Goal: Task Accomplishment & Management: Complete application form

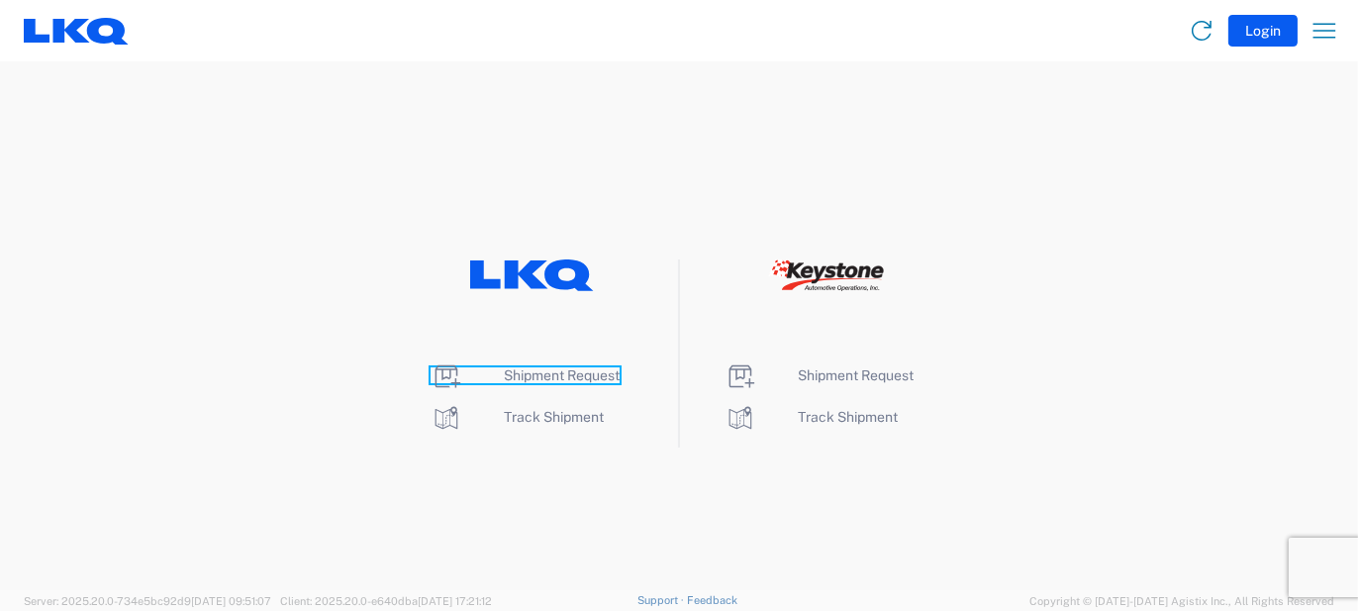
drag, startPoint x: 443, startPoint y: 377, endPoint x: 471, endPoint y: 335, distance: 50.8
click at [443, 377] on icon at bounding box center [449, 376] width 26 height 23
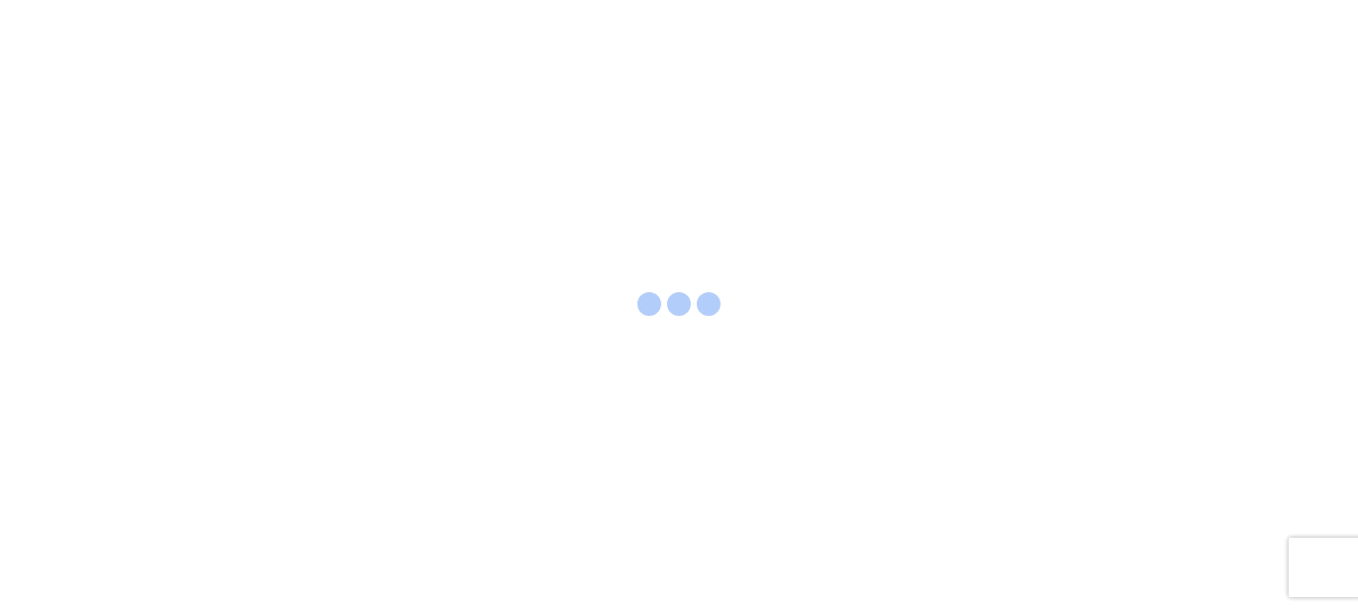
select select "FULL"
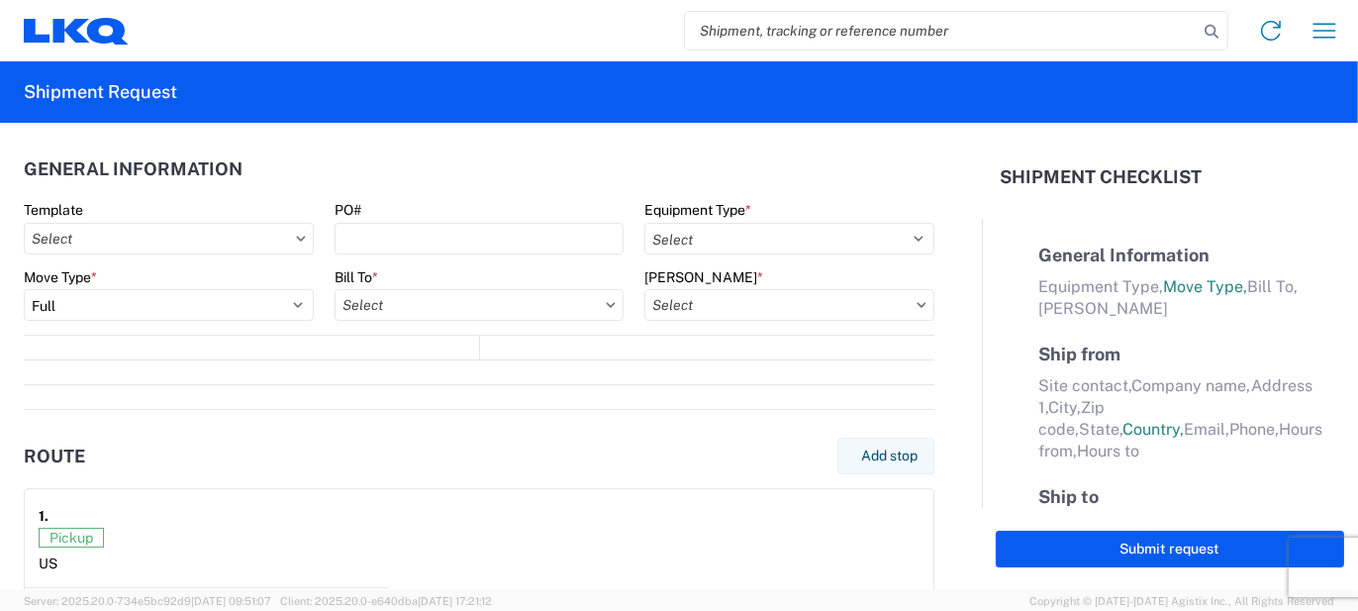
select select "LBS"
select select "IN"
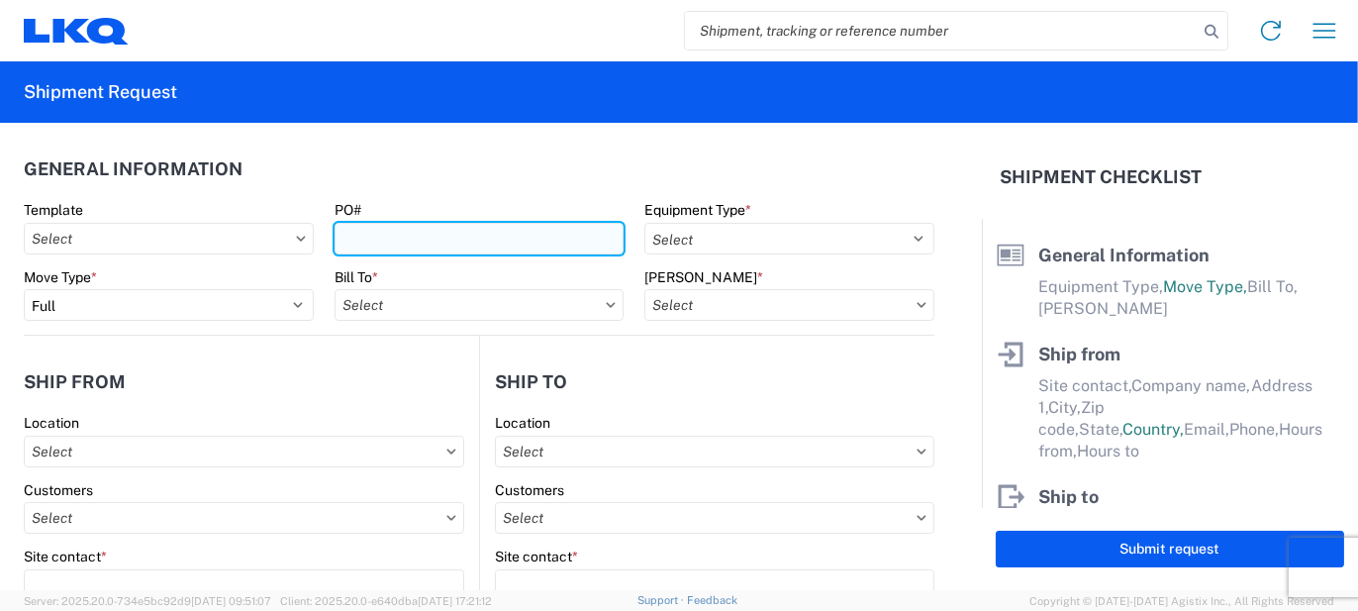
click at [406, 240] on input "PO#" at bounding box center [480, 239] width 290 height 32
click at [363, 236] on input "PO#" at bounding box center [480, 239] width 290 height 32
type input "1920269-6"
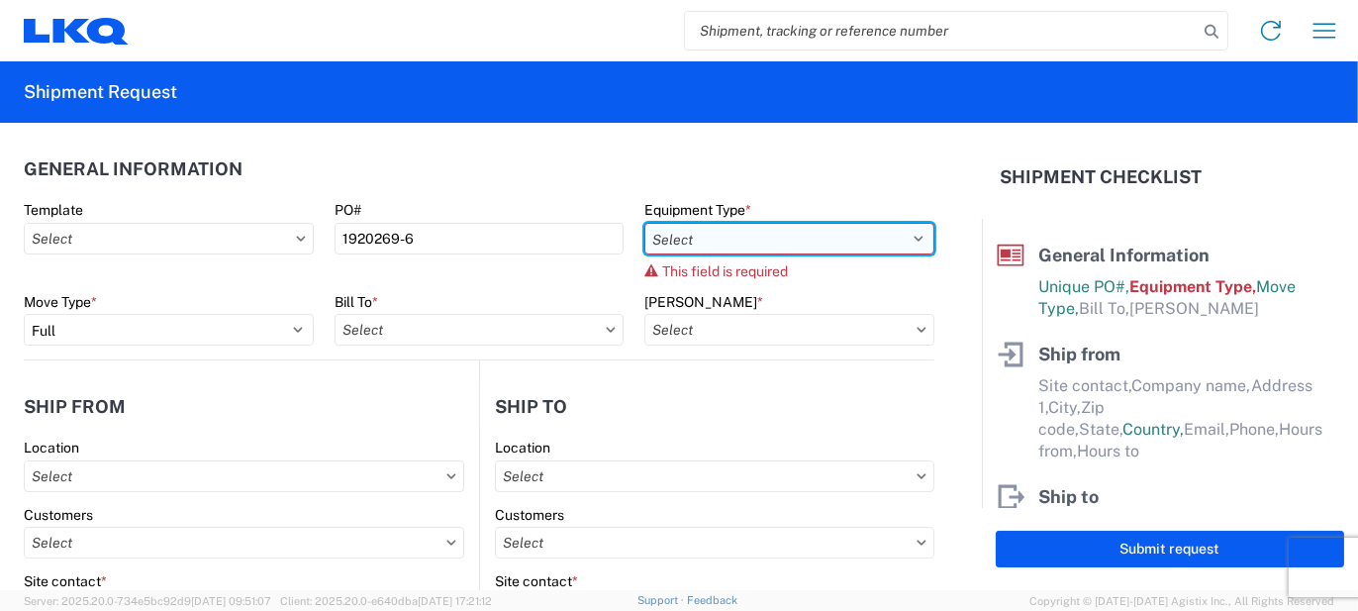
click at [903, 237] on select "Select 53’ Dry Van Flatbed Dropdeck (van) Lowboy (flatbed) Rail" at bounding box center [789, 239] width 290 height 32
select select "STDV"
click at [644, 223] on select "Select 53’ Dry Van Flatbed Dropdeck (van) Lowboy (flatbed) Rail" at bounding box center [789, 239] width 290 height 32
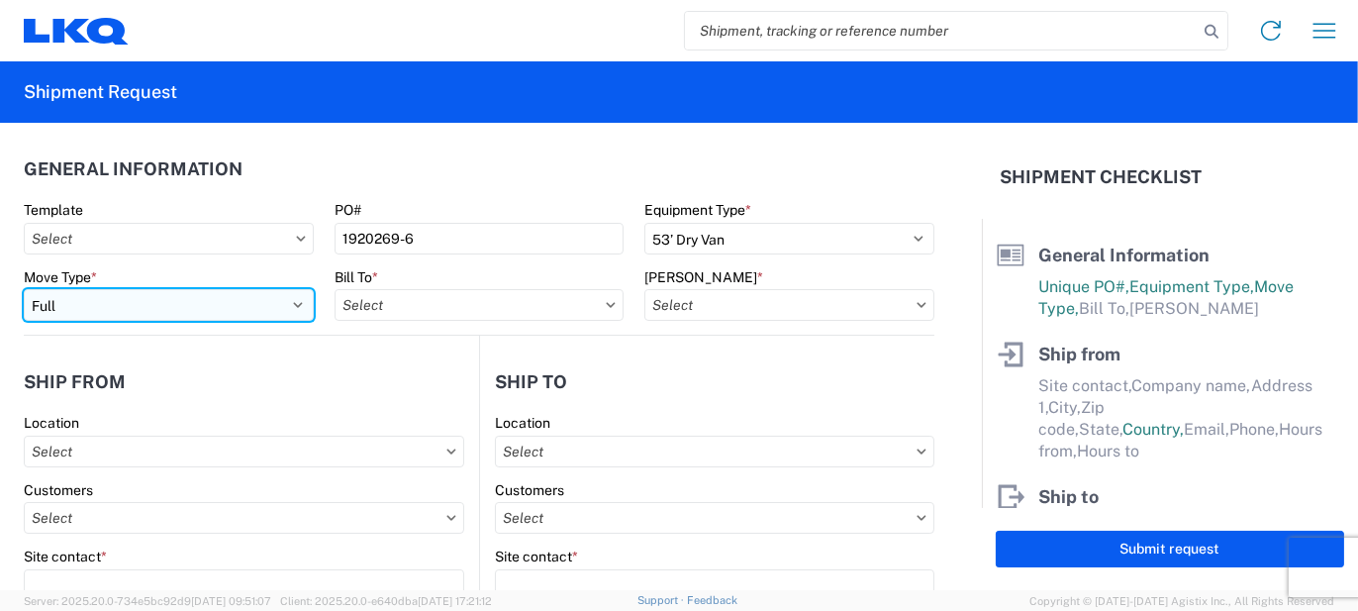
click at [294, 303] on select "Select Full Partial TL" at bounding box center [169, 305] width 290 height 32
click at [24, 289] on select "Select Full Partial TL" at bounding box center [169, 305] width 290 height 32
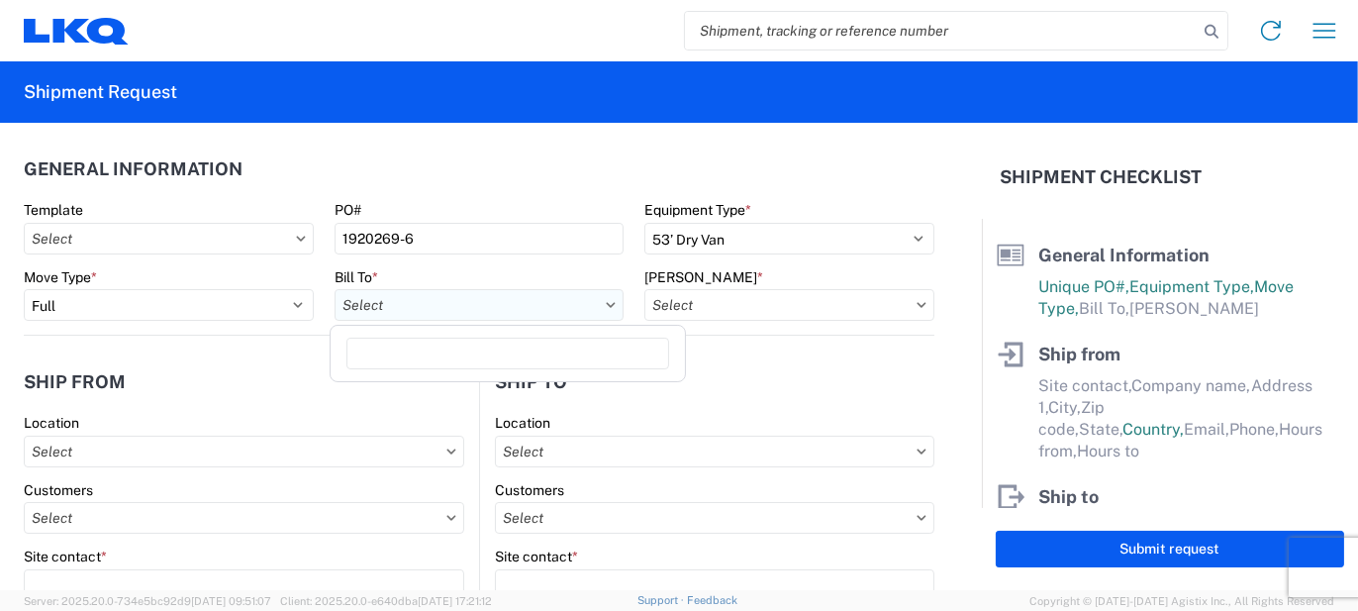
click at [492, 301] on input "text" at bounding box center [480, 305] width 290 height 32
click at [487, 356] on input at bounding box center [507, 354] width 323 height 32
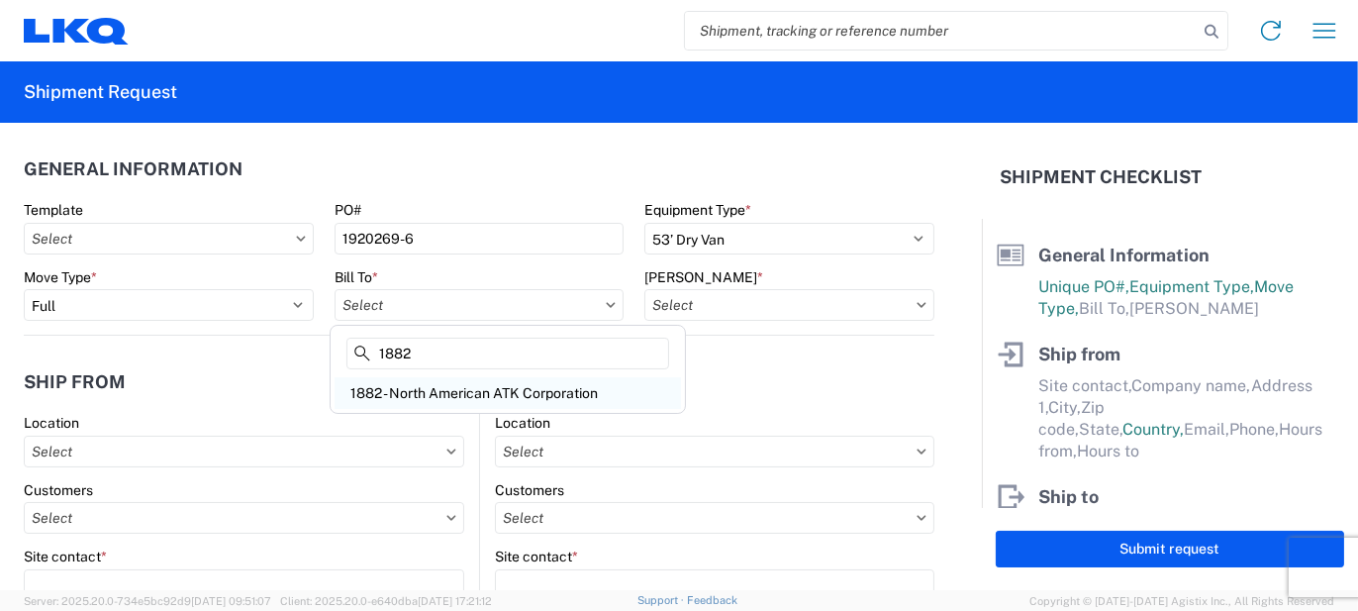
type input "1882"
click at [439, 397] on div "1882 - North American ATK Corporation" at bounding box center [508, 393] width 346 height 32
type input "1882 - North American ATK Corporation"
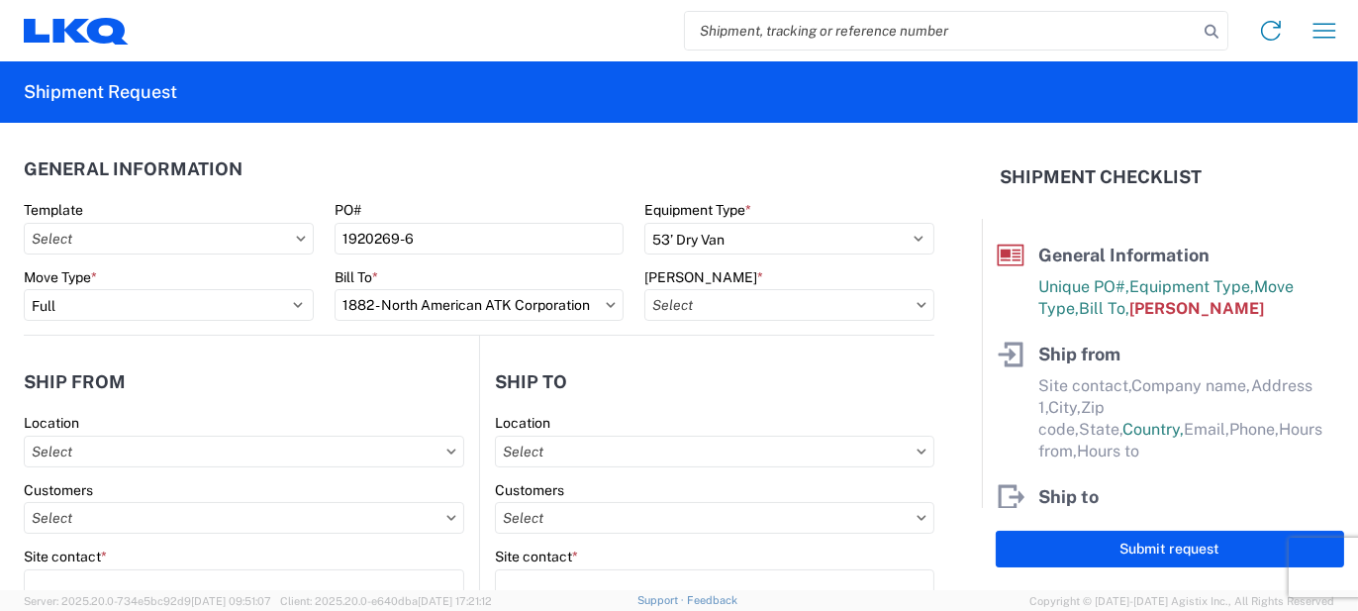
click at [917, 306] on icon at bounding box center [922, 305] width 10 height 6
click at [762, 309] on input "text" at bounding box center [789, 305] width 290 height 32
click at [789, 355] on input at bounding box center [812, 354] width 323 height 32
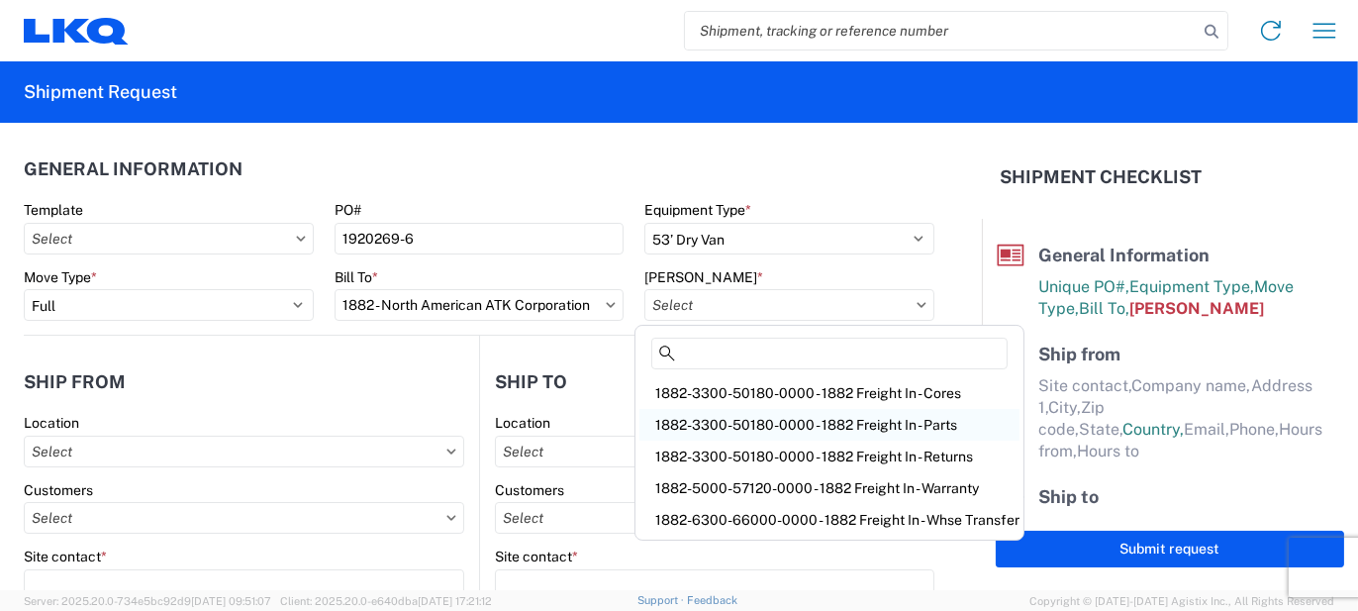
click at [821, 424] on div "1882-3300-50180-0000 - 1882 Freight In - Parts" at bounding box center [829, 425] width 380 height 32
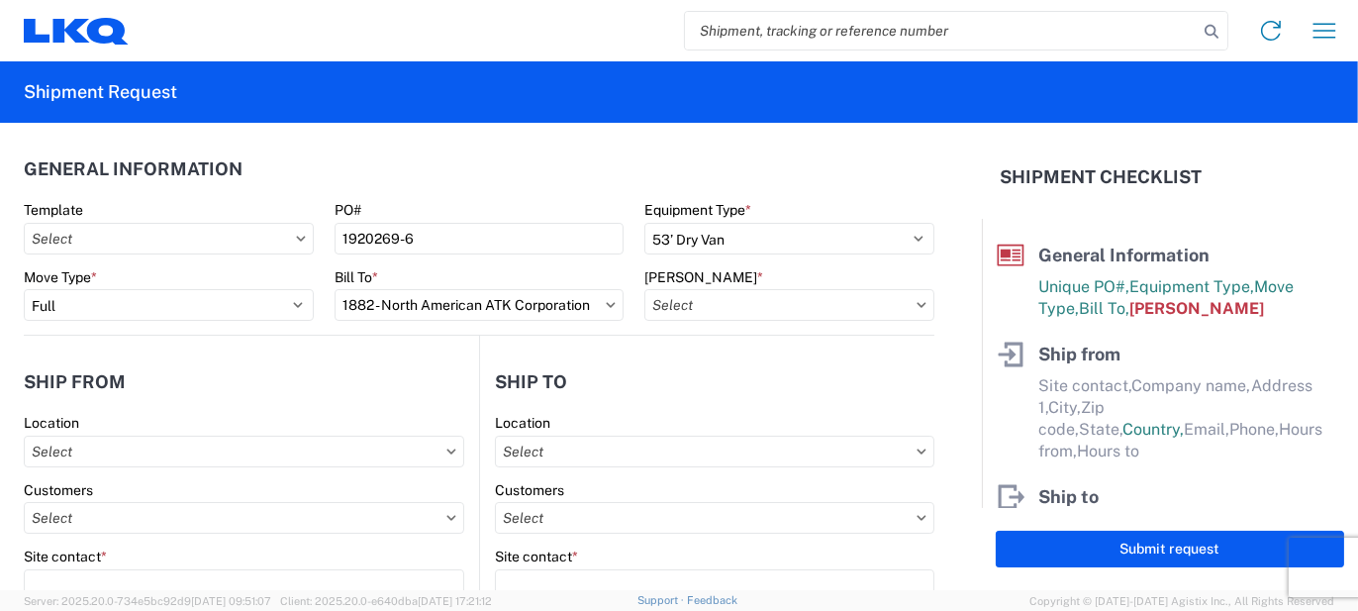
type input "1882-3300-50180-0000 - 1882 Freight In - Parts, 1882-3300-50180-0000 - 1882 Fre…"
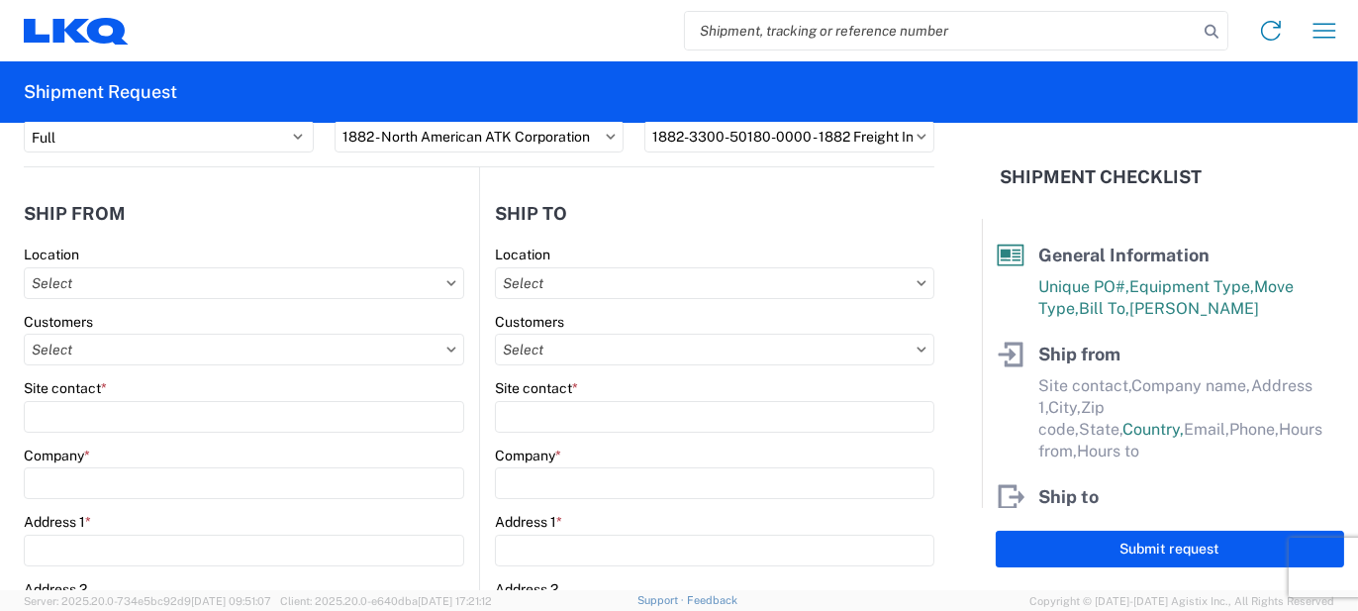
scroll to position [198, 0]
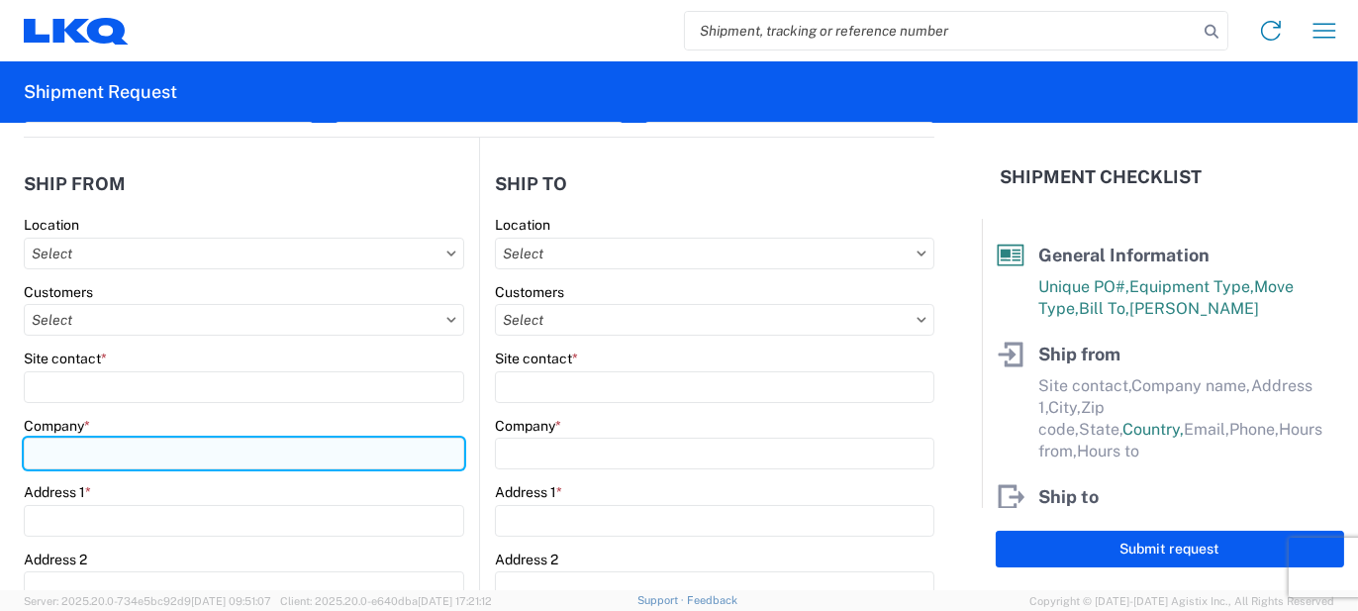
click at [58, 449] on input "Company *" at bounding box center [244, 453] width 440 height 32
type input "1"
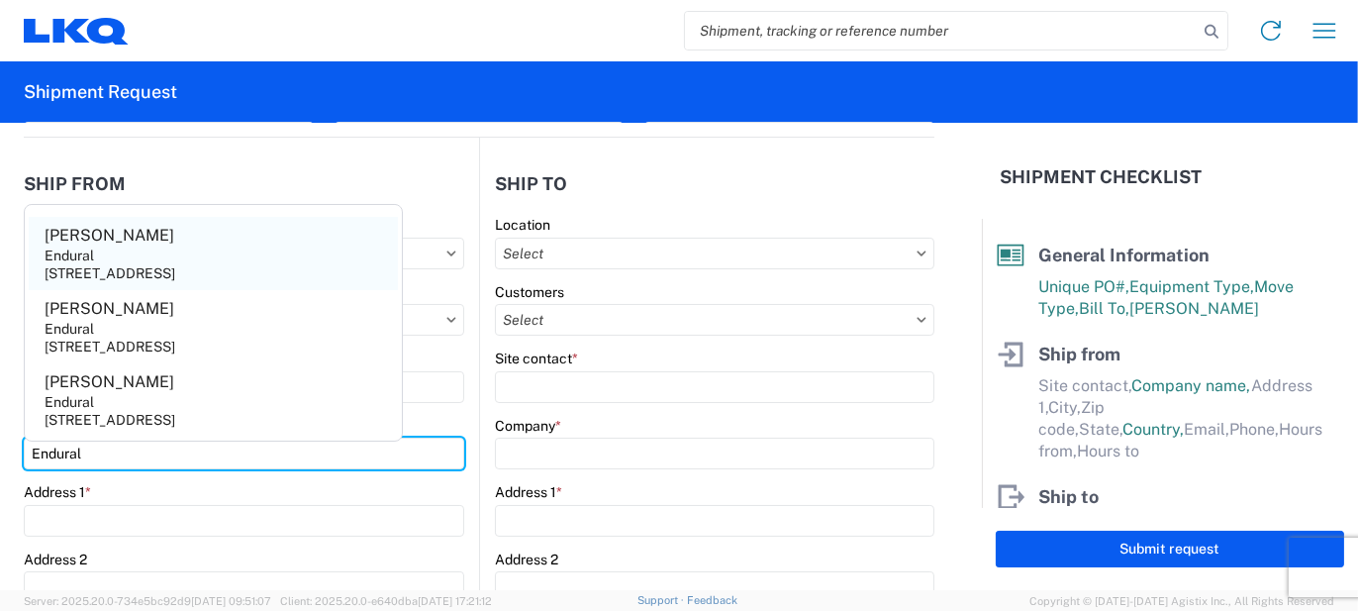
type input "Endural"
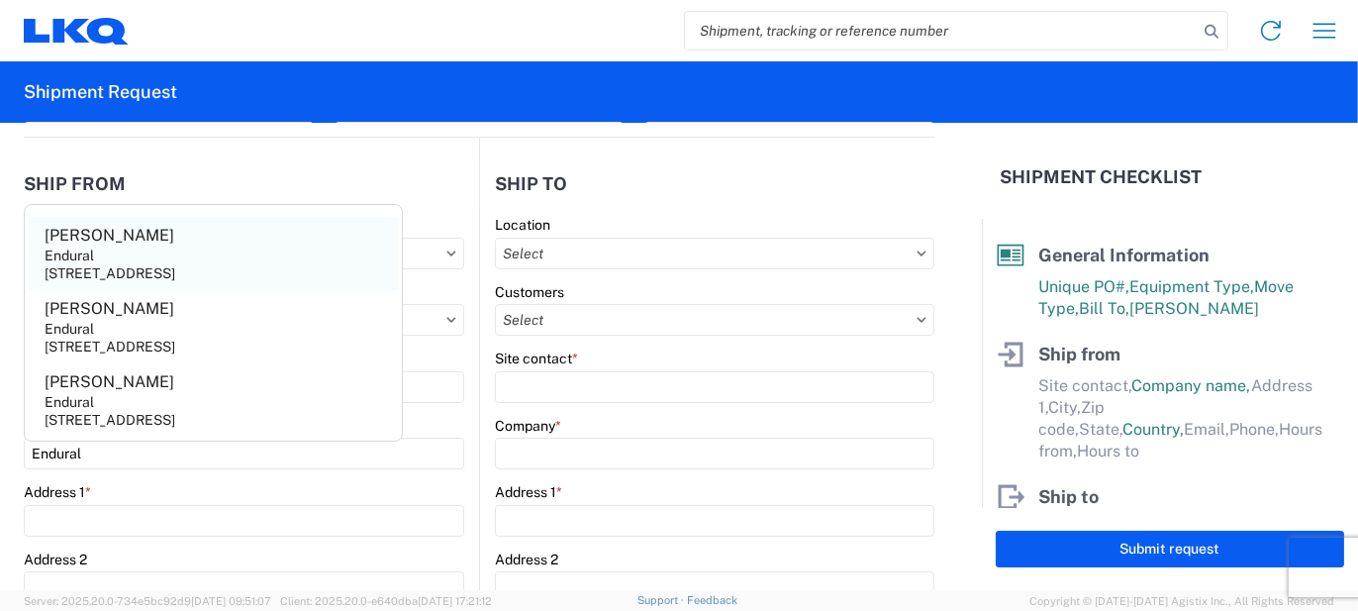
click at [87, 258] on div "Endural" at bounding box center [69, 255] width 49 height 18
type input "[PERSON_NAME]"
type input "1685 Scenic AVE"
type input "Costa Mesa"
type input "92626"
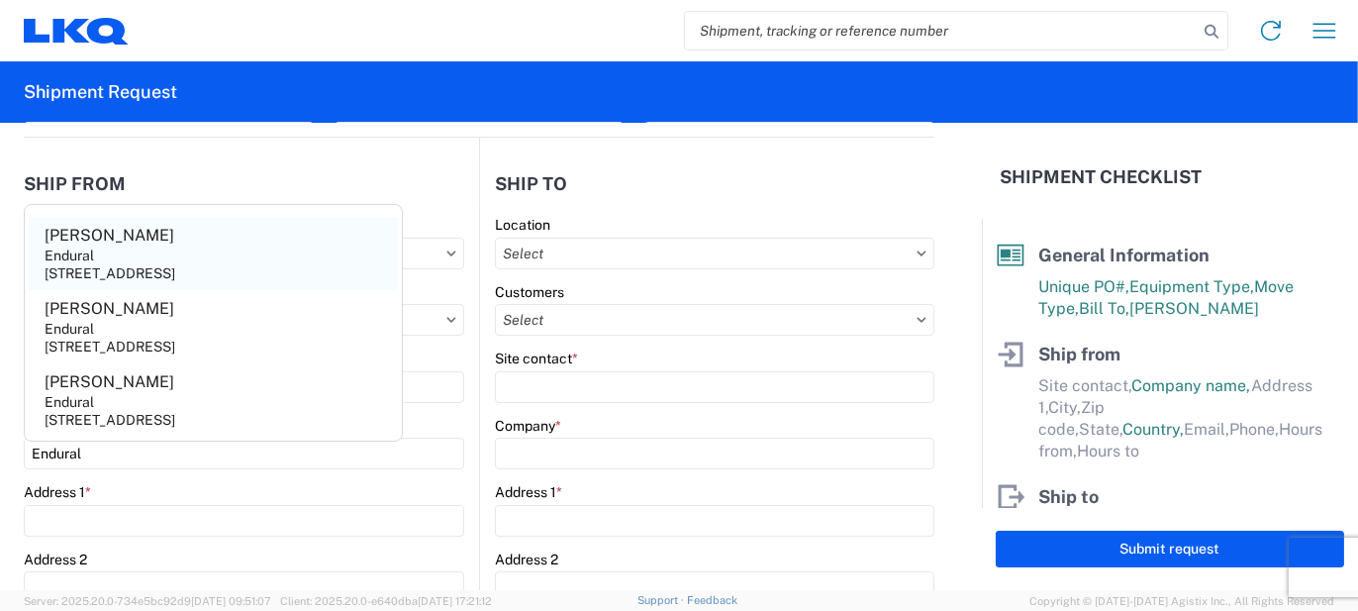
select select "CA"
select select "US"
type input "[PHONE_NUMBER]"
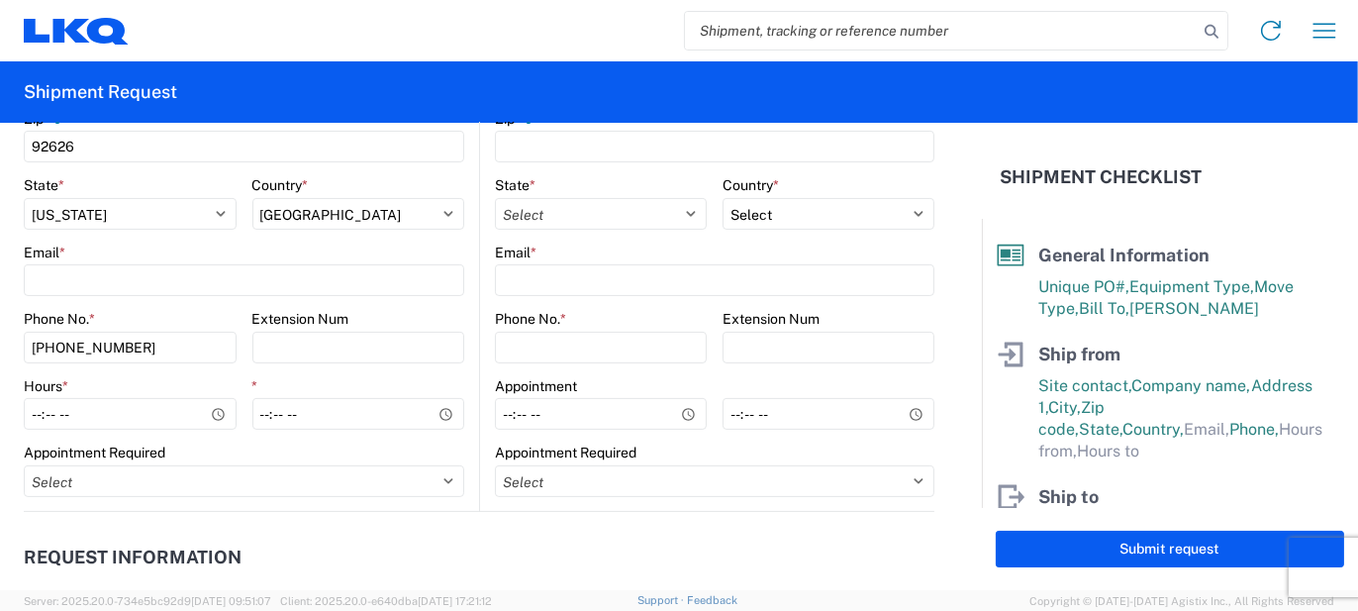
scroll to position [792, 0]
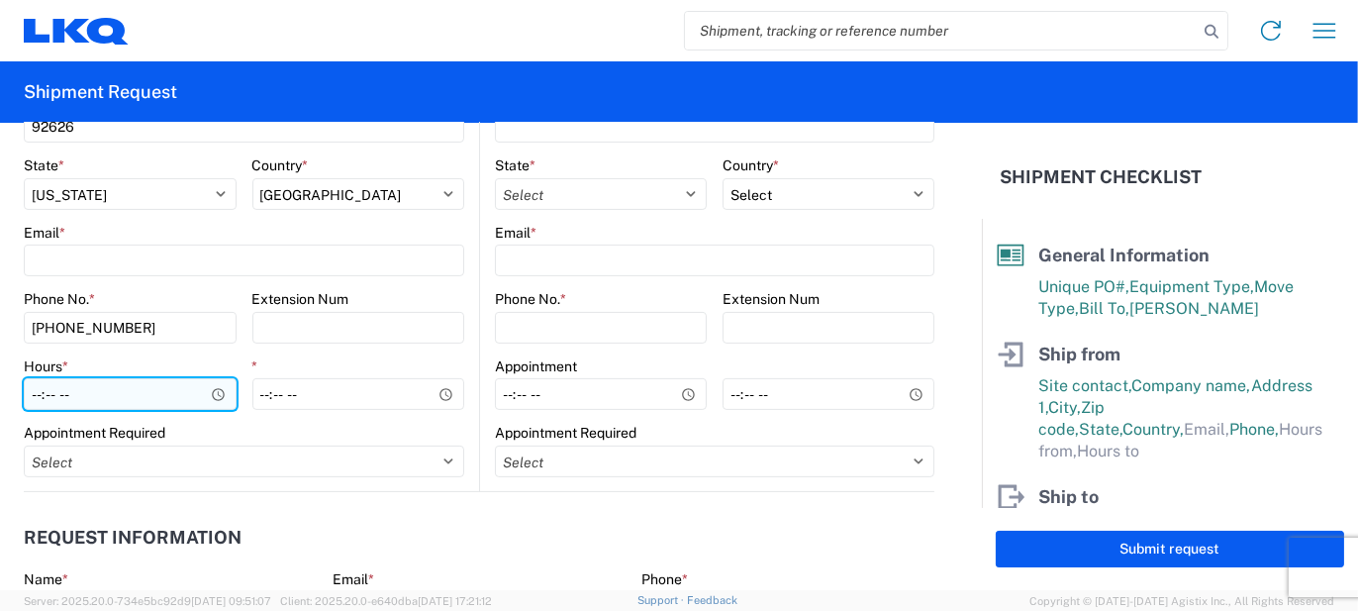
click at [32, 400] on input "Hours *" at bounding box center [130, 394] width 213 height 32
type input "08:00"
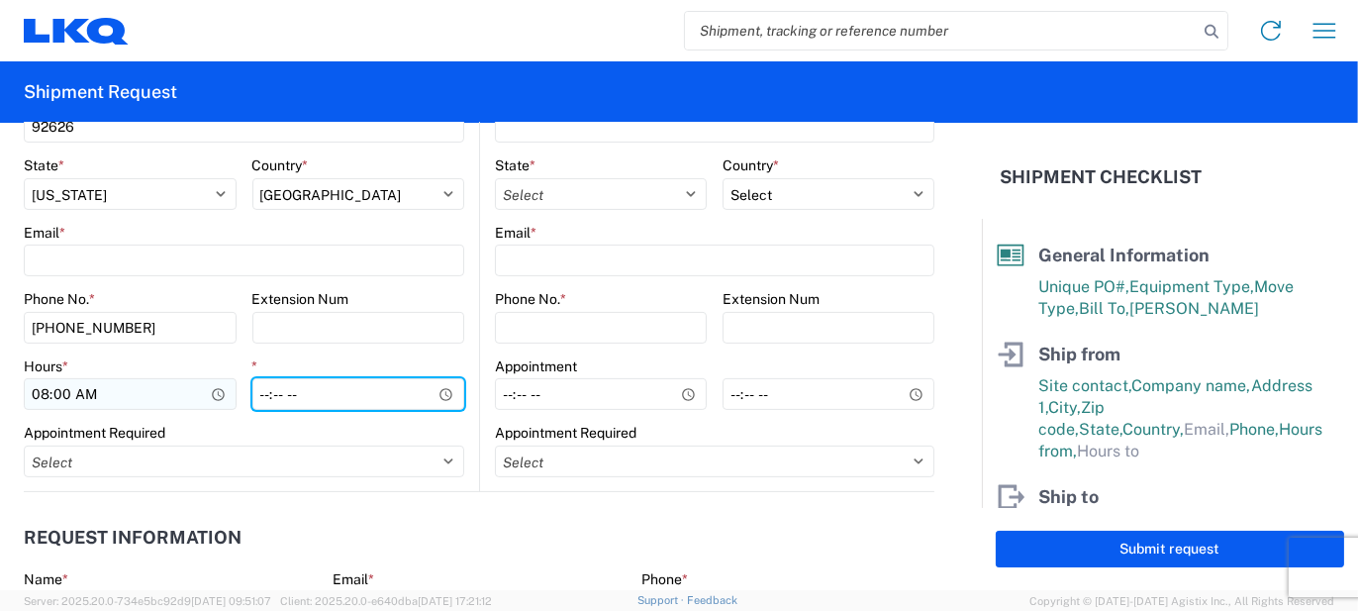
type input "14:00"
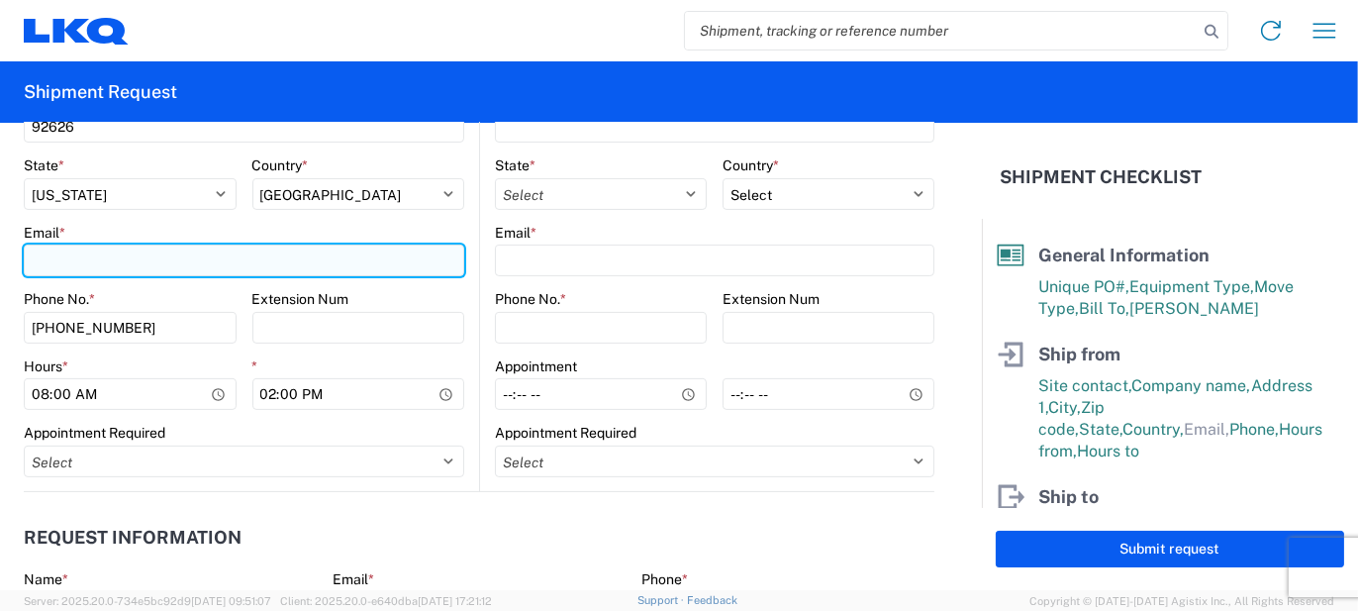
click at [64, 261] on input "Email *" at bounding box center [244, 260] width 440 height 32
paste input "[EMAIL_ADDRESS][DOMAIN_NAME]"
type input "[EMAIL_ADDRESS][DOMAIN_NAME]"
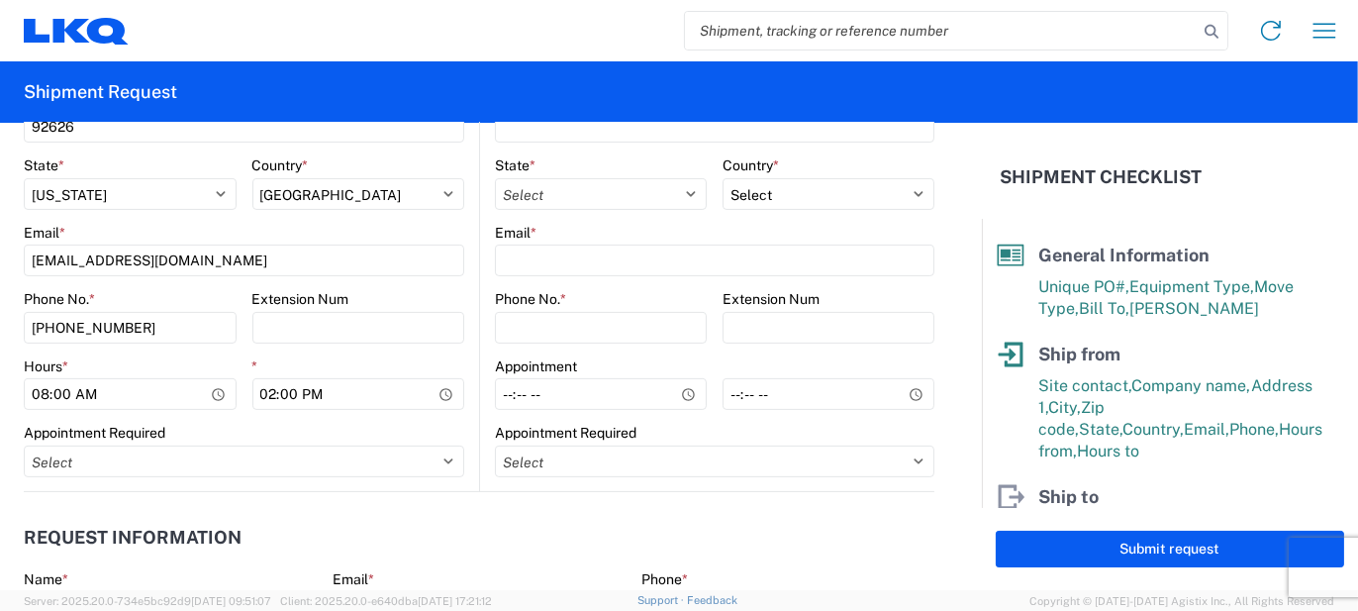
click at [460, 289] on main "Location Customers Site contact * [PERSON_NAME] Company * Endural Address 1 * […" at bounding box center [251, 56] width 455 height 869
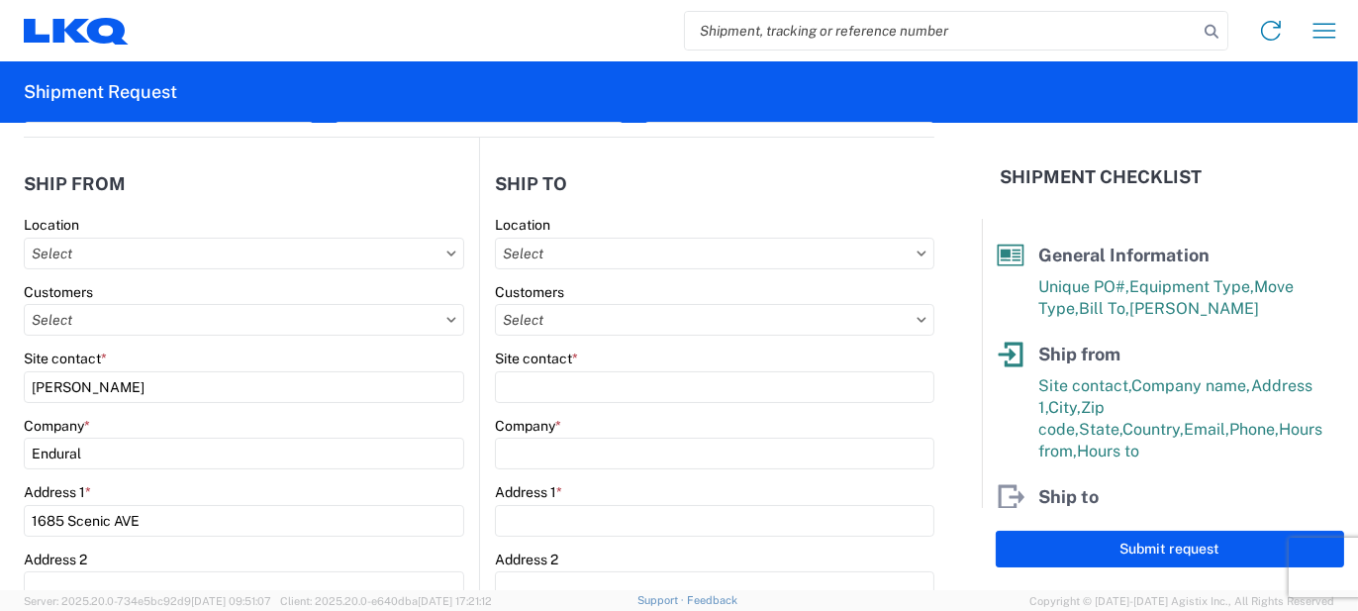
scroll to position [297, 0]
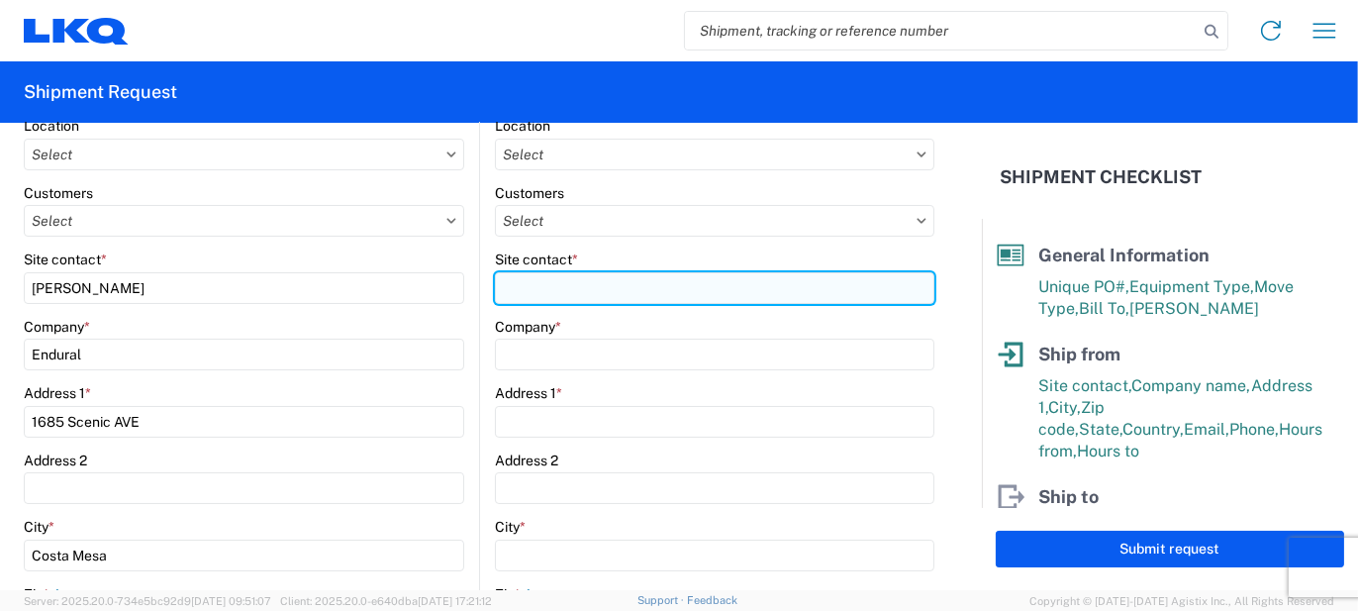
click at [561, 292] on input "Site contact *" at bounding box center [714, 288] width 439 height 32
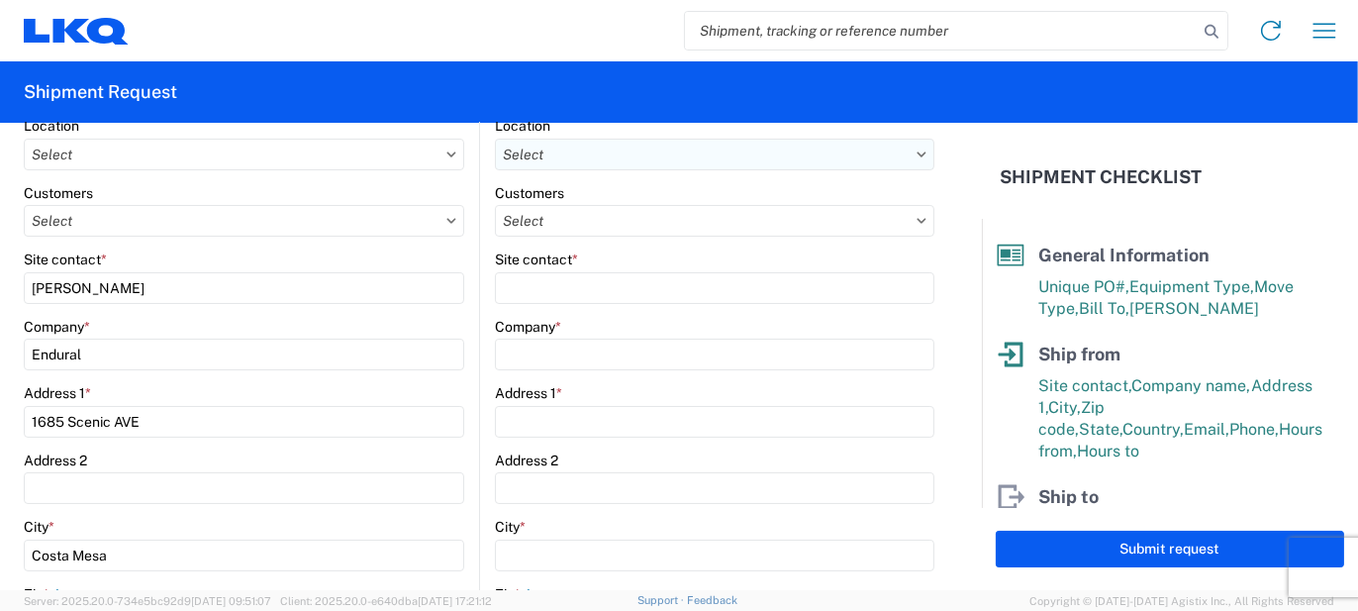
click at [535, 150] on input "text" at bounding box center [714, 155] width 439 height 32
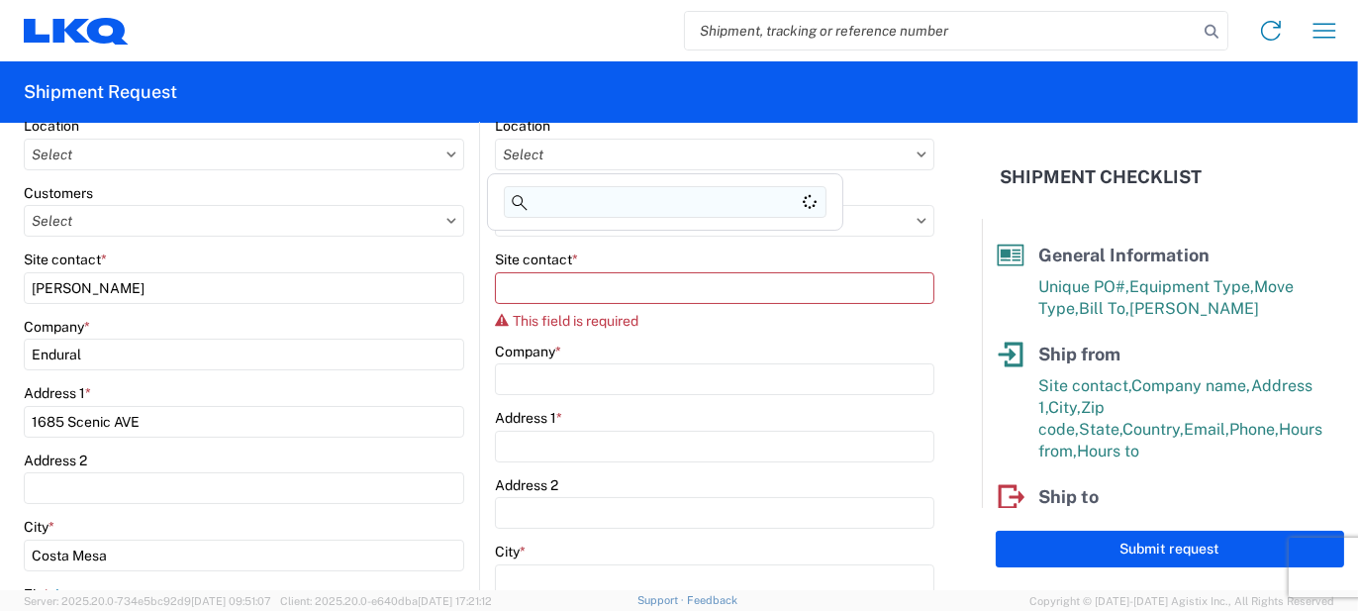
click at [561, 199] on input at bounding box center [665, 202] width 323 height 32
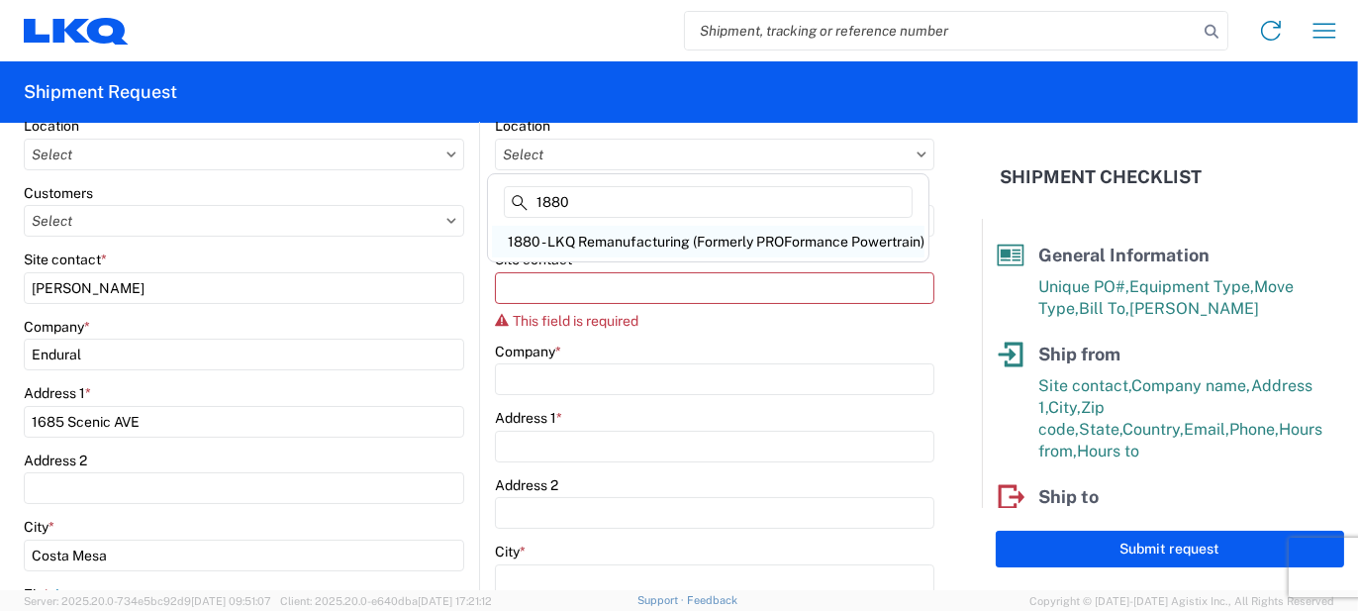
type input "1880"
click at [629, 240] on div "1880 - LKQ Remanufacturing (Formerly PROFormance Powertrain)" at bounding box center [708, 242] width 433 height 32
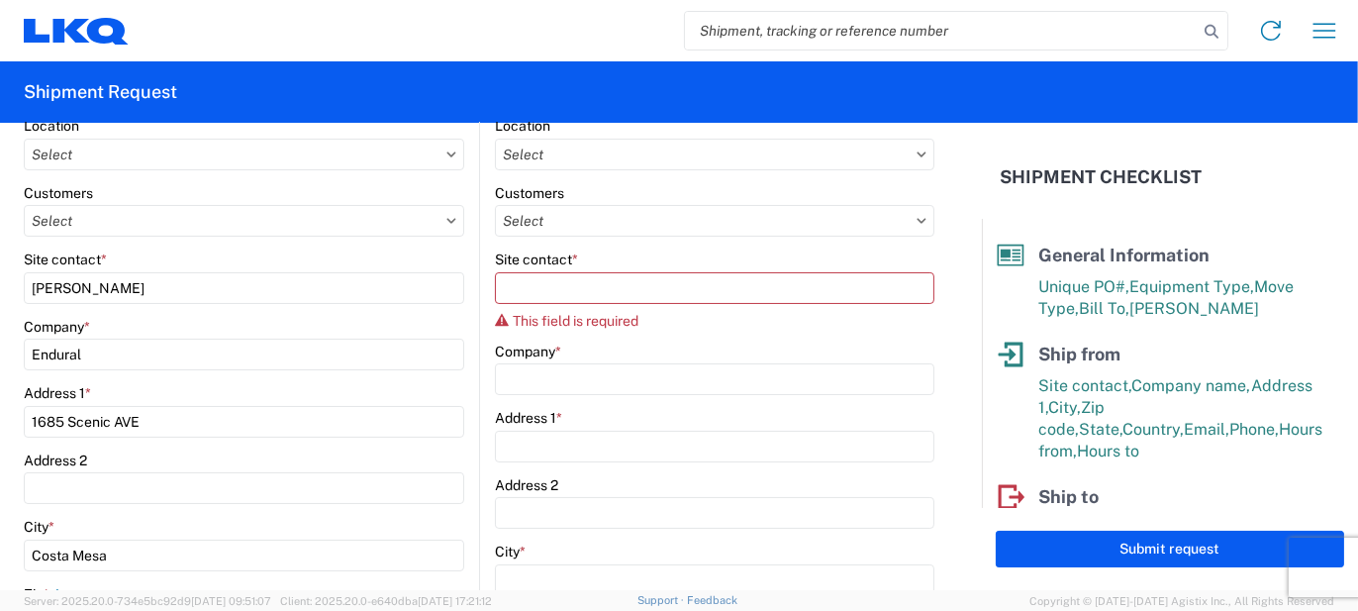
type input "1880 - LKQ Remanufacturing (Formerly PROFormance Powertrain)"
type input "LKQ Corporation"
type input "2720 N Airport Commerce Avenue"
type input "Springfield"
type input "65803"
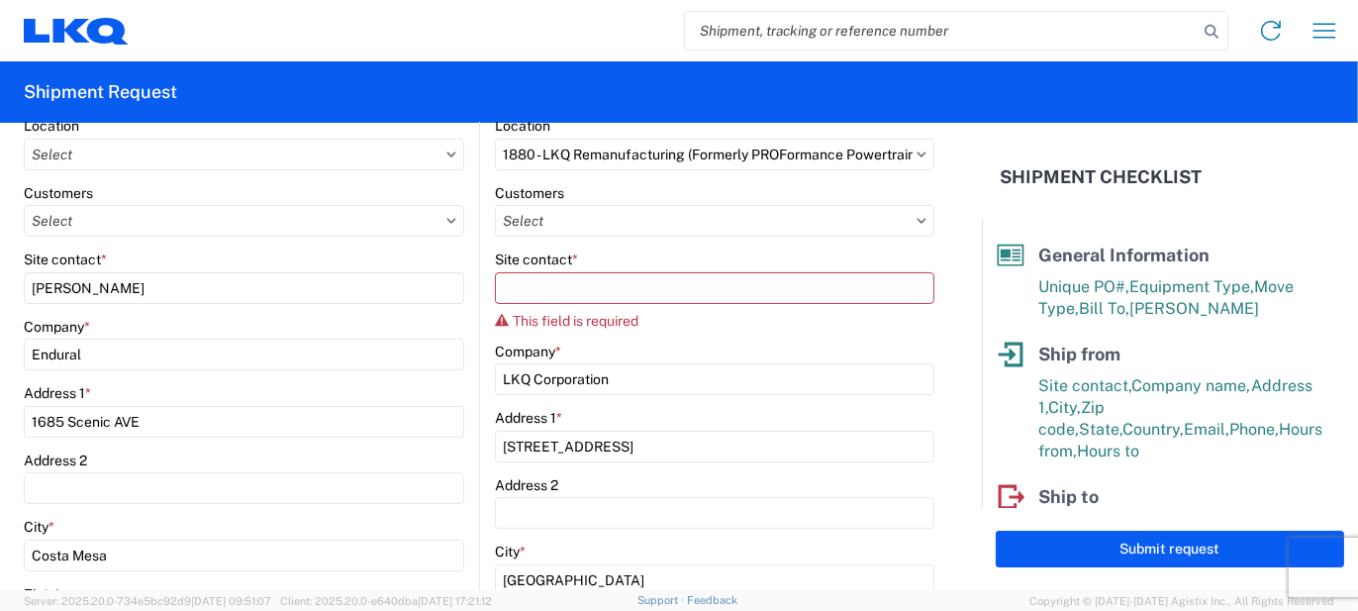
select select "US"
type input "07:30"
type input "16:30"
select select
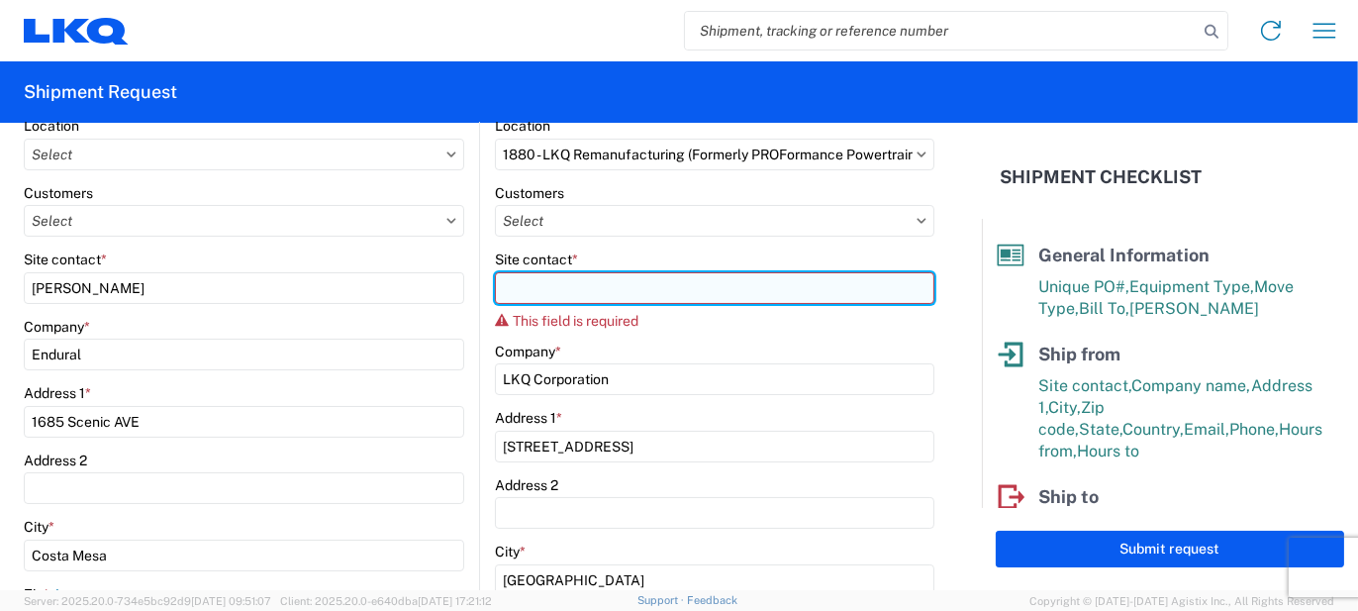
click at [535, 278] on input "Site contact *" at bounding box center [714, 288] width 439 height 32
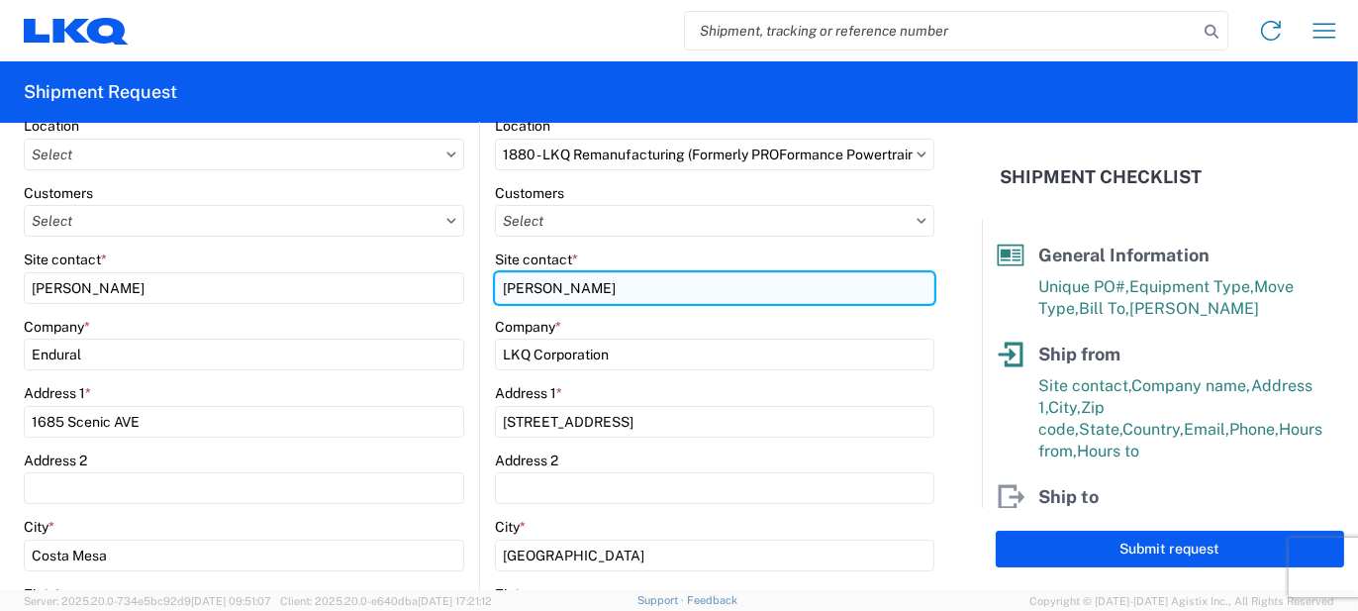
type input "[PERSON_NAME]"
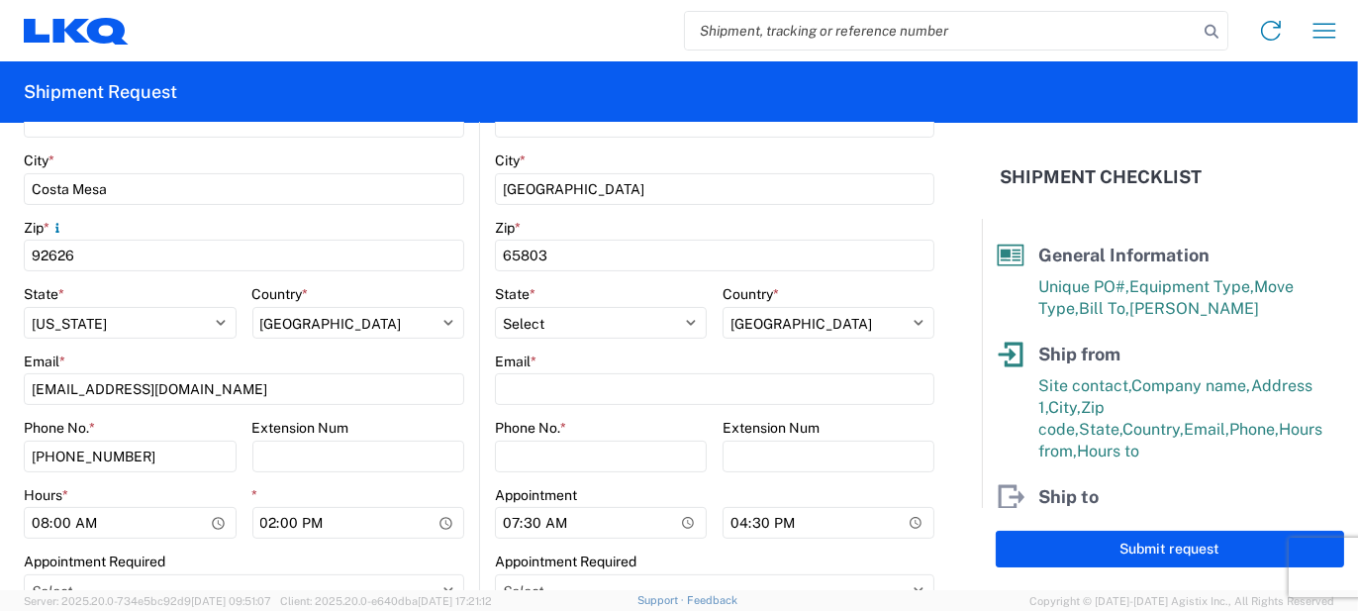
scroll to position [693, 0]
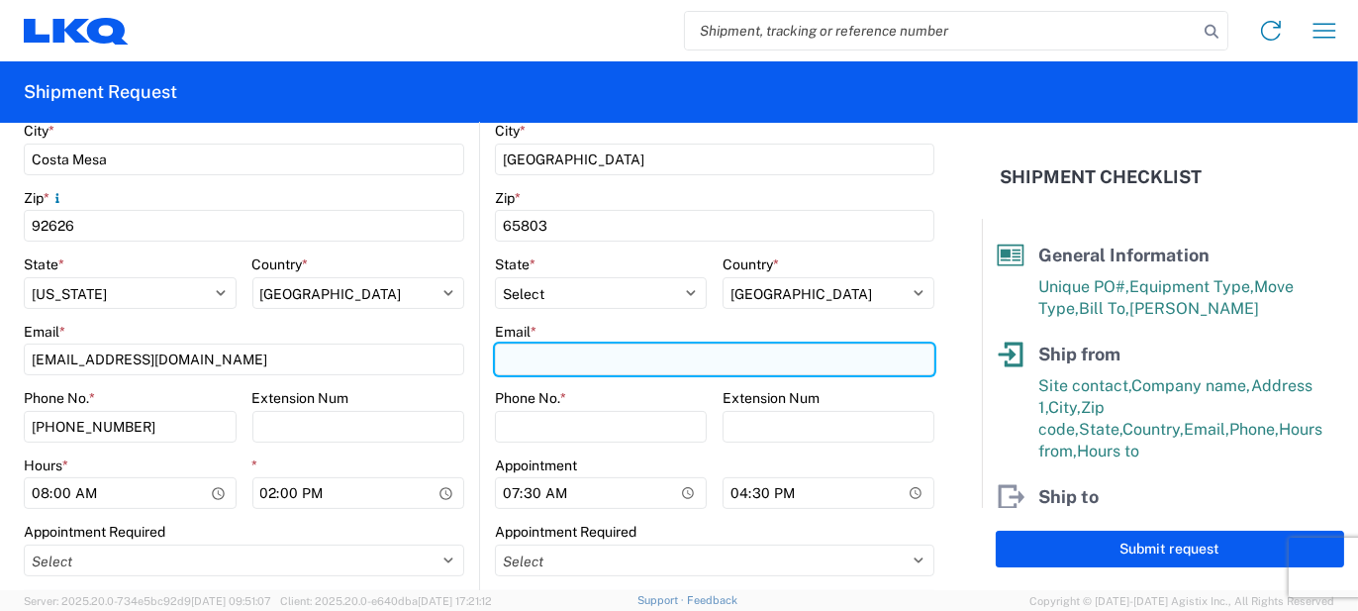
click at [530, 352] on input "Email *" at bounding box center [714, 359] width 439 height 32
click at [518, 350] on input "Email *" at bounding box center [714, 359] width 439 height 32
type input "[EMAIL_ADDRESS][DOMAIN_NAME]"
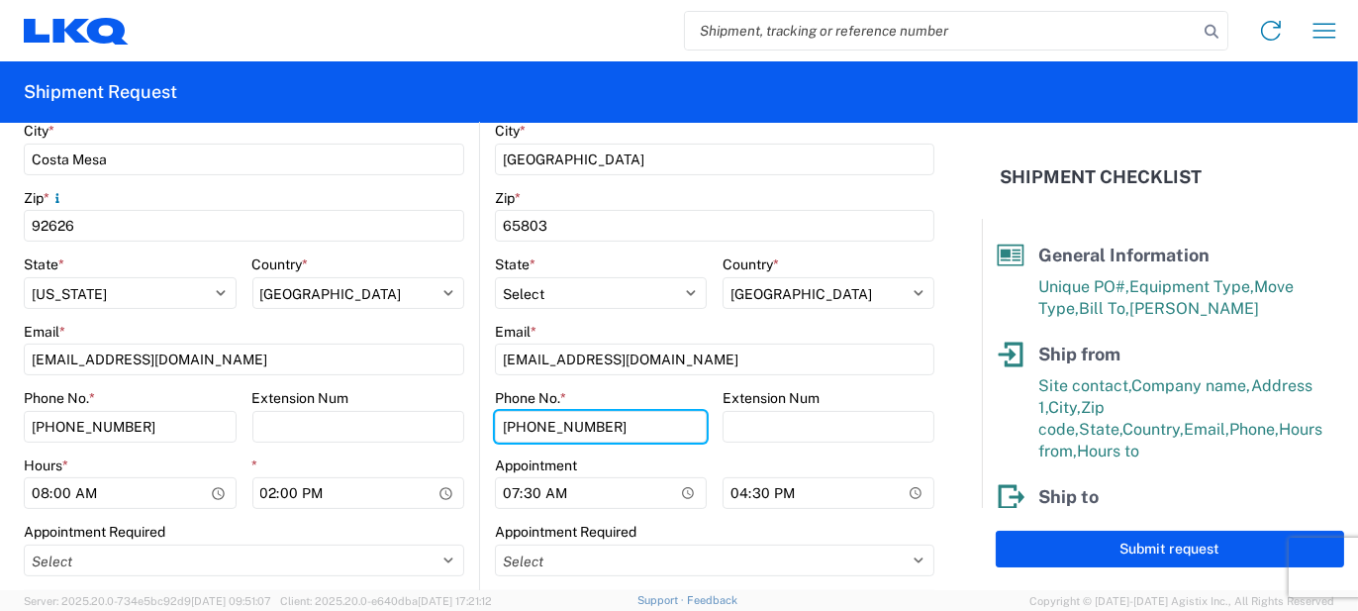
type input "[PHONE_NUMBER]"
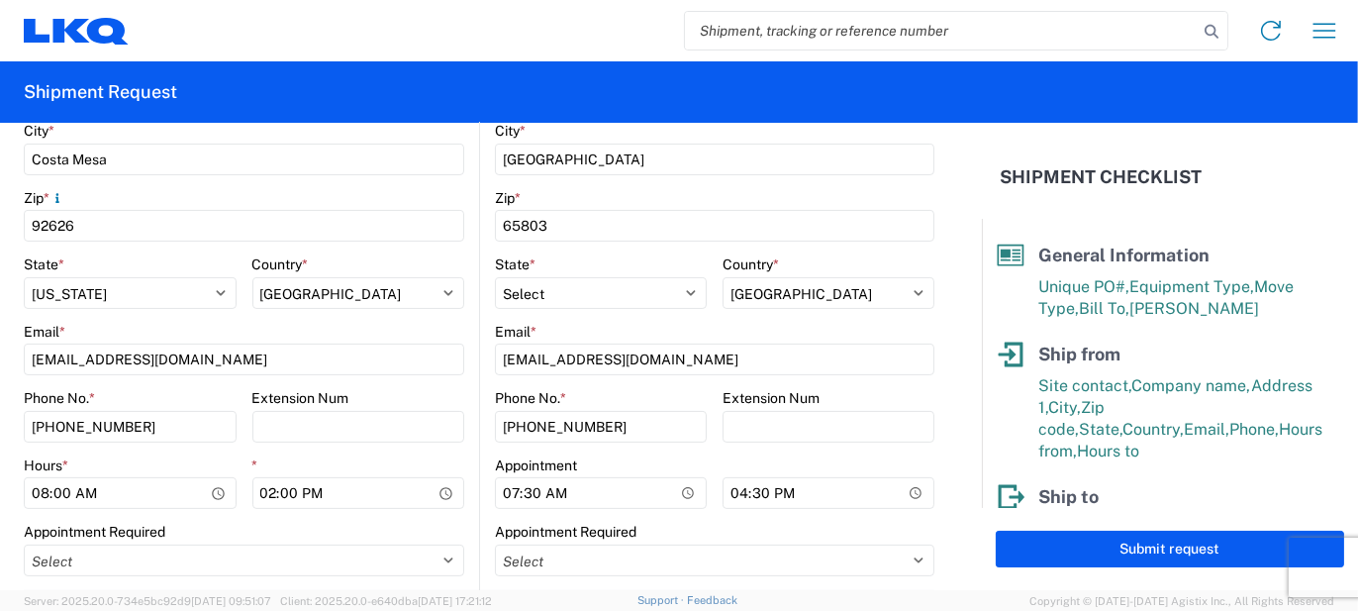
click at [467, 423] on main "Location Customers Site contact * [PERSON_NAME] Company * Endural Address 1 * […" at bounding box center [251, 155] width 455 height 869
click at [510, 494] on input "07:30" at bounding box center [601, 493] width 212 height 32
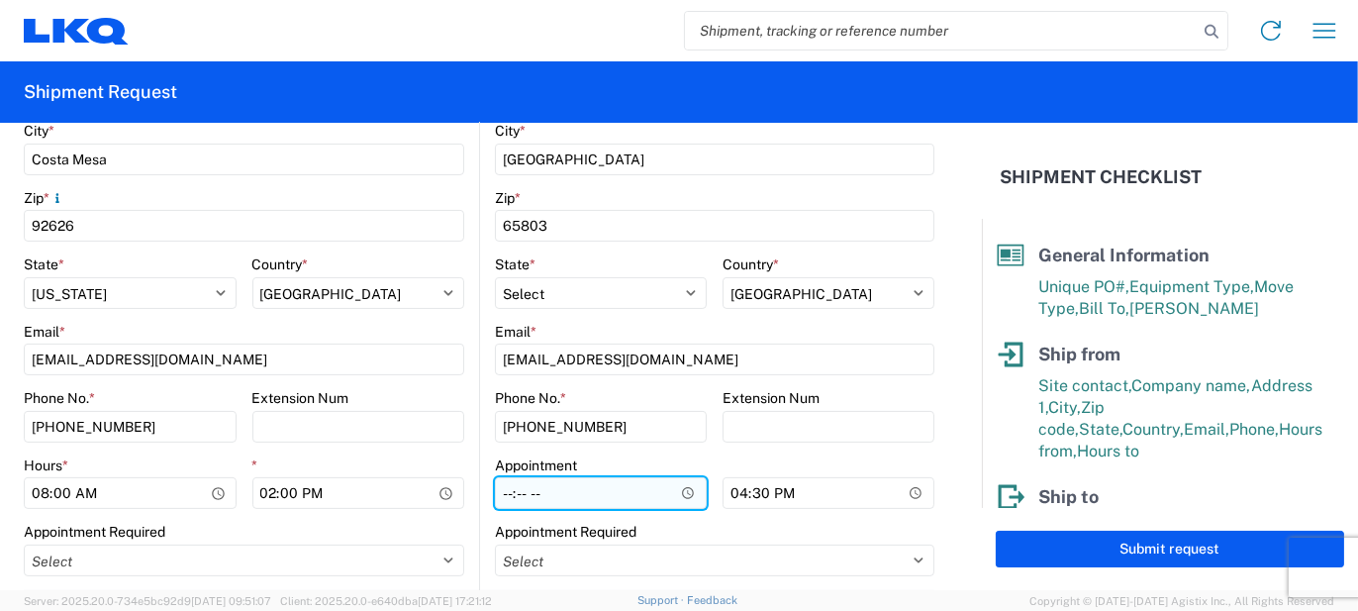
type input "08:30"
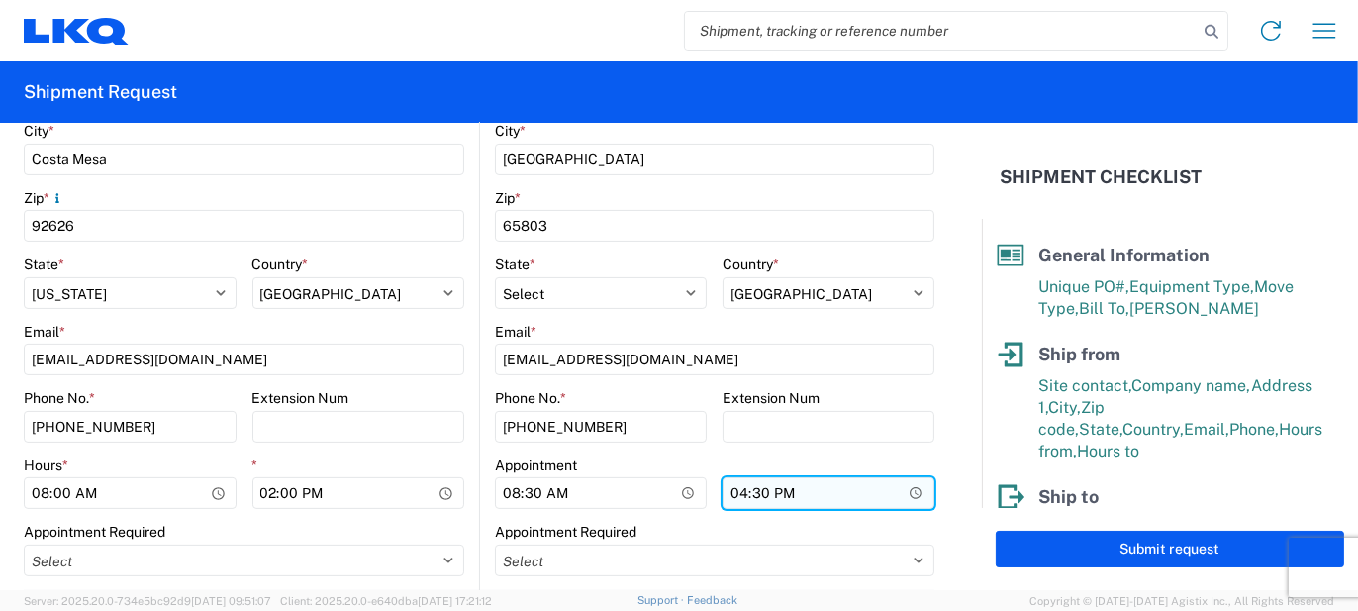
click at [728, 495] on input "16:30" at bounding box center [829, 493] width 212 height 32
type input "14:30"
click at [470, 432] on main "Location Customers Site contact * [PERSON_NAME] Company * Endural Address 1 * […" at bounding box center [251, 155] width 455 height 869
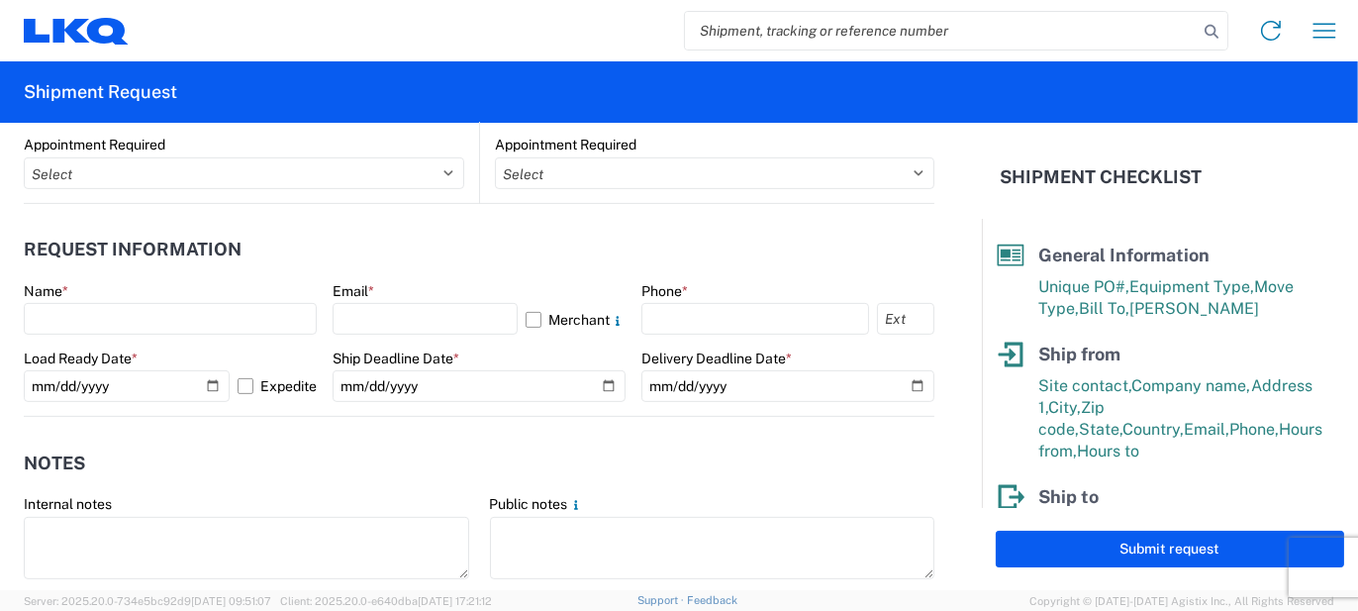
scroll to position [1089, 0]
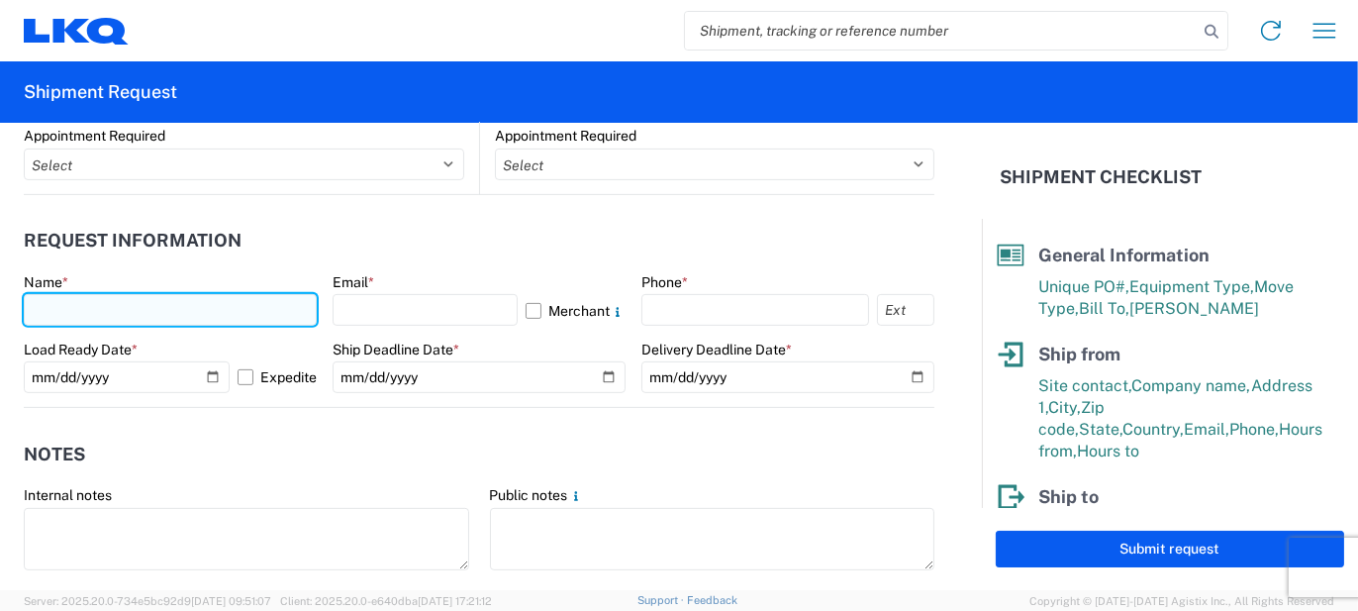
click at [47, 302] on input "text" at bounding box center [170, 310] width 293 height 32
type input "[PERSON_NAME]"
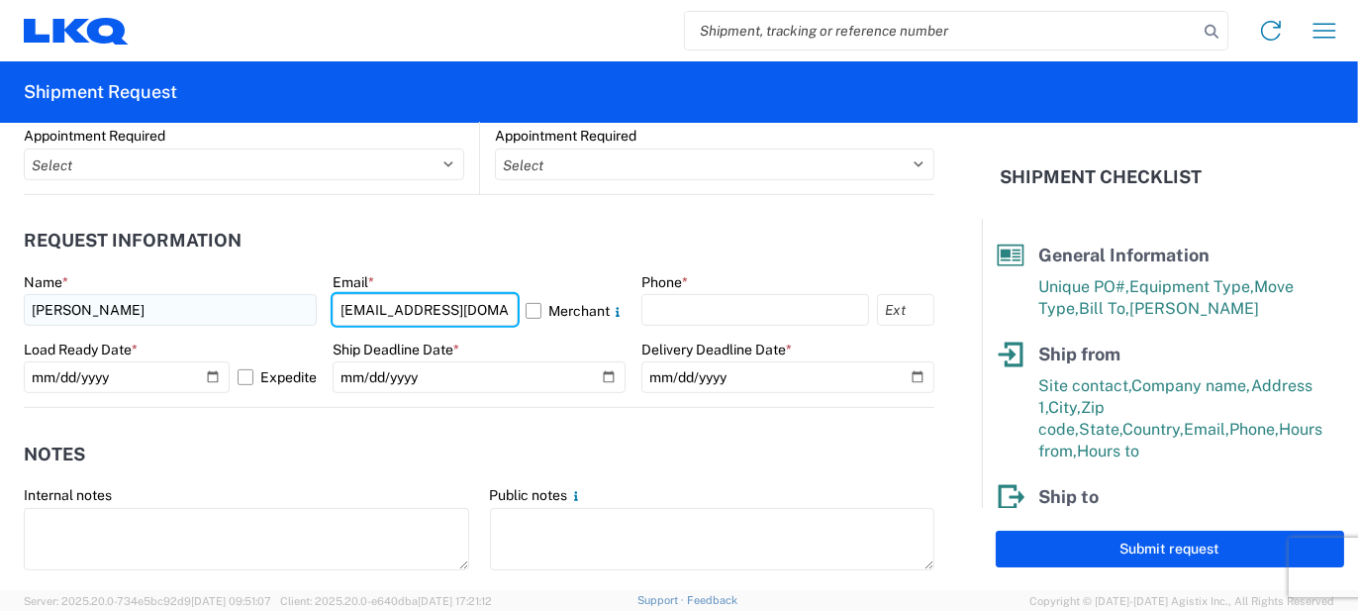
type input "[EMAIL_ADDRESS][DOMAIN_NAME]"
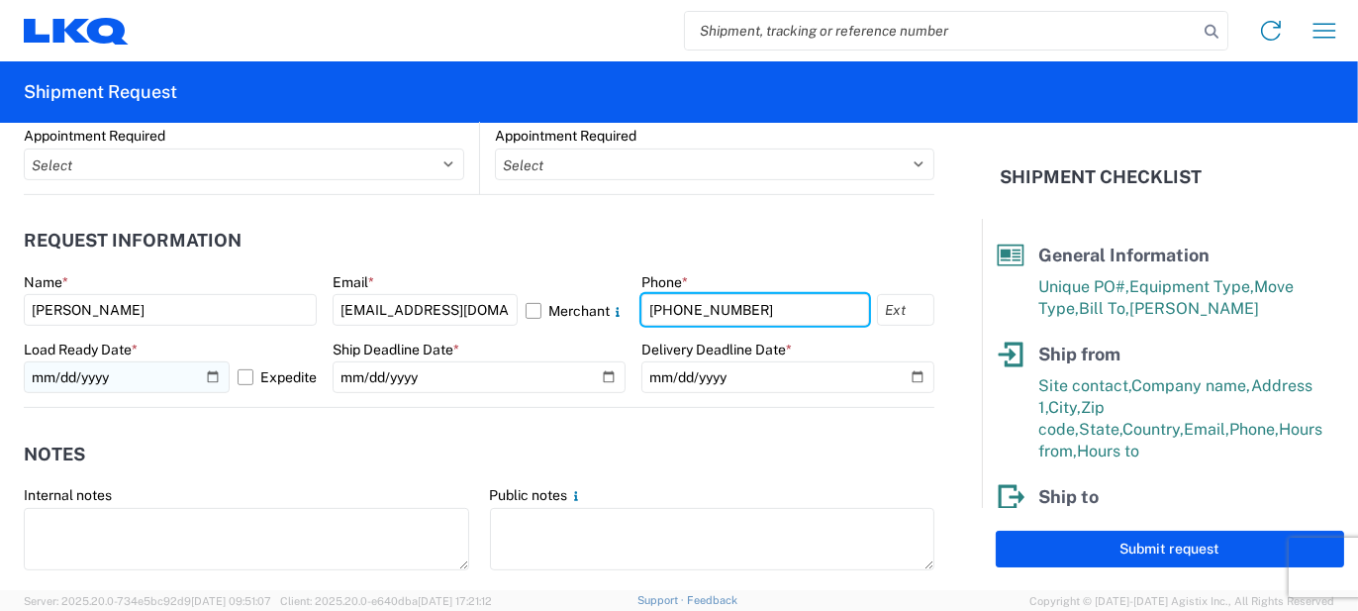
type input "[PHONE_NUMBER]"
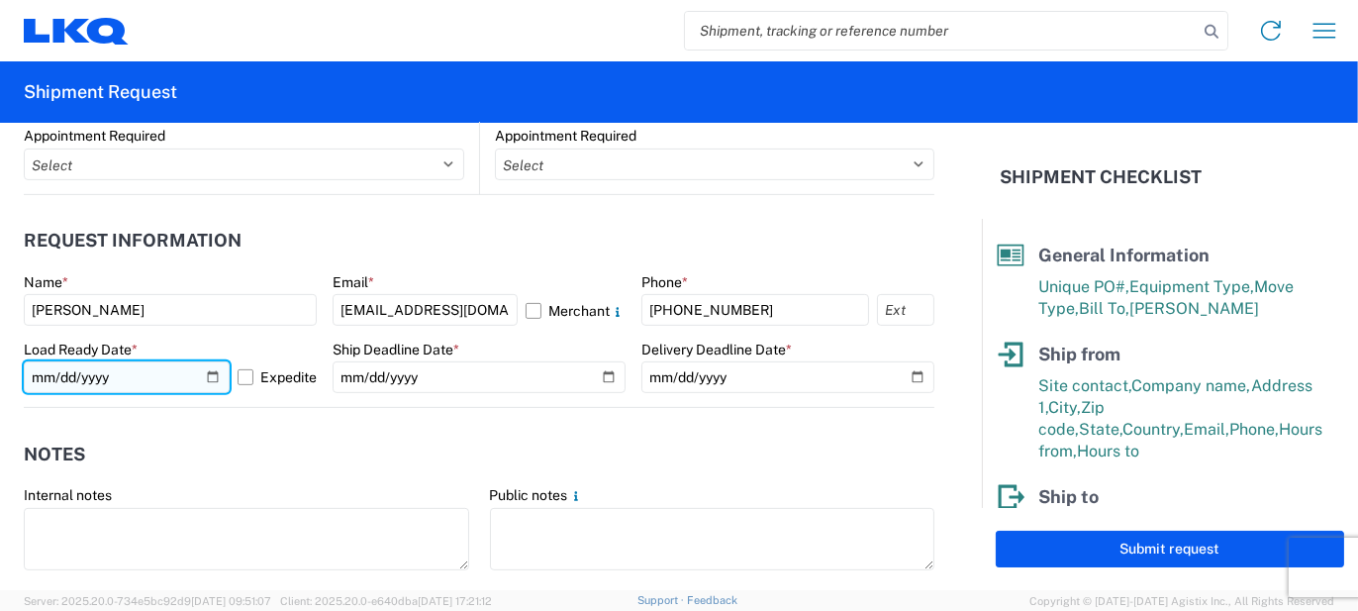
click at [207, 377] on input "[DATE]" at bounding box center [127, 377] width 206 height 32
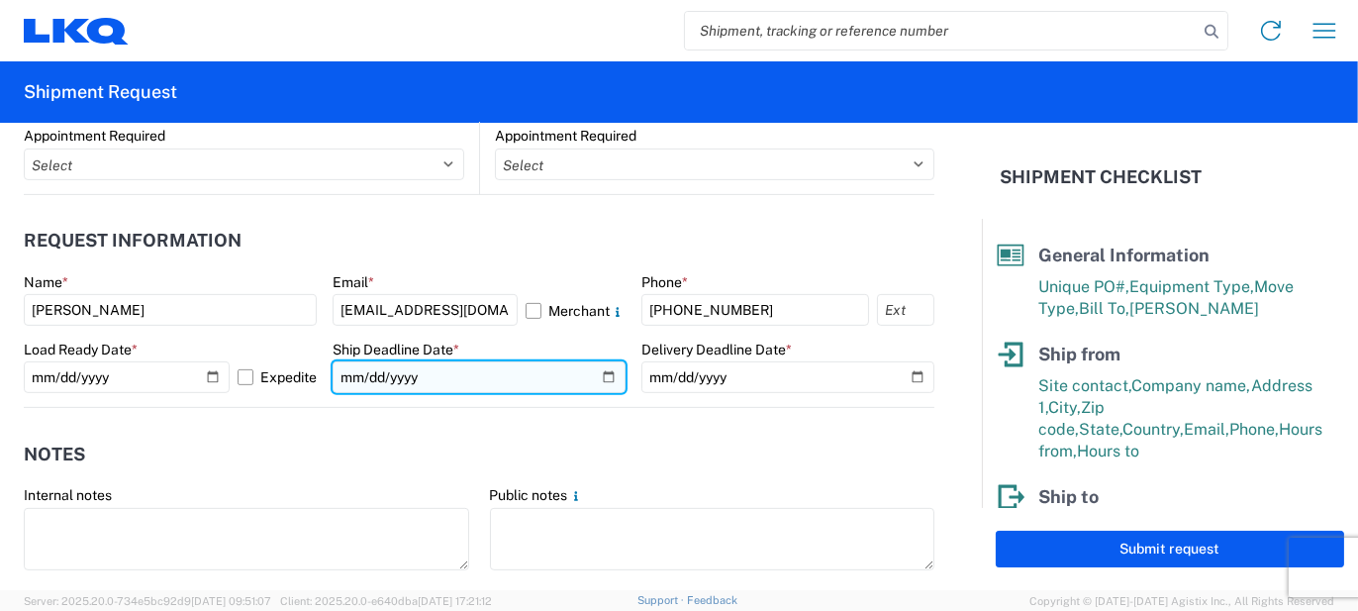
click at [596, 374] on input "date" at bounding box center [479, 377] width 293 height 32
type input "[DATE]"
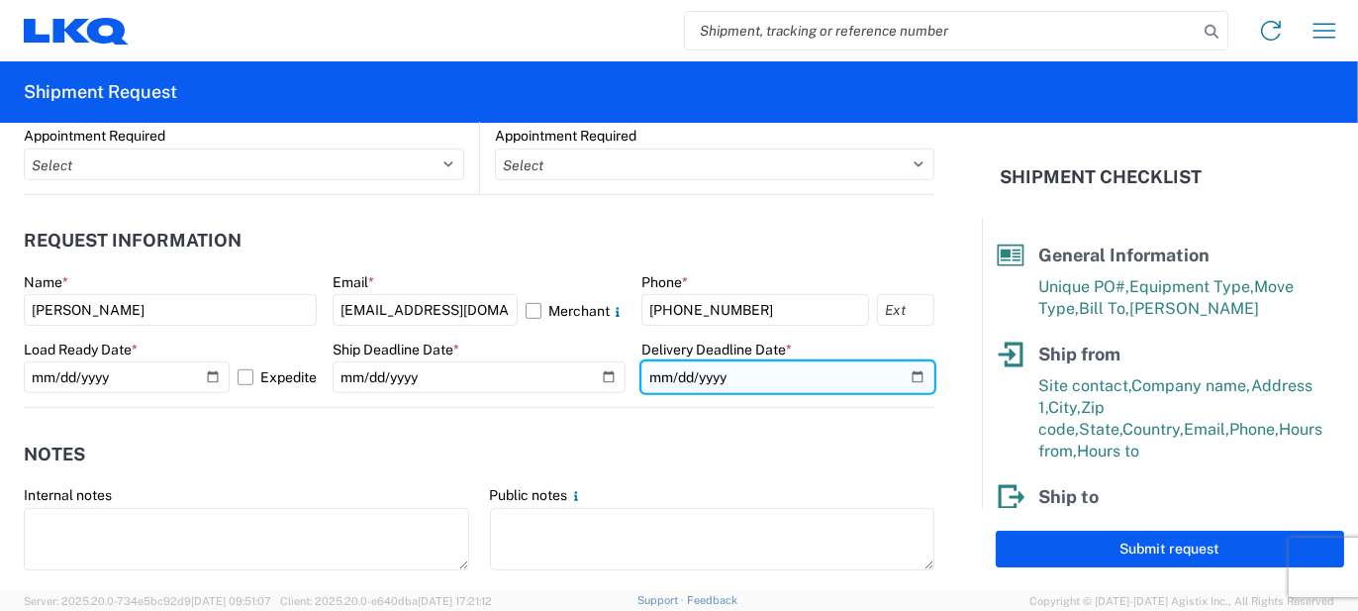
click at [903, 379] on input "date" at bounding box center [787, 377] width 293 height 32
type input "[DATE]"
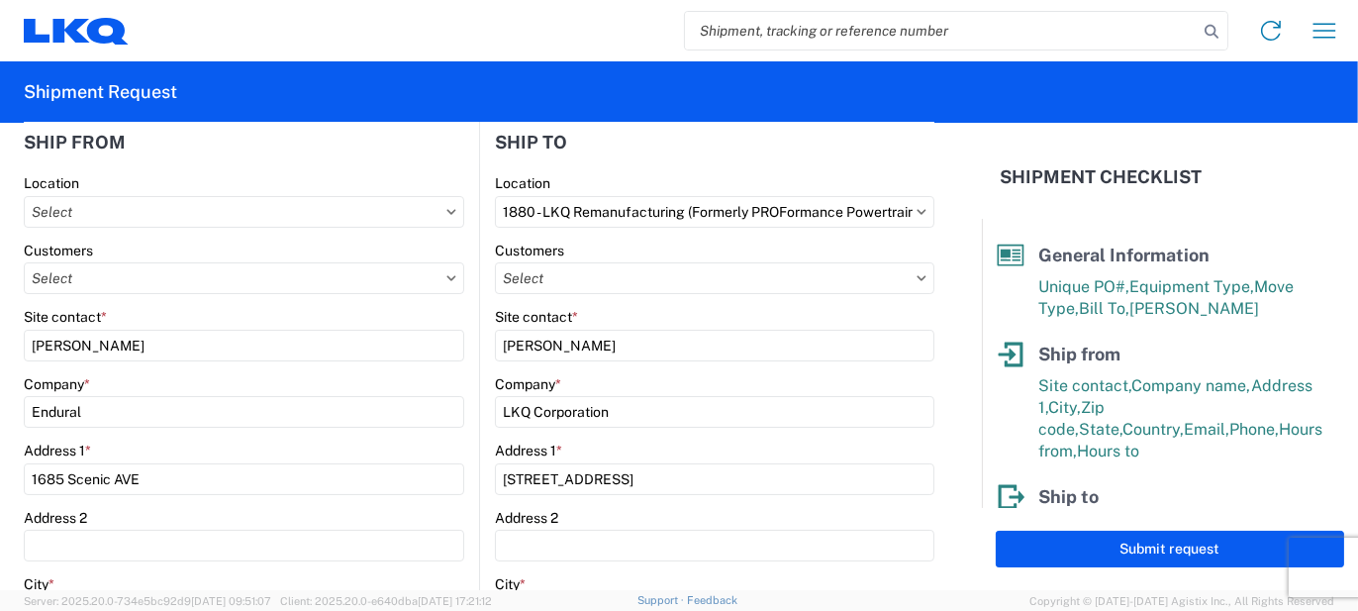
scroll to position [198, 0]
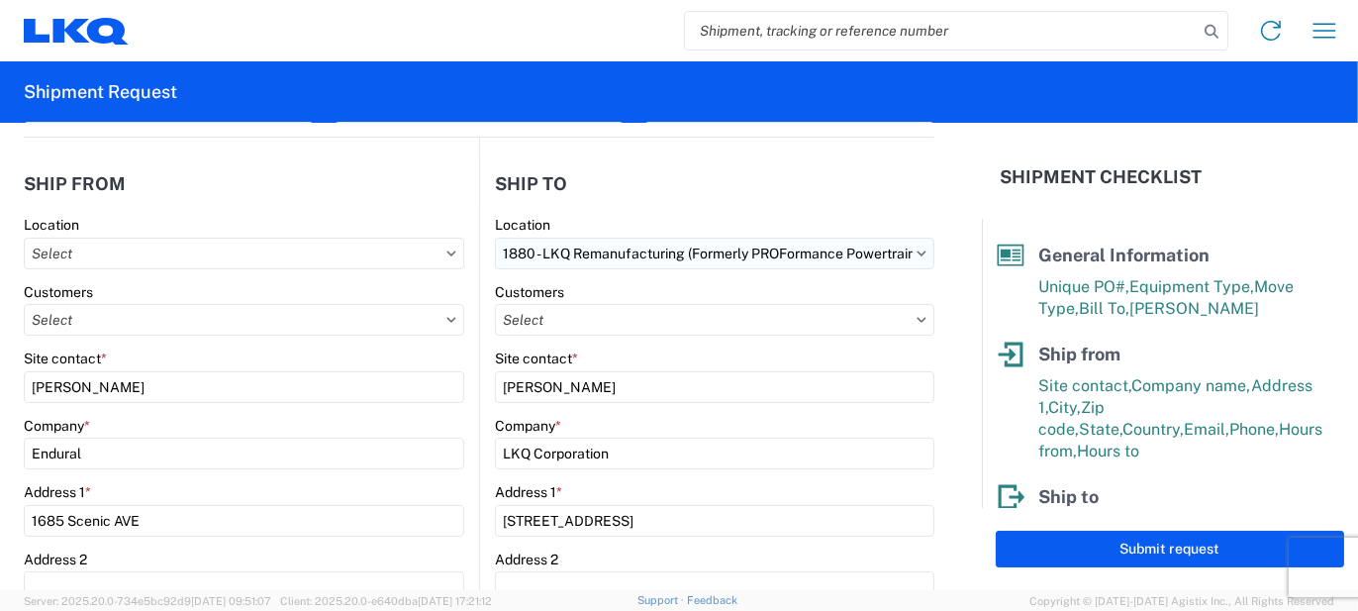
click at [635, 253] on input "1880 - LKQ Remanufacturing (Formerly PROFormance Powertrain)" at bounding box center [714, 254] width 439 height 32
type input "v"
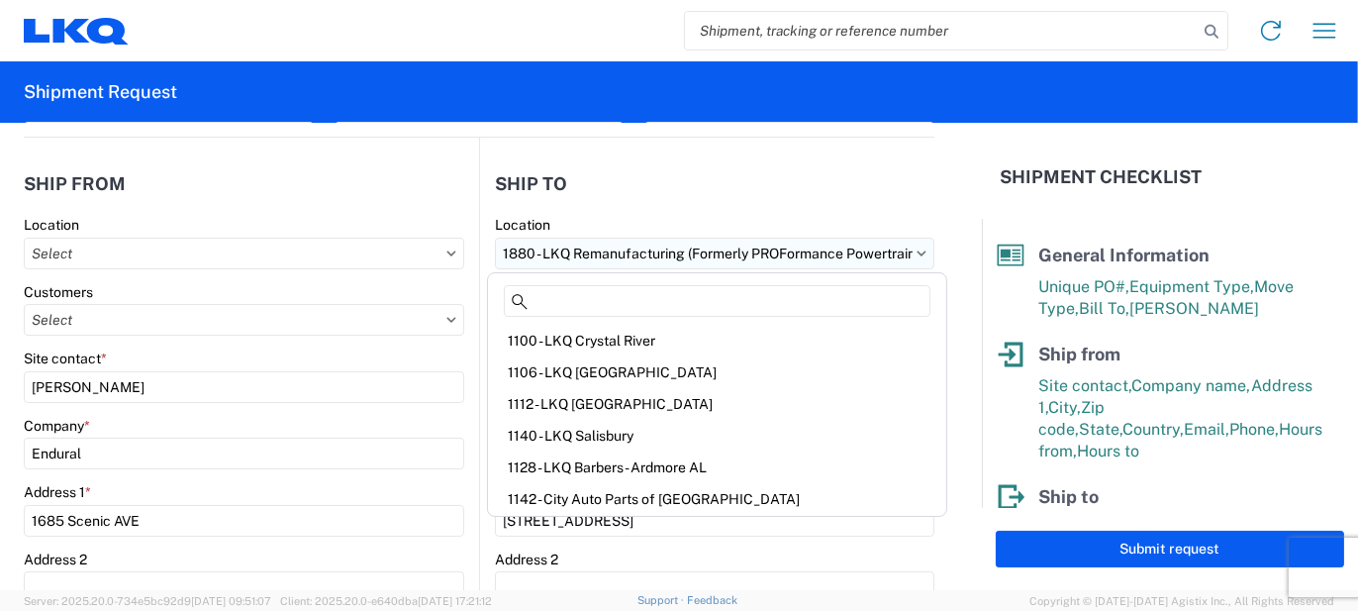
click at [586, 256] on input "1880 - LKQ Remanufacturing (Formerly PROFormance Powertrain)" at bounding box center [714, 254] width 439 height 32
click at [616, 252] on input "1880 - LKQ Remanufacturing (Formerly PROFormance Powertrain)" at bounding box center [714, 254] width 439 height 32
click at [918, 251] on icon at bounding box center [922, 252] width 9 height 5
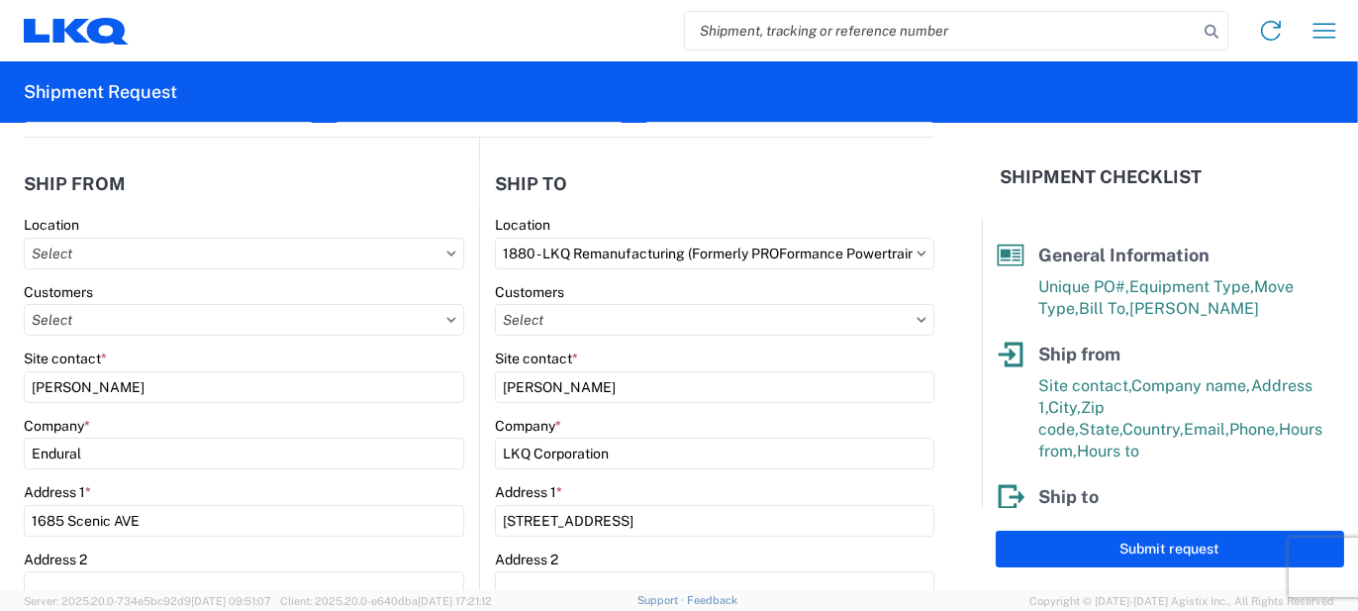
click at [918, 251] on icon at bounding box center [922, 252] width 9 height 5
click at [784, 245] on input "1880 - LKQ Remanufacturing (Formerly PROFormance Powertrain)" at bounding box center [714, 254] width 439 height 32
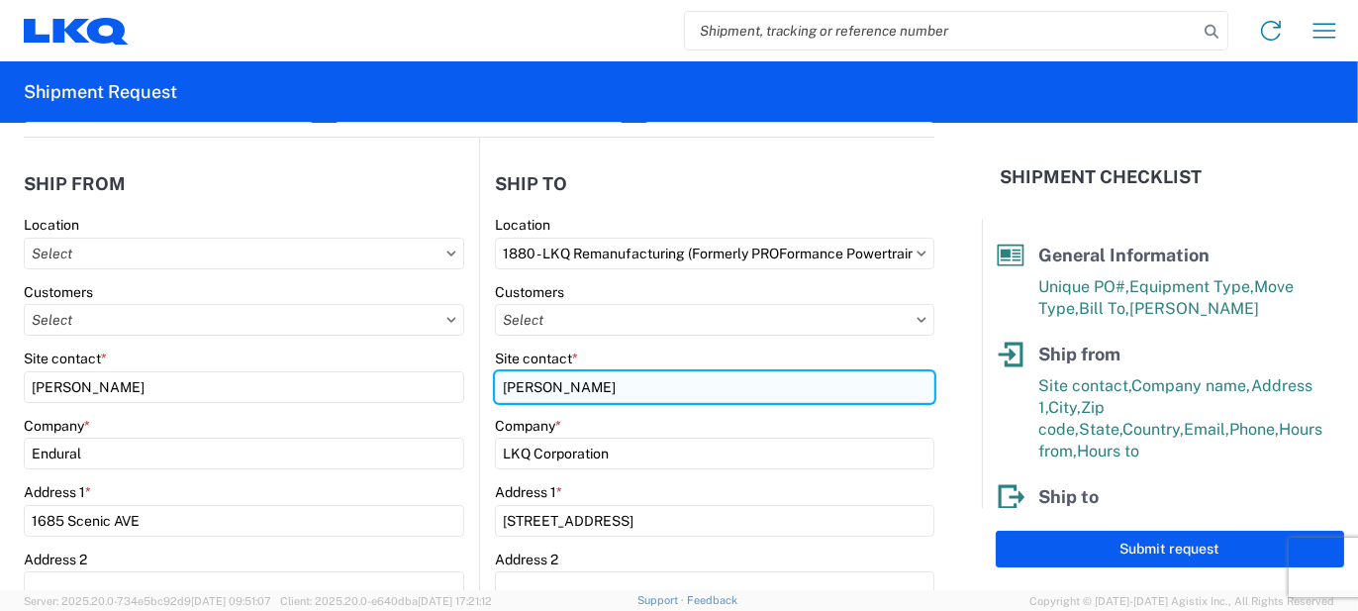
click at [559, 390] on input "[PERSON_NAME]" at bounding box center [714, 387] width 439 height 32
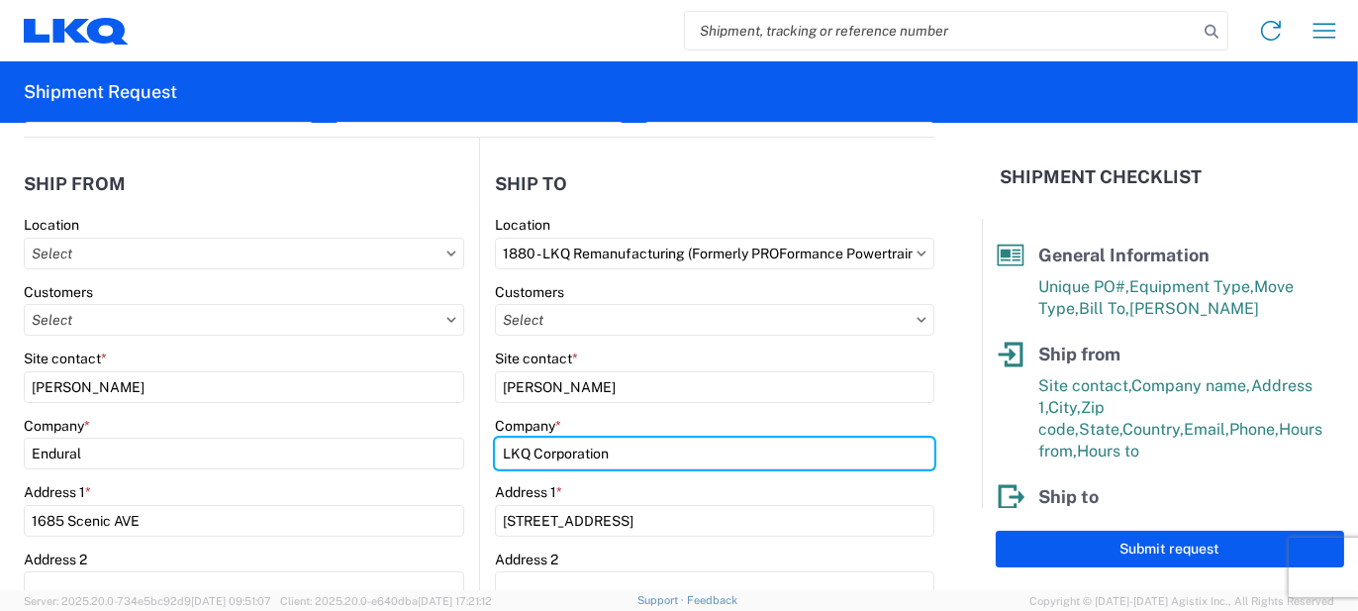
drag, startPoint x: 635, startPoint y: 449, endPoint x: 327, endPoint y: 430, distance: 309.4
click at [327, 430] on div "Ship from Location Customers Site contact * Juan Martinez Company * Endural Add…" at bounding box center [479, 612] width 911 height 948
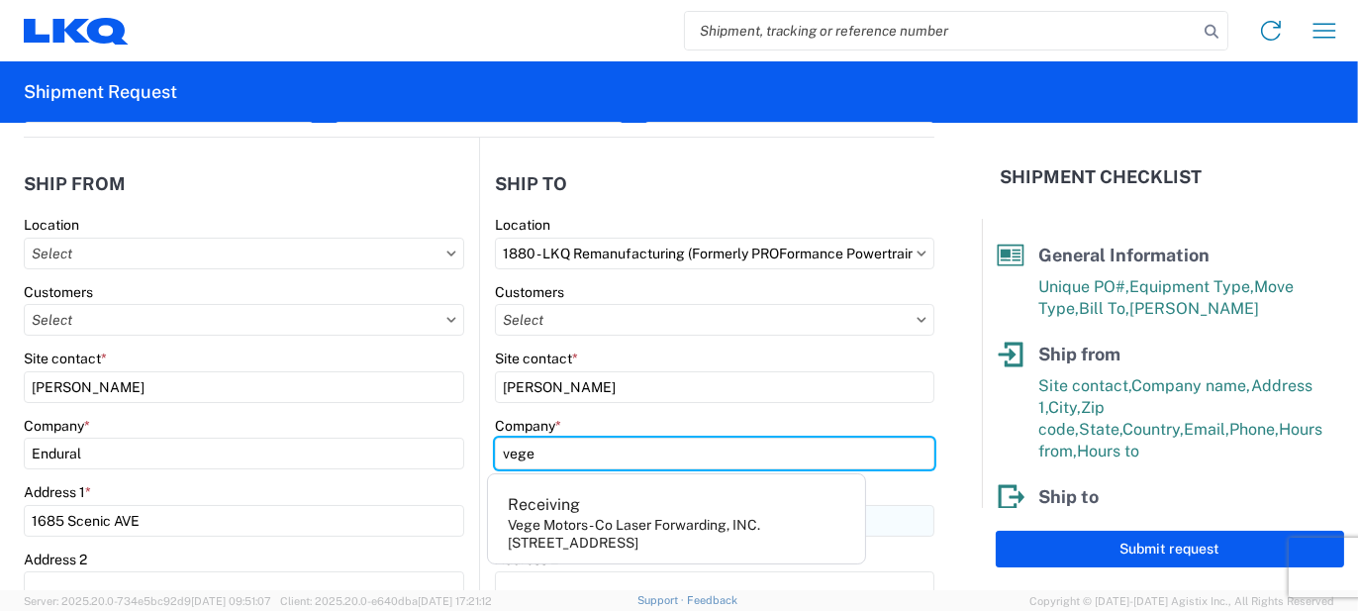
type input "Vege Motors - Co Laser Forwarding, INC."
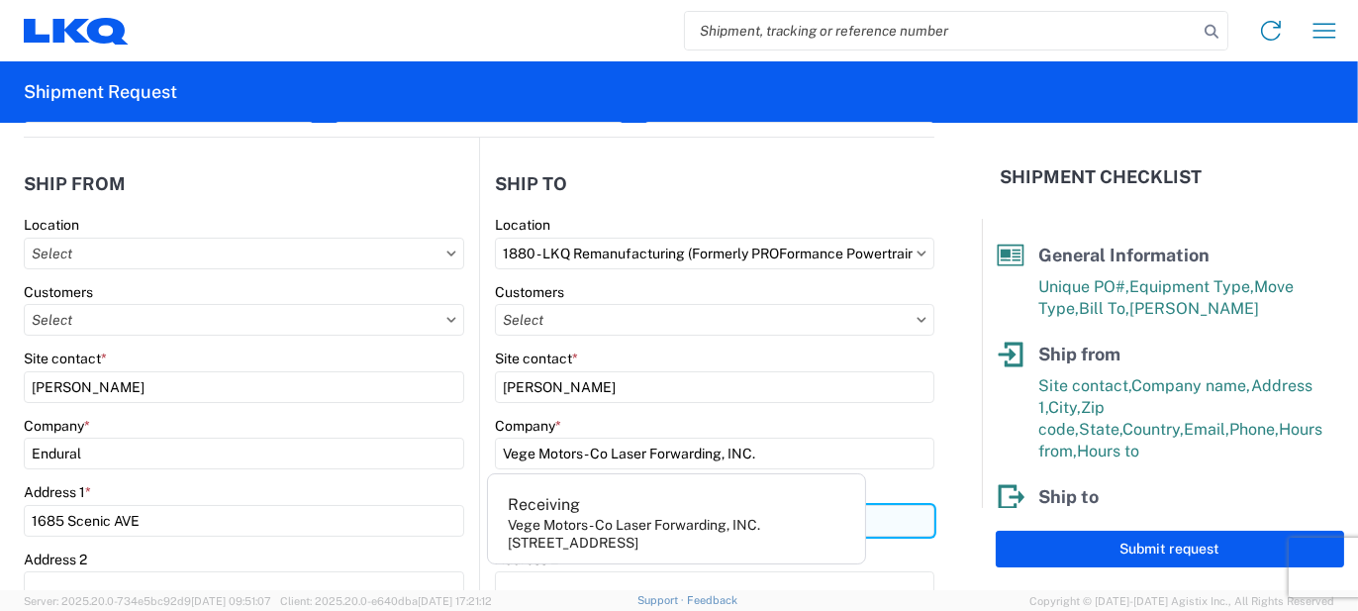
type input "901 Carrier Dr"
type input "Laredo"
type input "78045"
select select "[GEOGRAPHIC_DATA]"
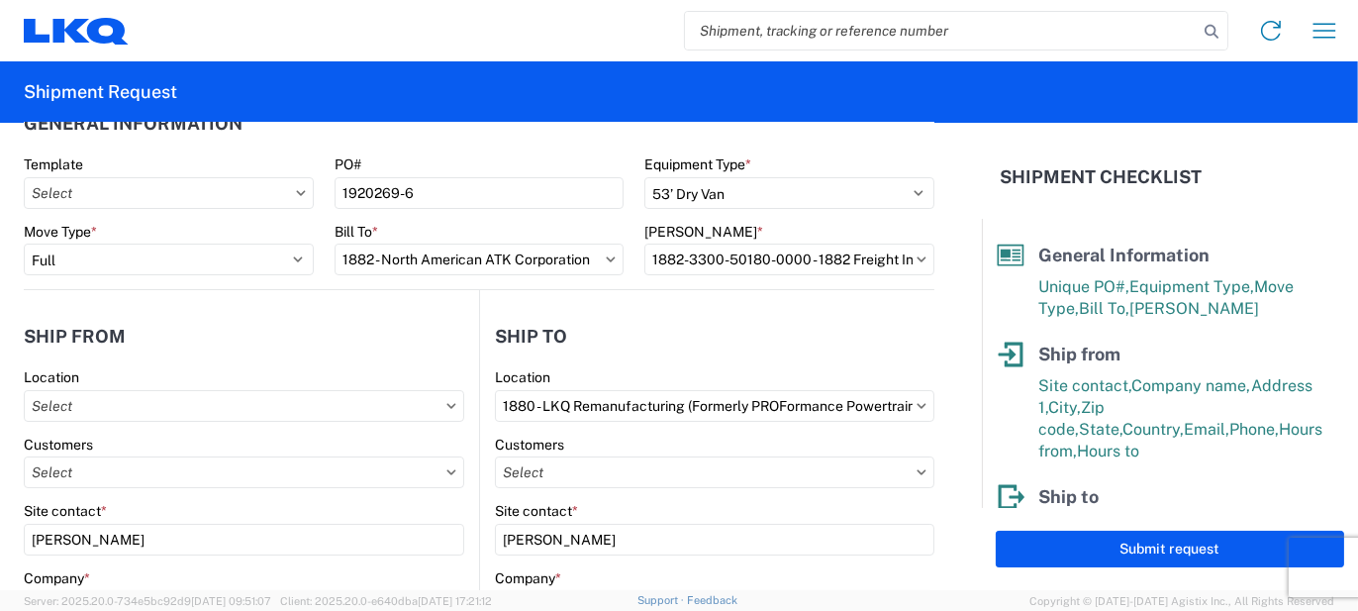
scroll to position [0, 0]
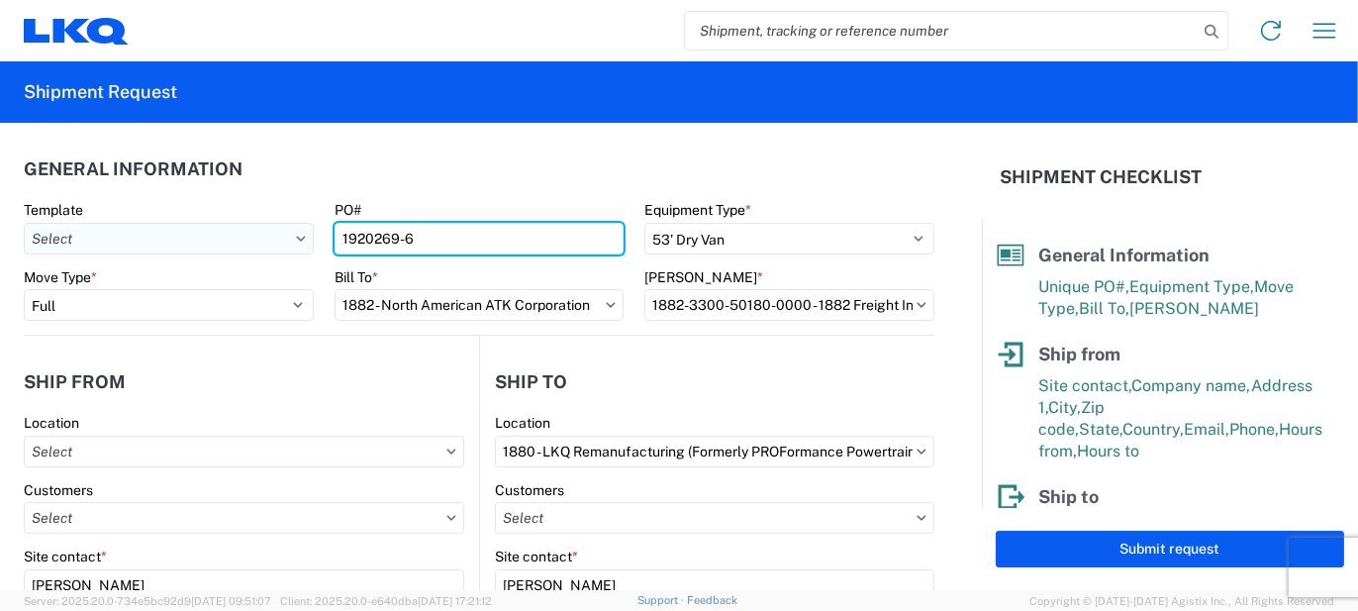
drag, startPoint x: 444, startPoint y: 237, endPoint x: 159, endPoint y: 236, distance: 285.1
click at [159, 236] on div "Template PO# 1920269-6 Equipment Type * Select 53’ Dry Van Flatbed Dropdeck (va…" at bounding box center [479, 234] width 931 height 67
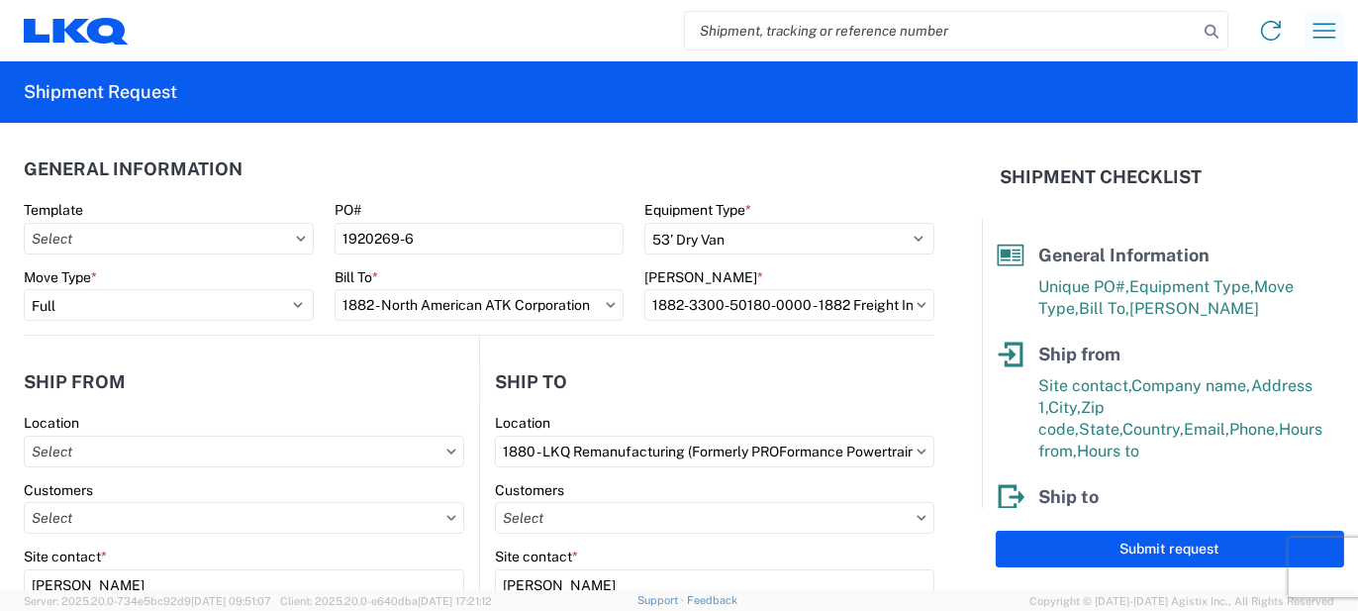
click at [1333, 35] on icon "button" at bounding box center [1325, 31] width 32 height 32
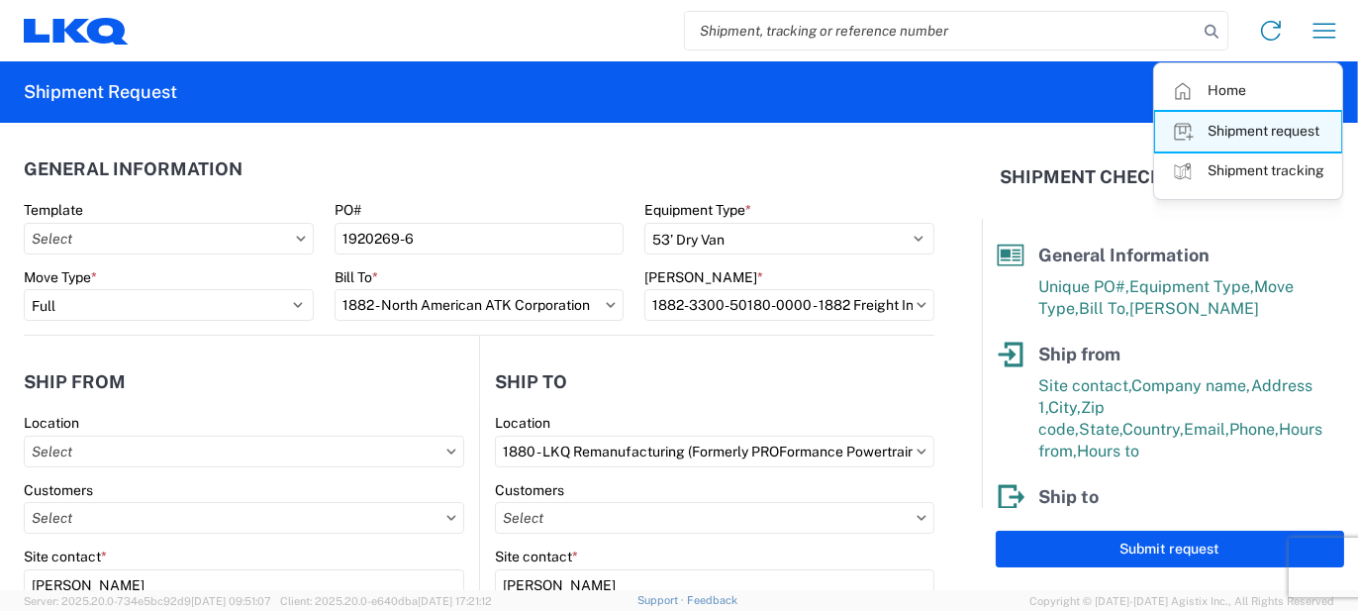
click at [1238, 135] on link "Shipment request" at bounding box center [1248, 132] width 186 height 40
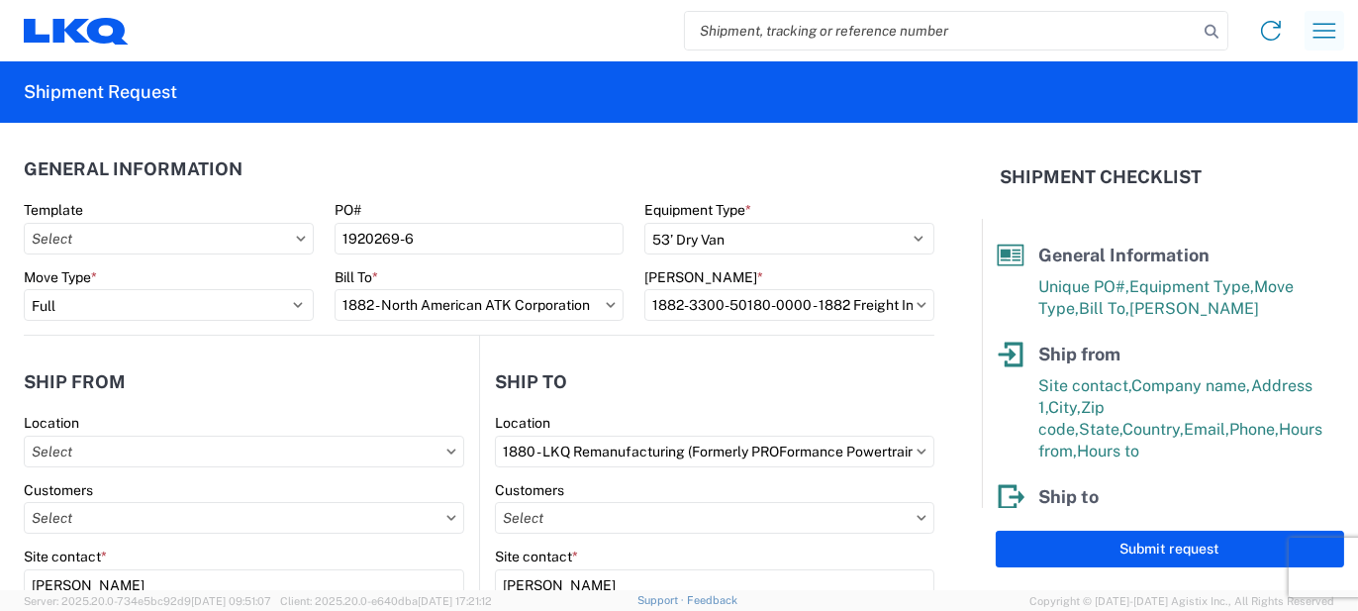
click at [1326, 31] on icon "button" at bounding box center [1324, 30] width 23 height 15
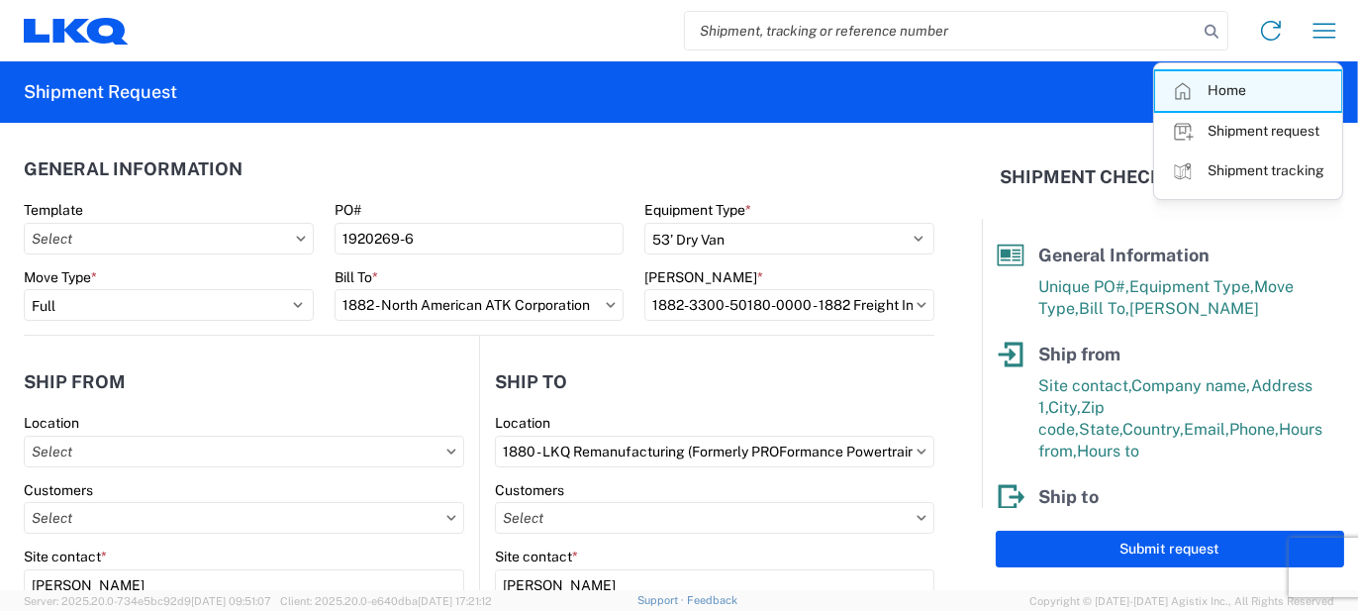
click at [1221, 90] on link "Home" at bounding box center [1248, 91] width 186 height 40
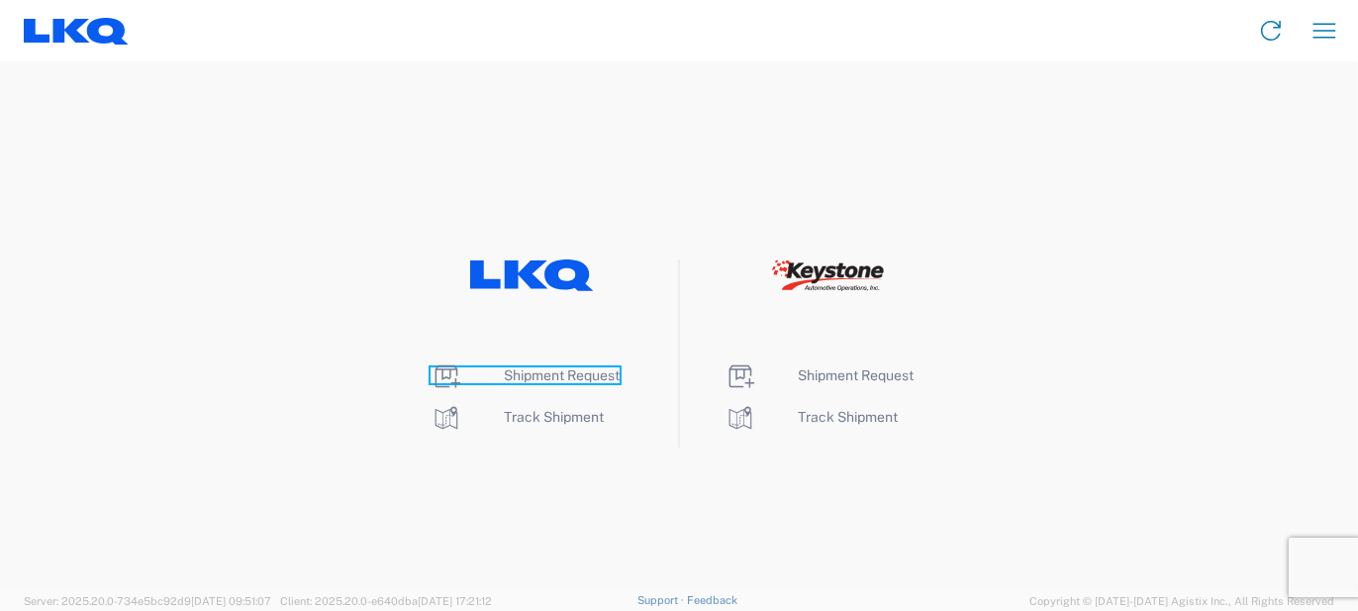
click at [444, 372] on icon at bounding box center [447, 376] width 32 height 32
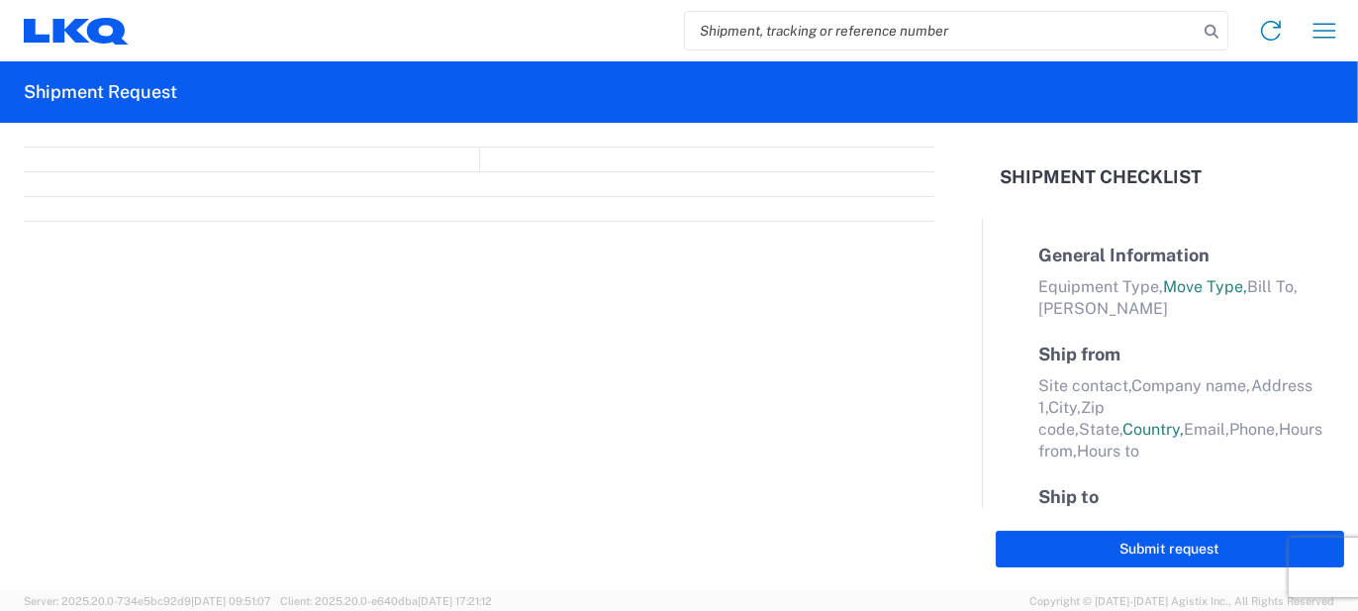
select select "FULL"
select select "LBS"
select select "IN"
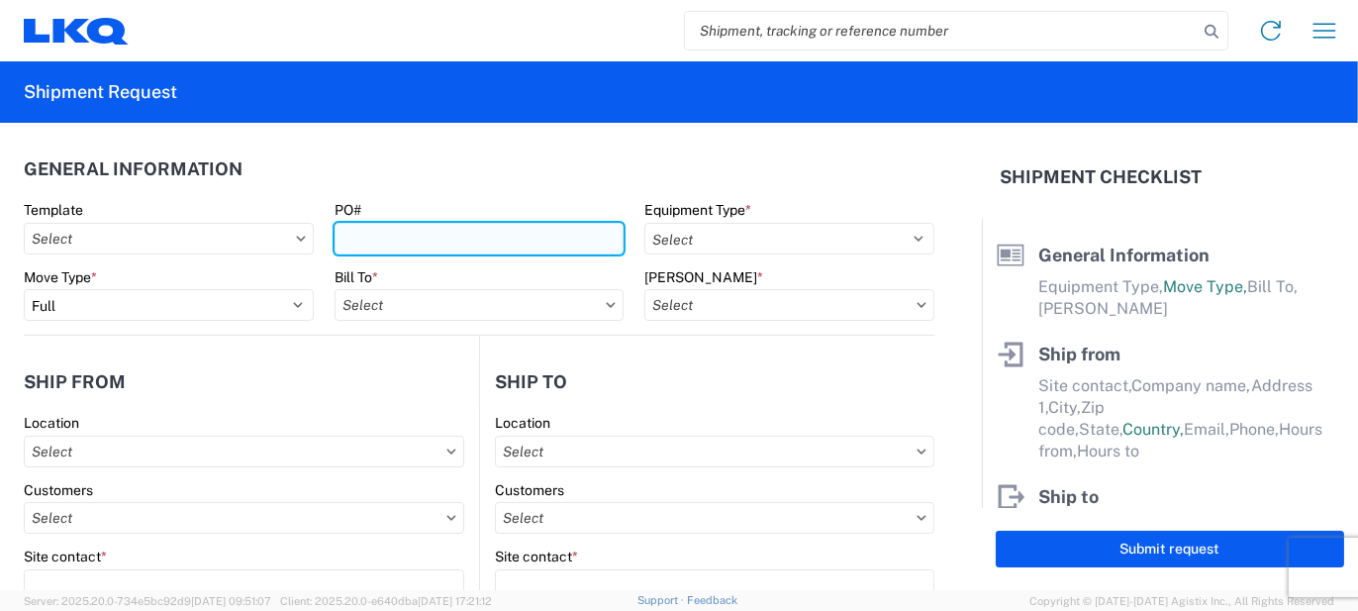
click at [405, 240] on input "PO#" at bounding box center [480, 239] width 290 height 32
paste input "1920269-6"
type input "1920269-6"
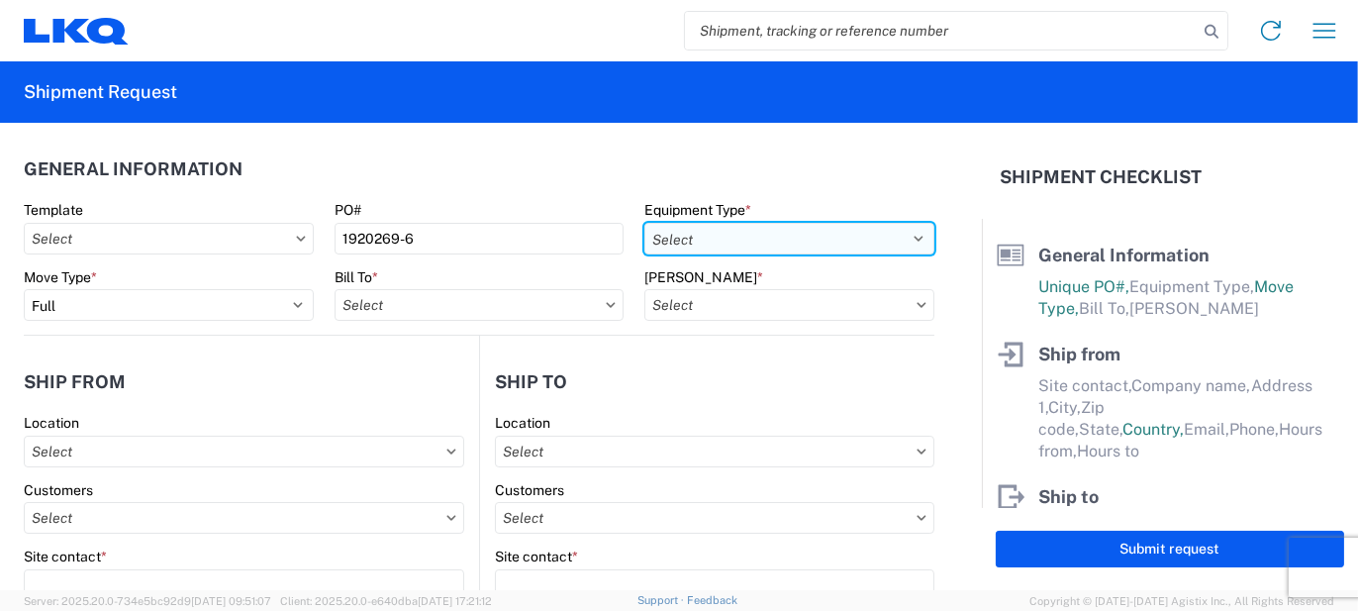
click at [906, 237] on select "Select 53’ Dry Van Flatbed Dropdeck (van) Lowboy (flatbed) Rail" at bounding box center [789, 239] width 290 height 32
select select "STDV"
click at [644, 223] on select "Select 53’ Dry Van Flatbed Dropdeck (van) Lowboy (flatbed) Rail" at bounding box center [789, 239] width 290 height 32
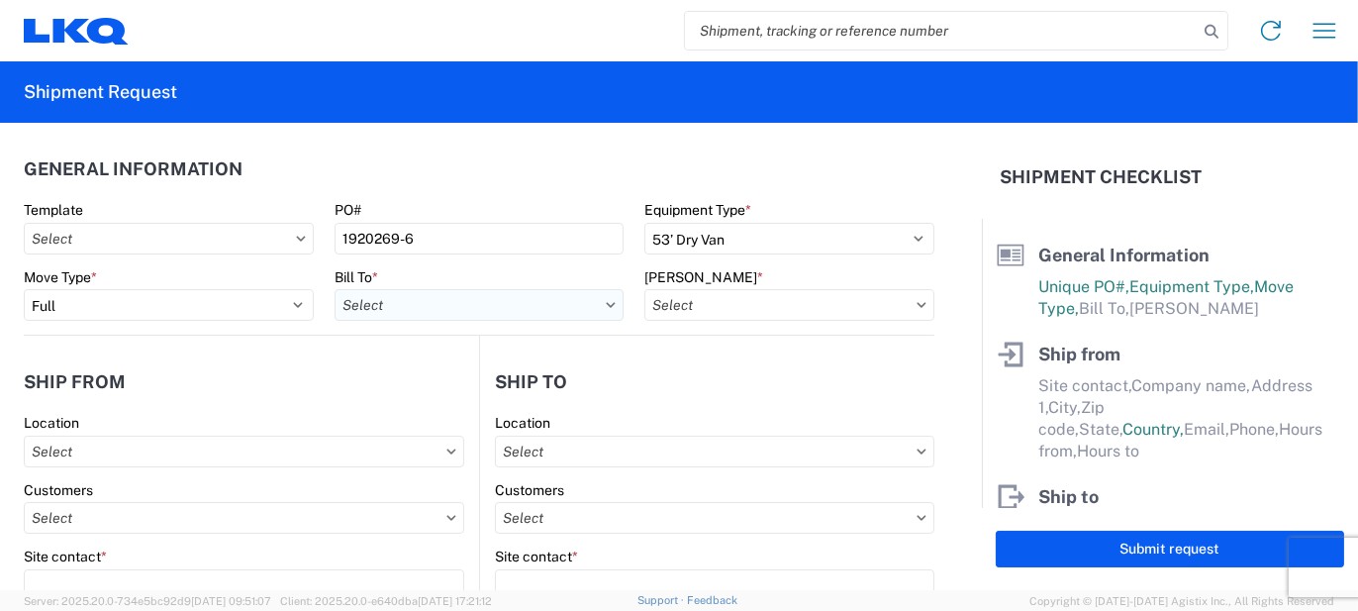
click at [440, 305] on input "text" at bounding box center [480, 305] width 290 height 32
click at [436, 350] on input at bounding box center [507, 354] width 323 height 32
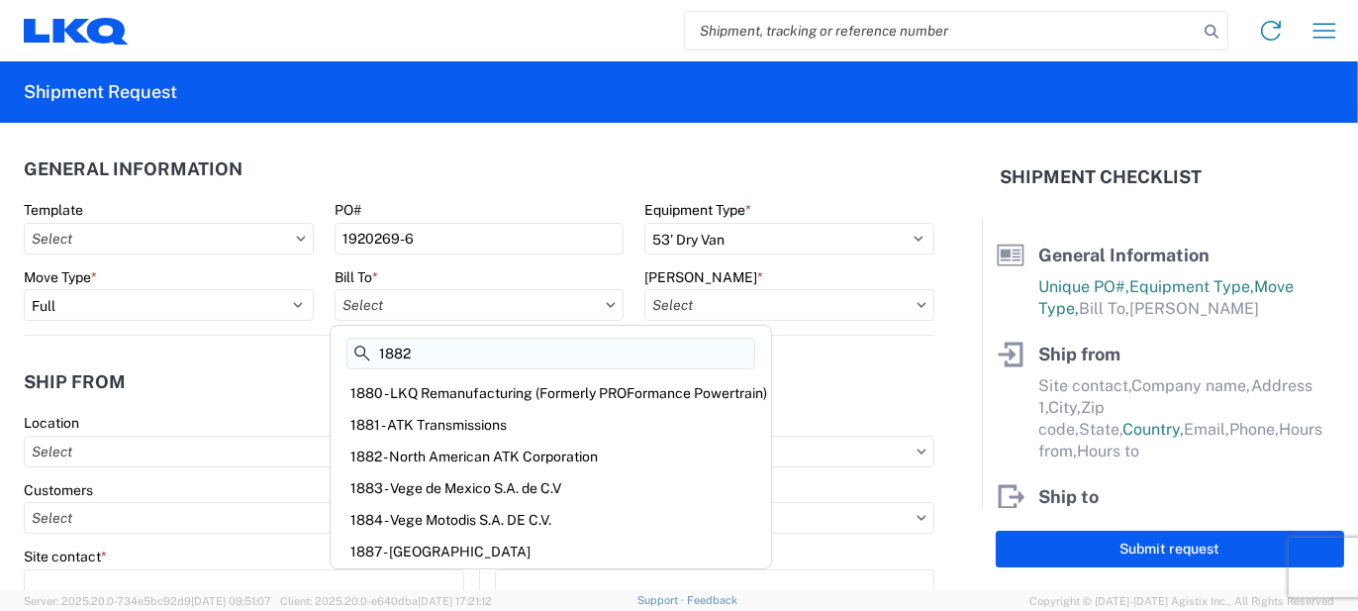
type input "1882"
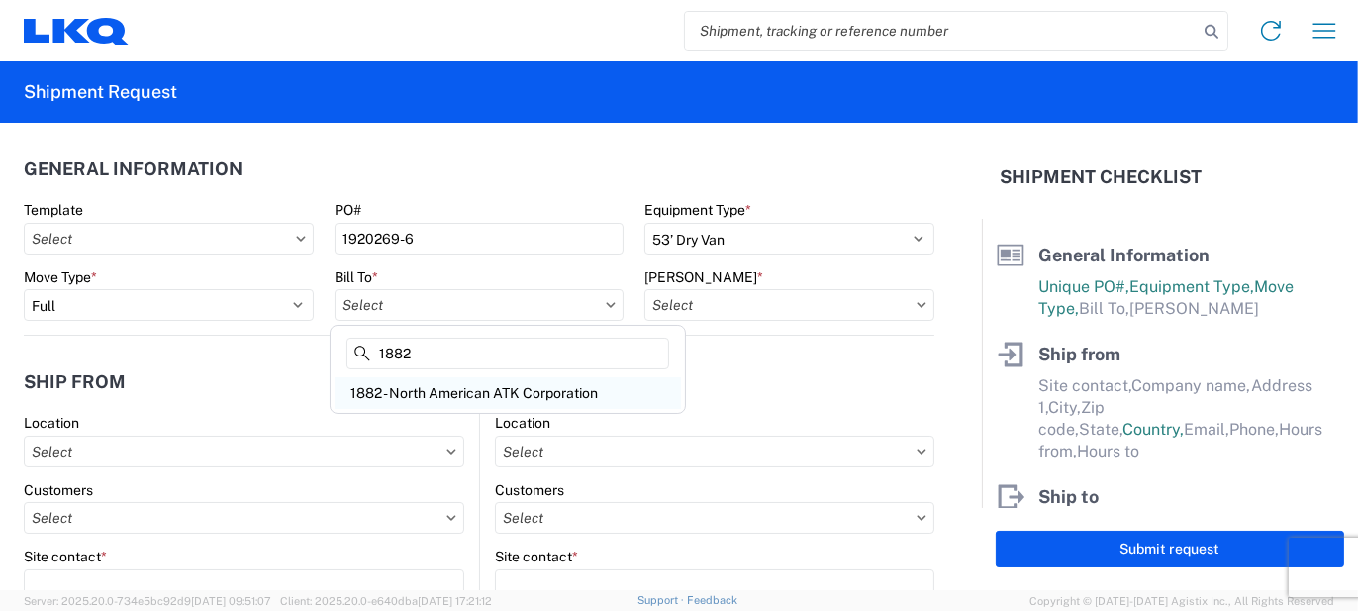
click at [442, 392] on div "1882 - North American ATK Corporation" at bounding box center [508, 393] width 346 height 32
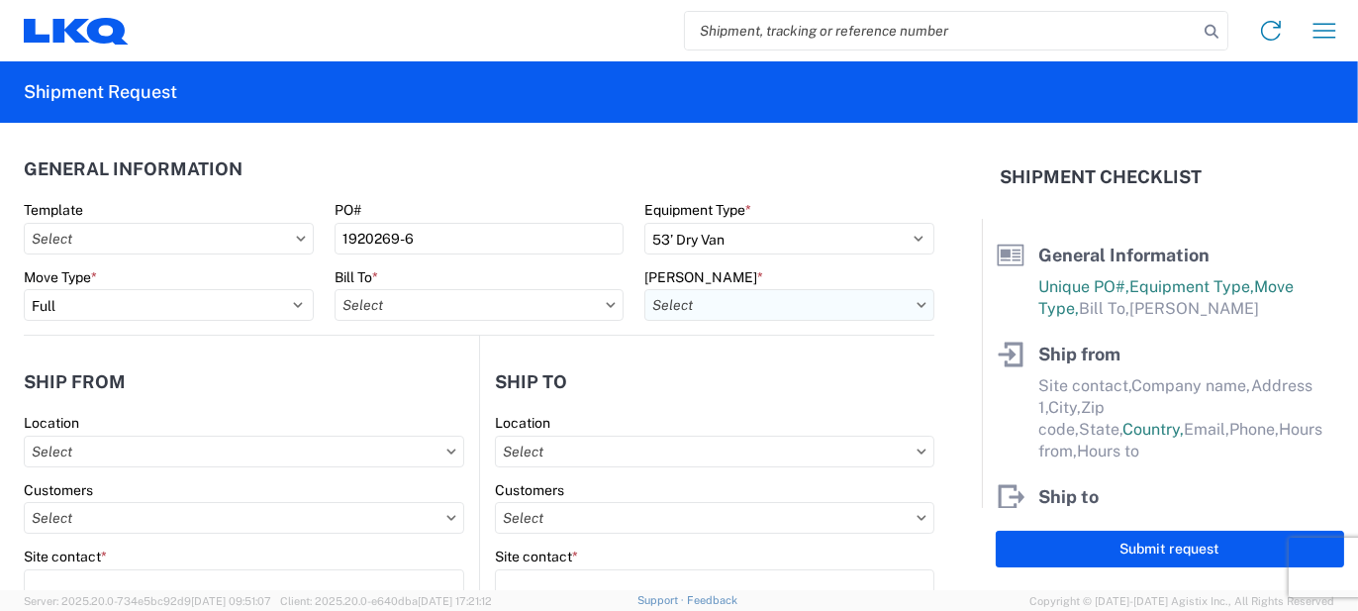
type input "1882 - North American ATK Corporation"
click at [727, 297] on input "text" at bounding box center [789, 305] width 290 height 32
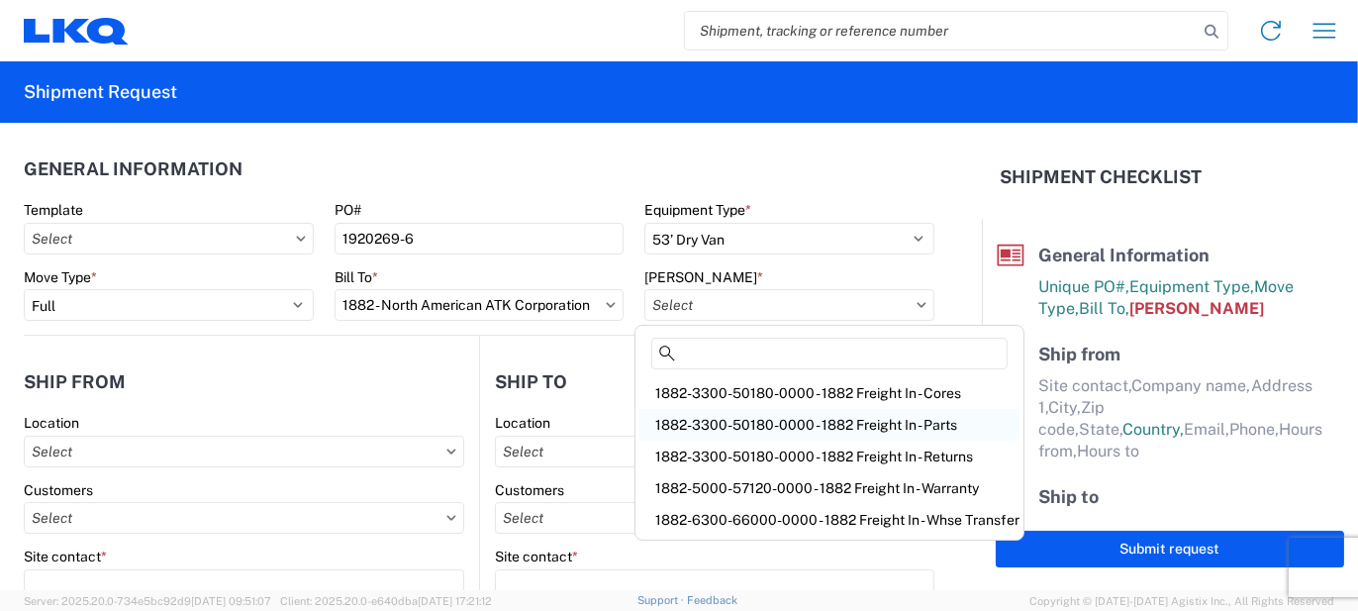
click at [891, 425] on div "1882-3300-50180-0000 - 1882 Freight In - Parts" at bounding box center [829, 425] width 380 height 32
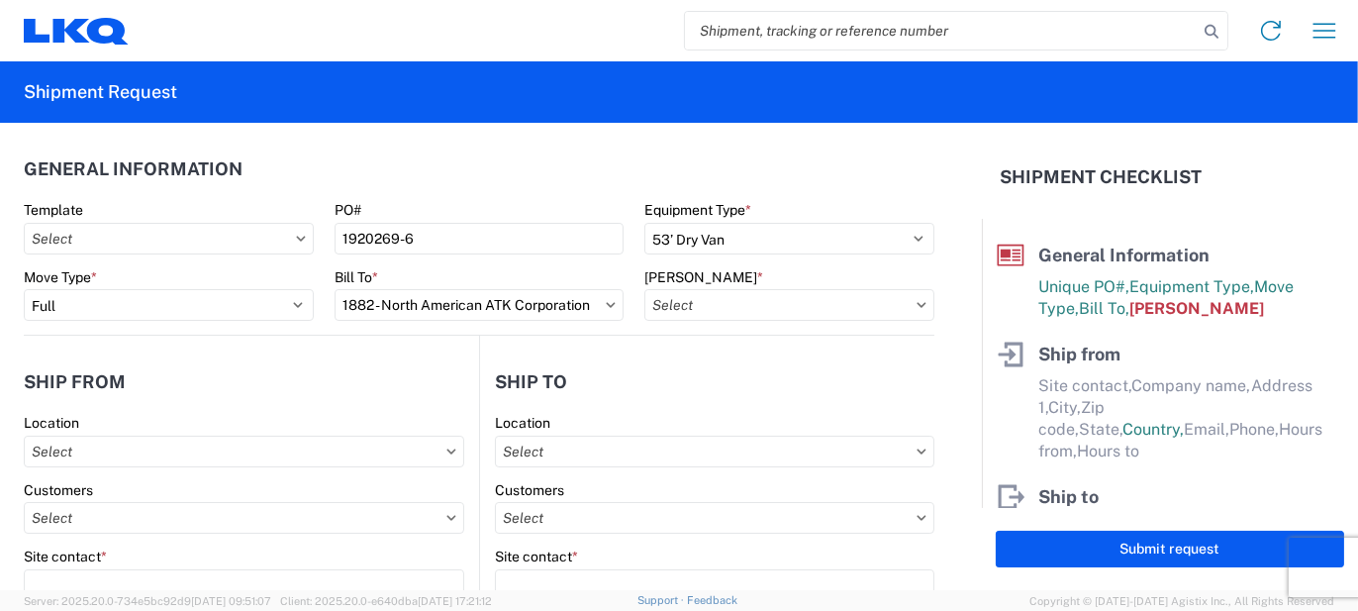
type input "1882-3300-50180-0000 - 1882 Freight In - Parts, 1882-3300-50180-0000 - 1882 Fre…"
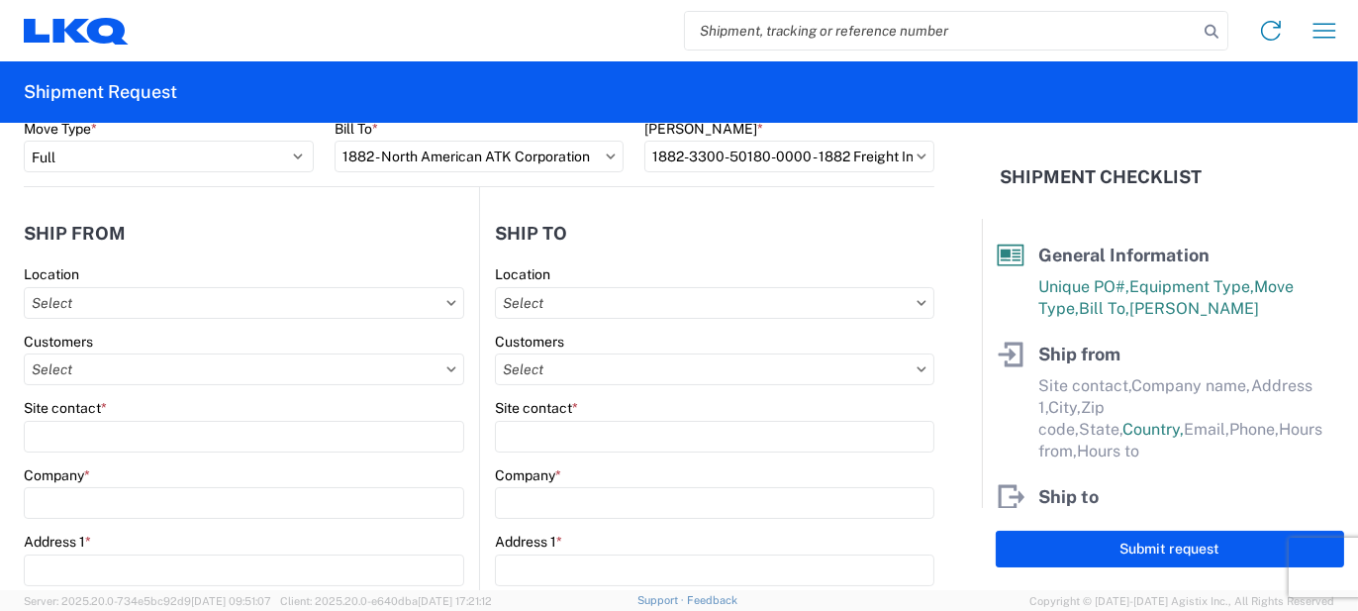
scroll to position [198, 0]
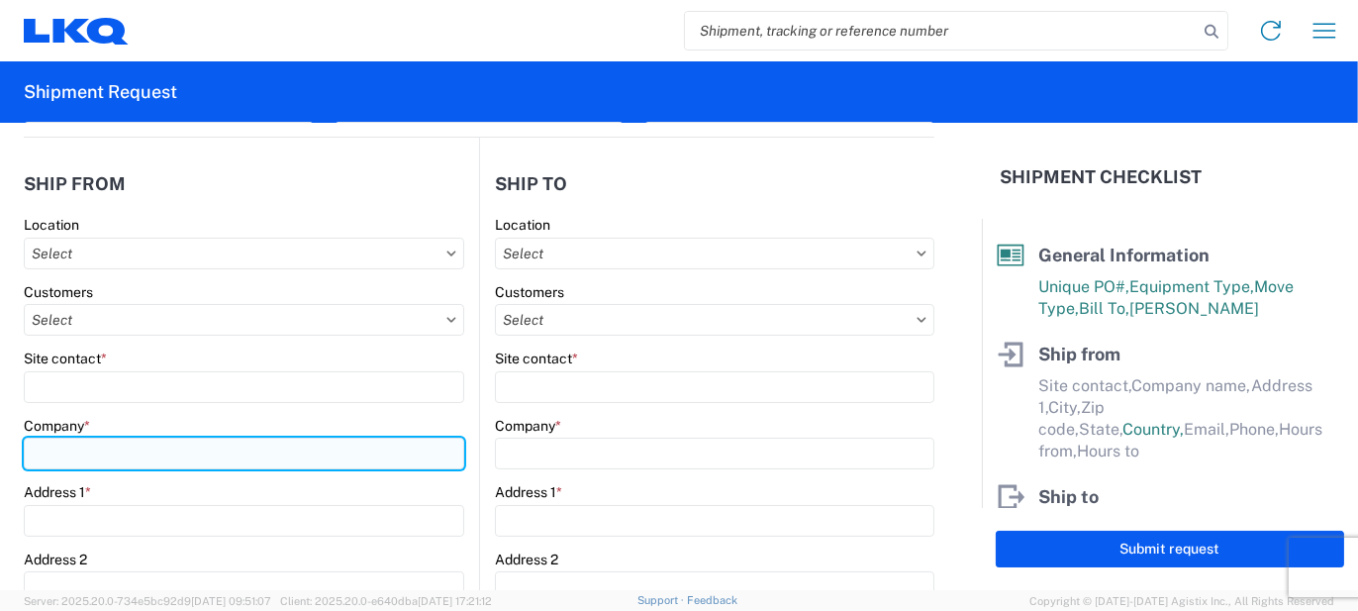
click at [47, 453] on input "Company *" at bounding box center [244, 453] width 440 height 32
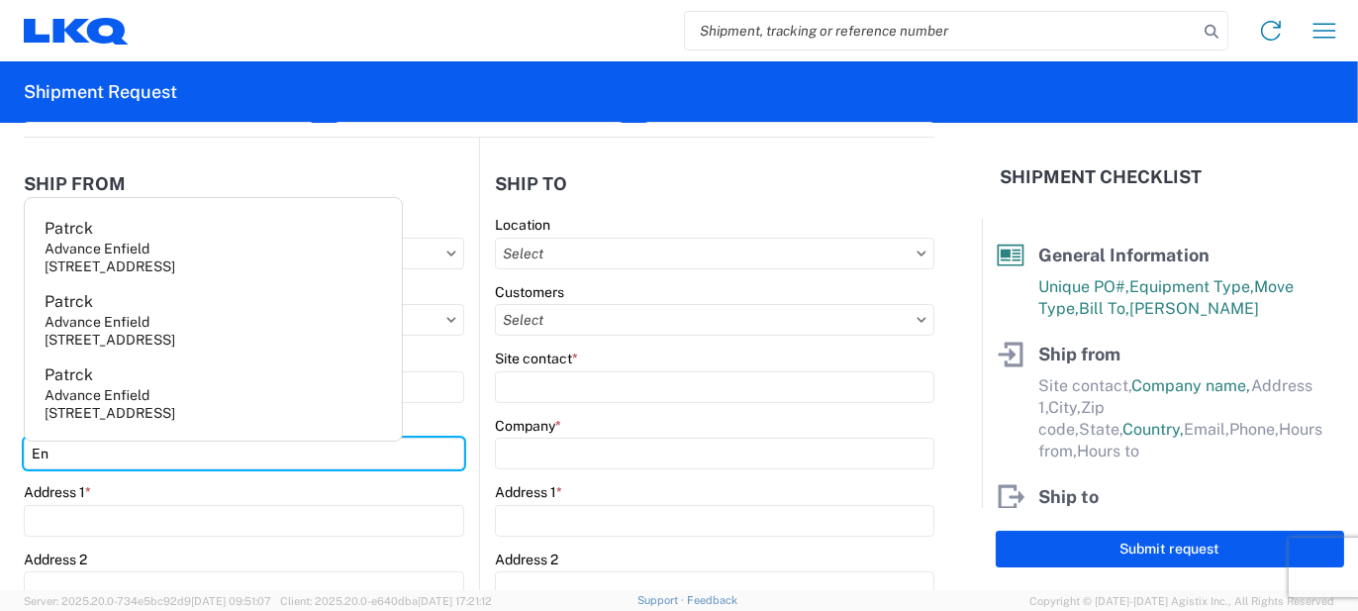
type input "Endural"
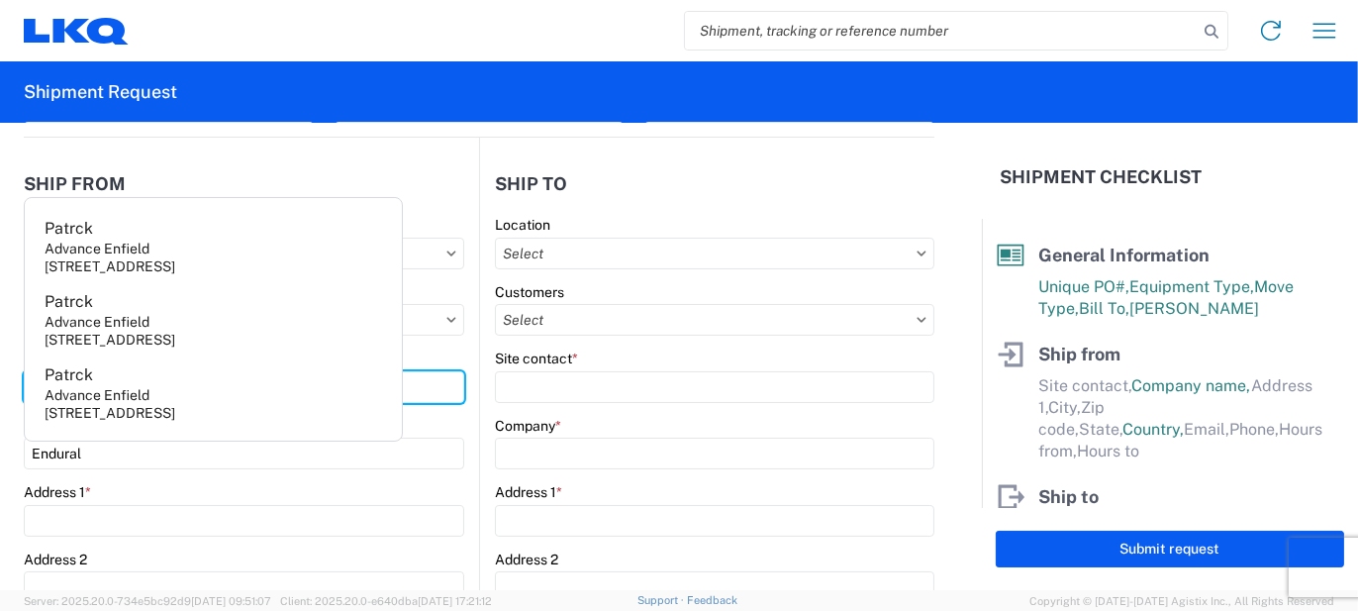
type input "[PERSON_NAME]"
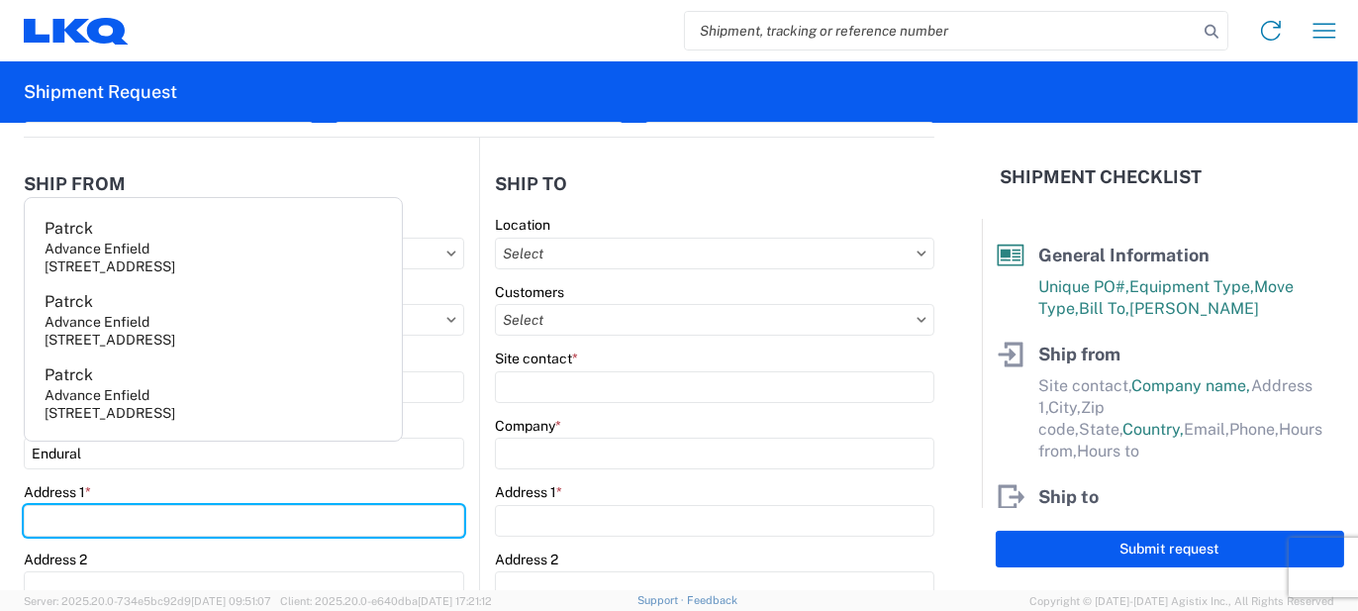
type input "1685 Scenic AVE"
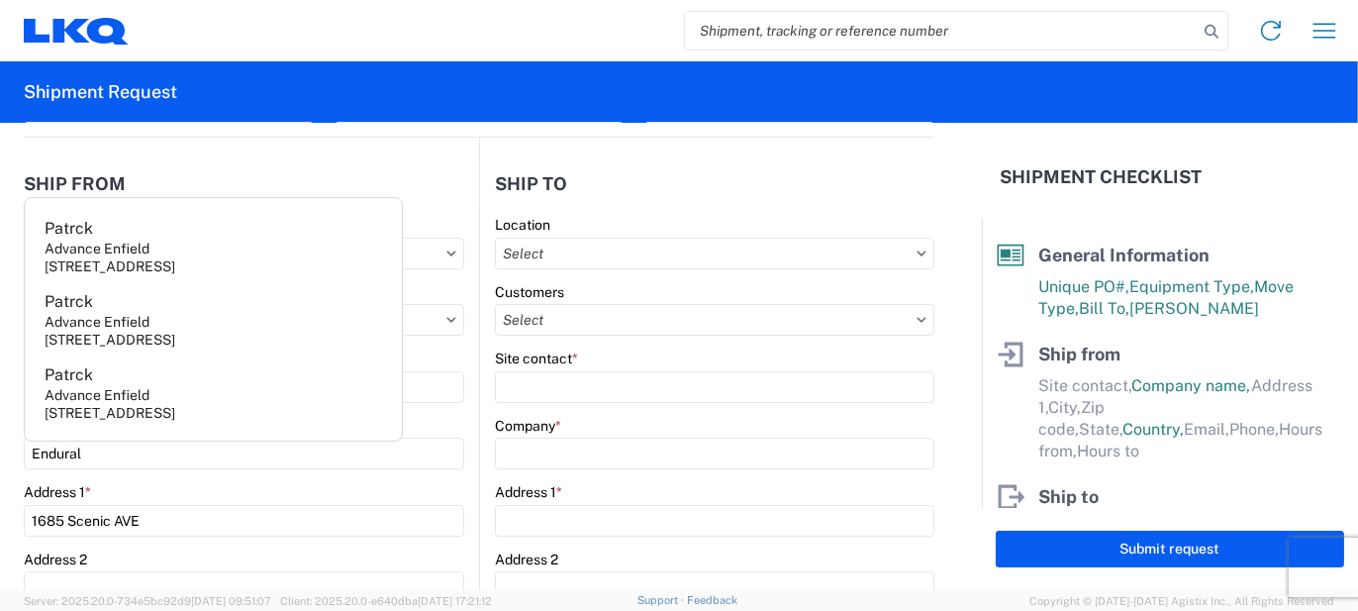
type input "Costa Mesa"
type input "92626"
select select "CA"
type input "[EMAIL_ADDRESS][DOMAIN_NAME]"
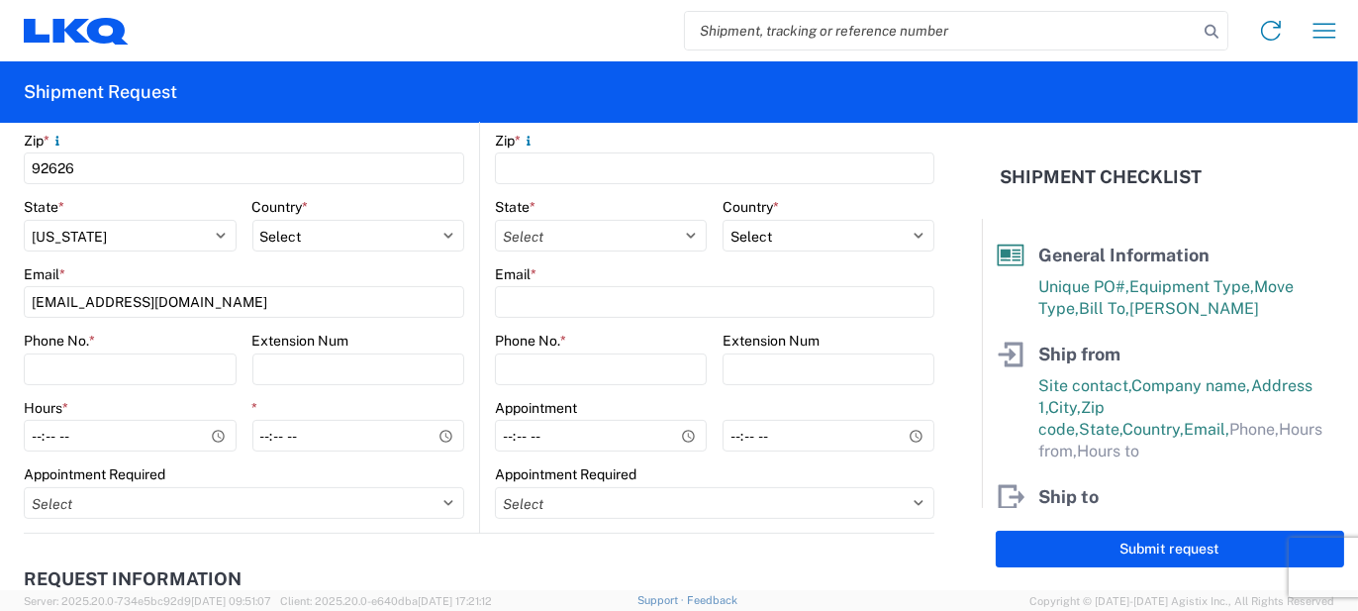
scroll to position [792, 0]
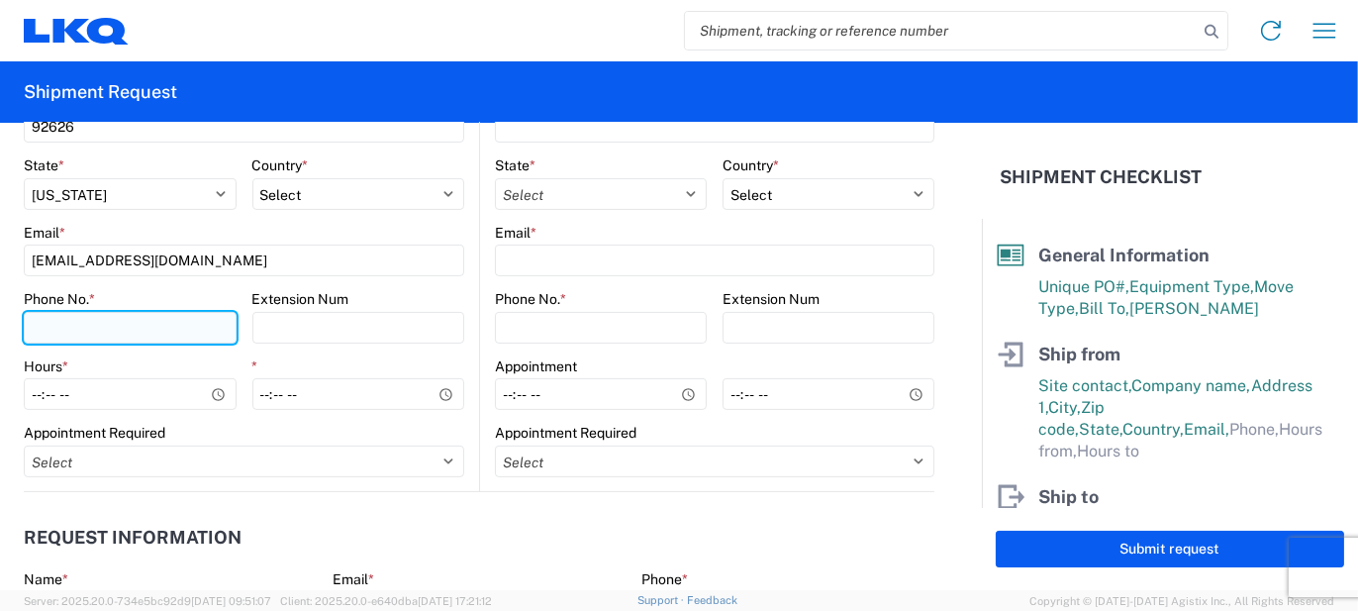
click at [57, 329] on input "Phone No. *" at bounding box center [130, 328] width 213 height 32
type input "[PHONE_NUMBER]"
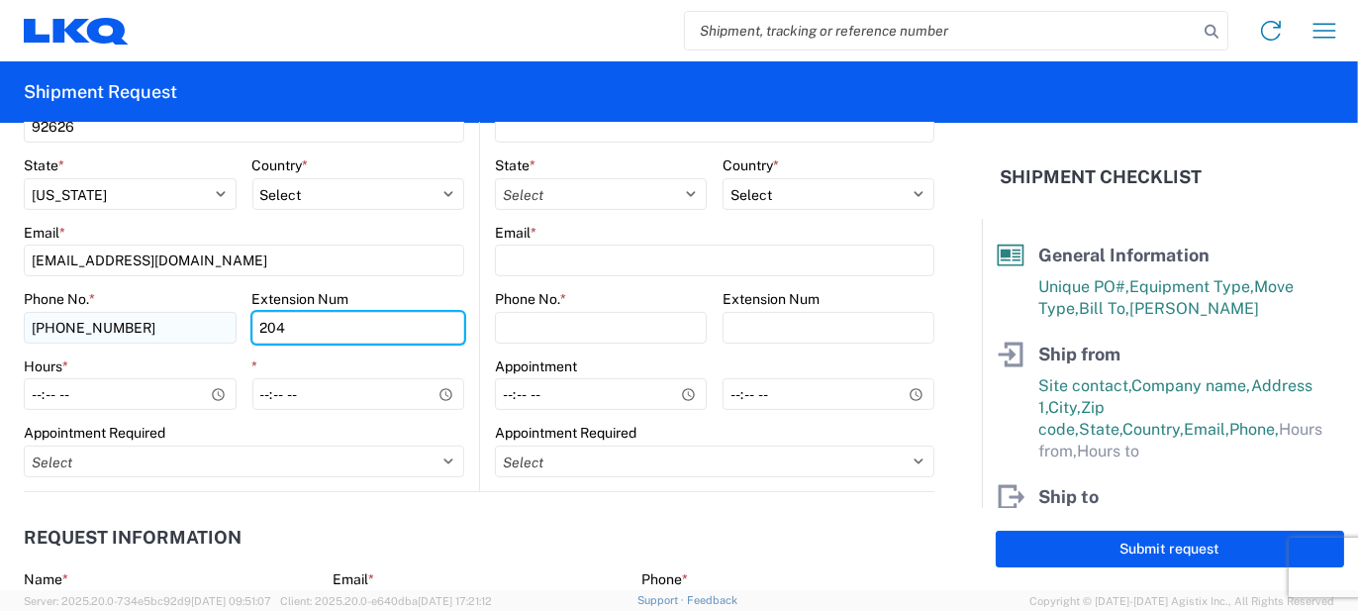
type input "204"
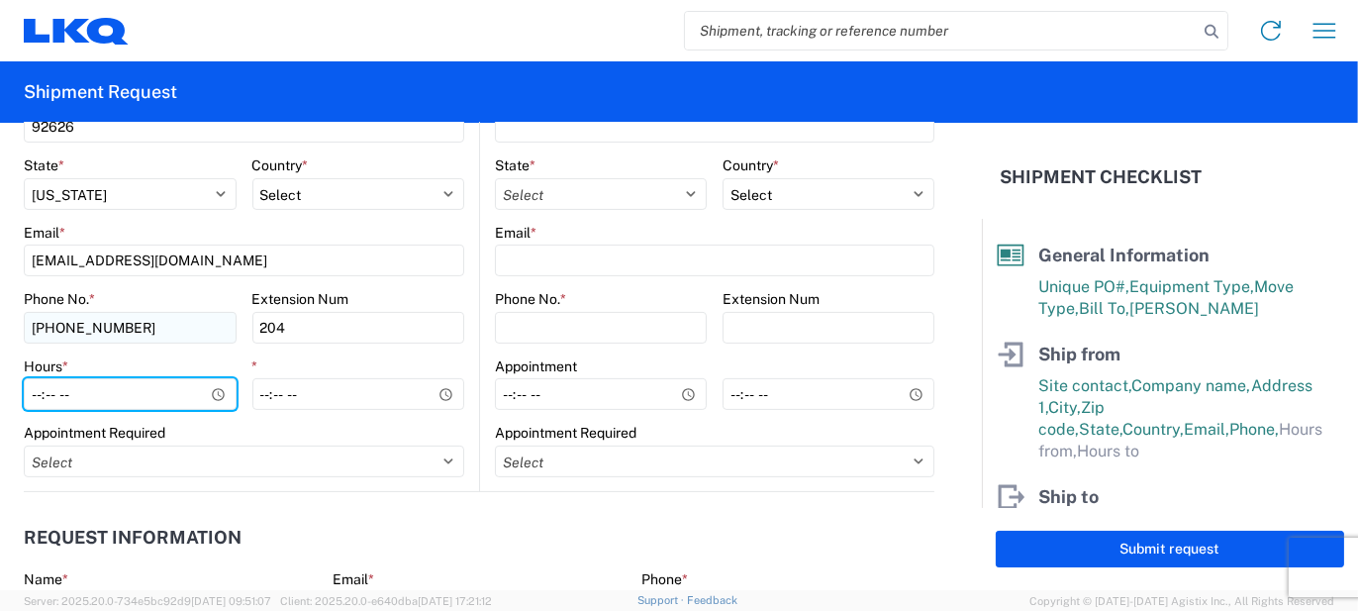
type input "08:00"
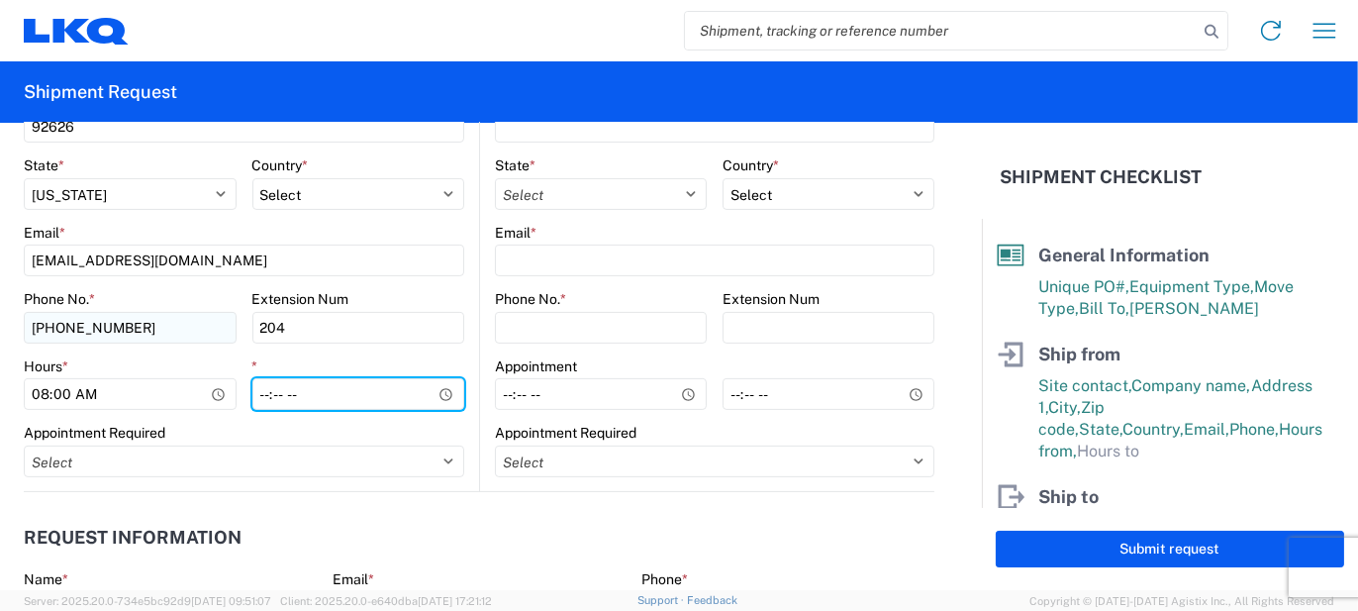
type input "14:30"
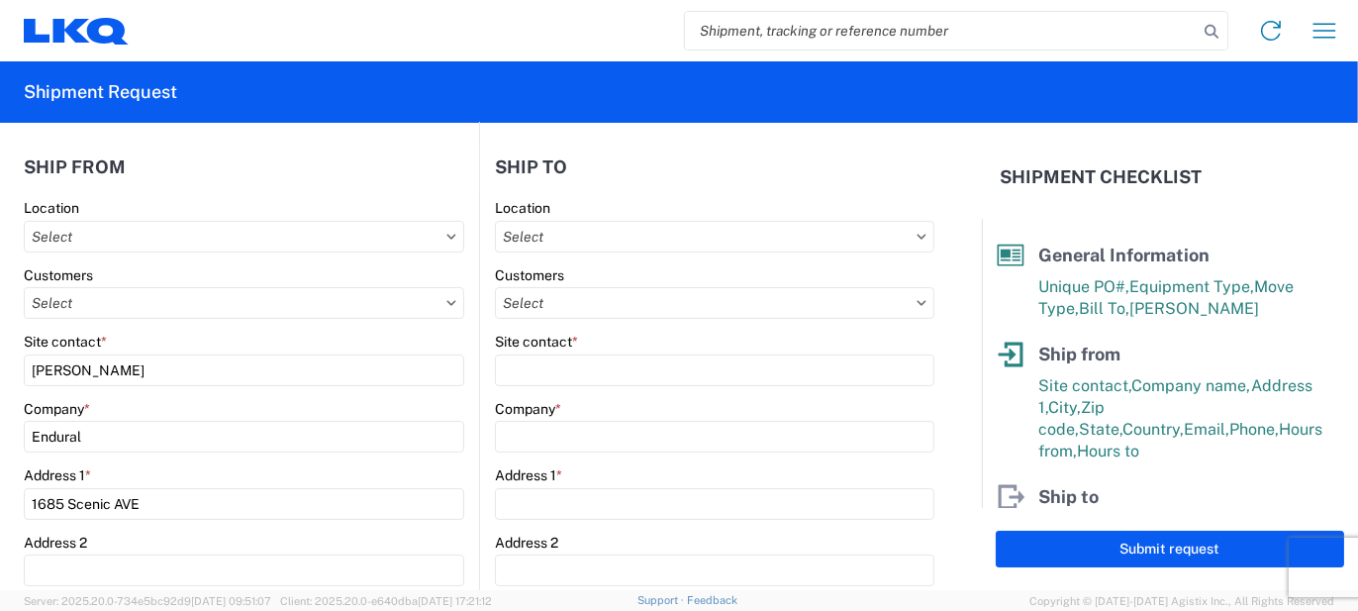
scroll to position [198, 0]
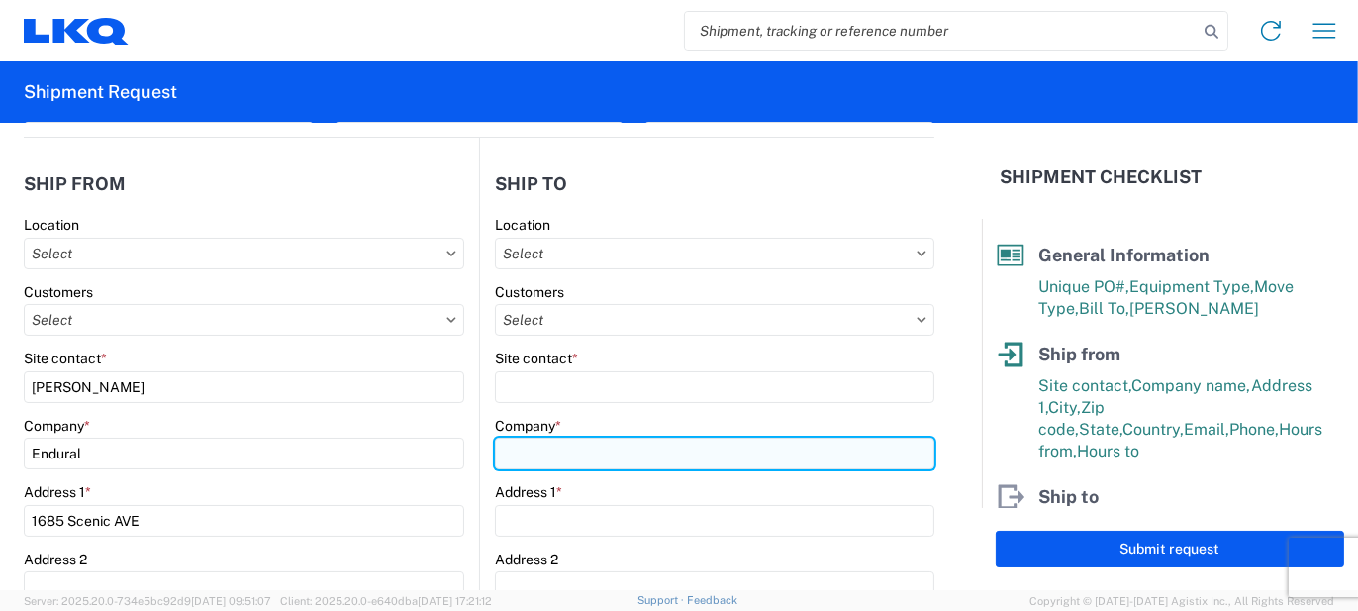
click at [525, 453] on input "Company *" at bounding box center [714, 453] width 439 height 32
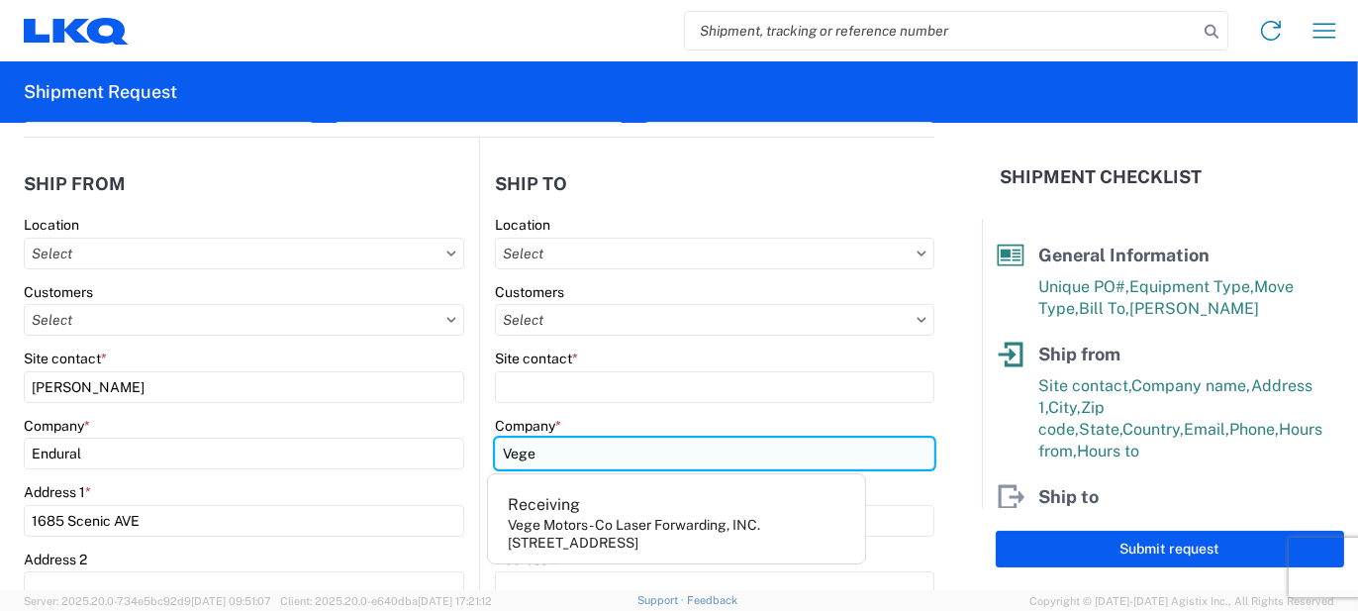
type input "Vege Motors - Co Laser Forwarding, INC."
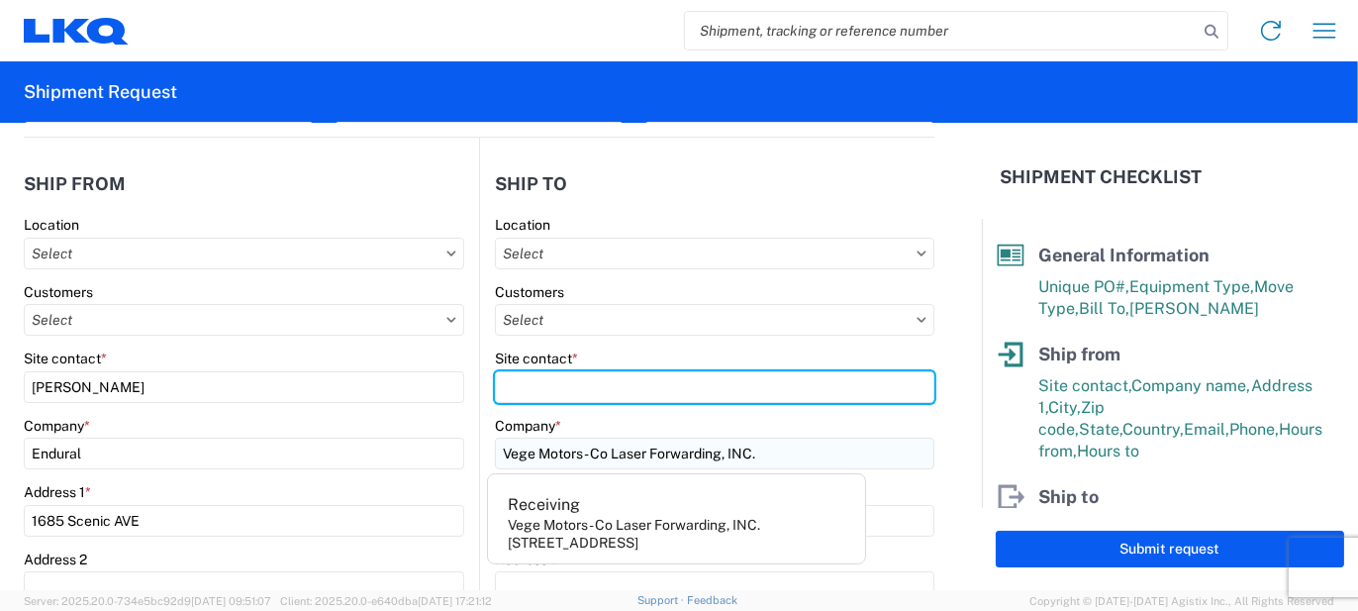
type input "Receiving"
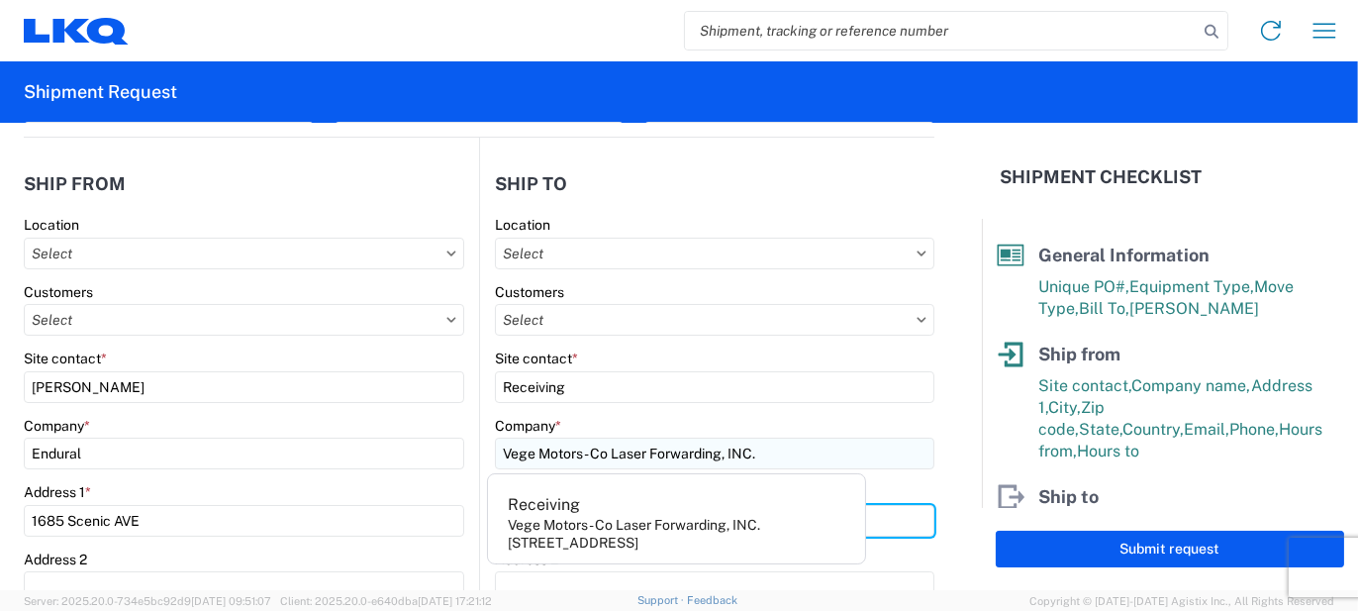
type input "901 Carrier Dr"
type input "Laredo"
type input "78045"
select select "[GEOGRAPHIC_DATA]"
type input "[EMAIL_ADDRESS][PERSON_NAME][DOMAIN_NAME]"
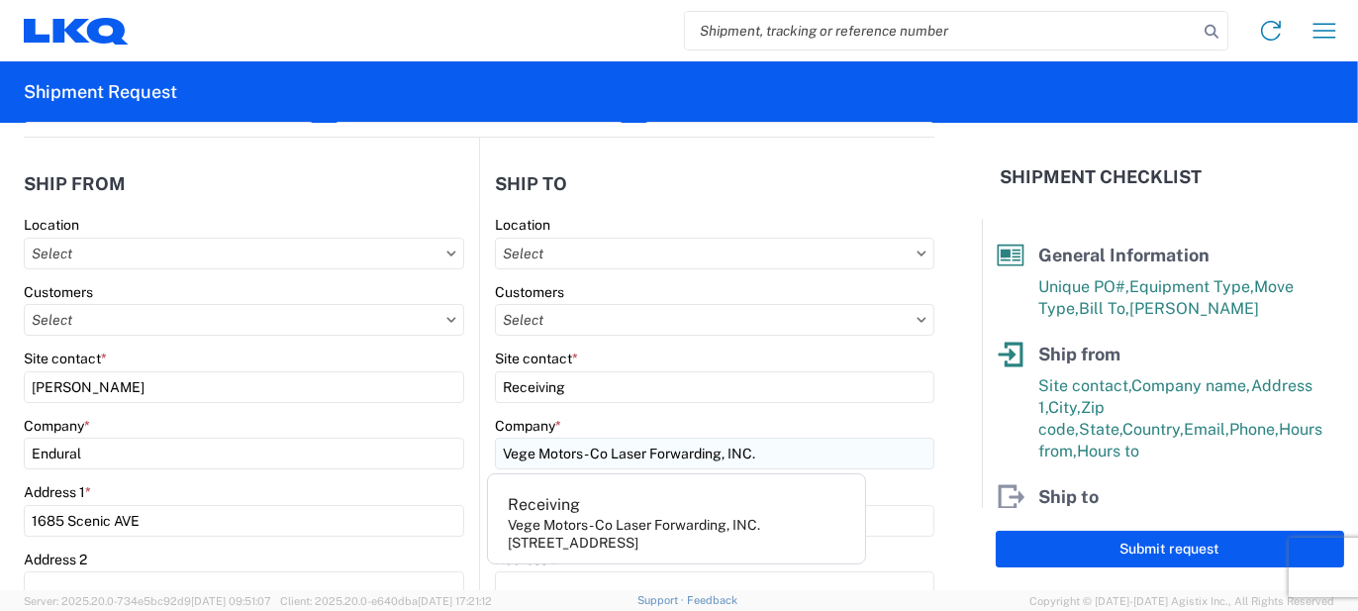
type input "9567943618"
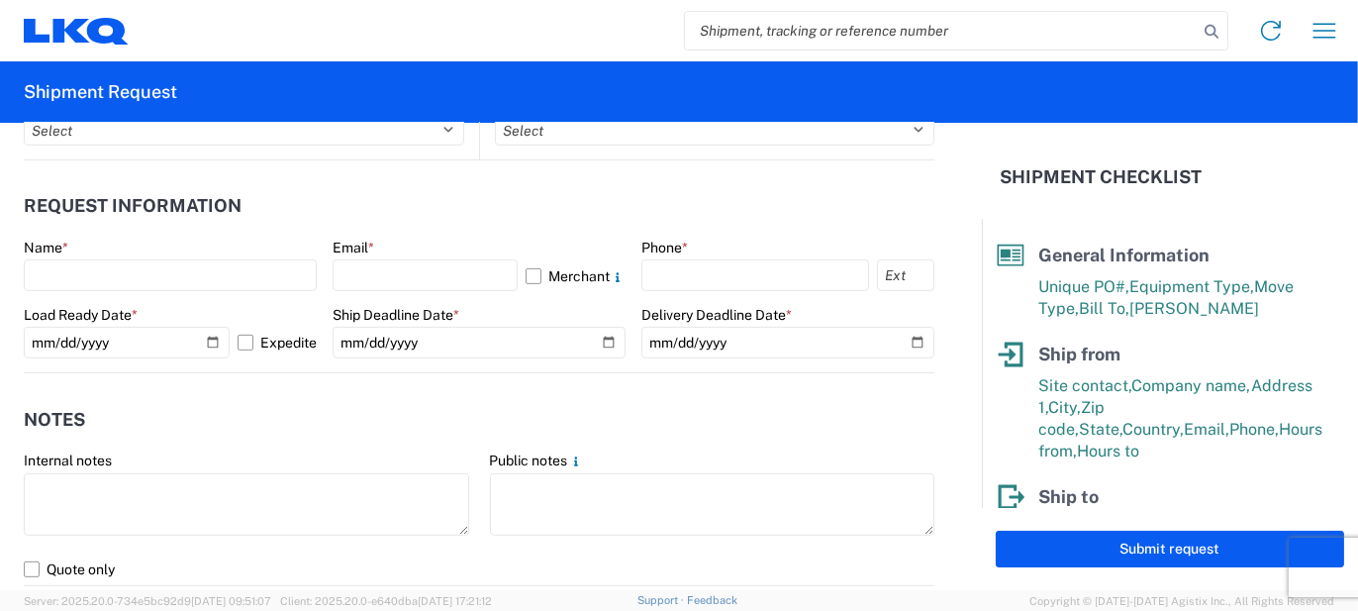
scroll to position [1188, 0]
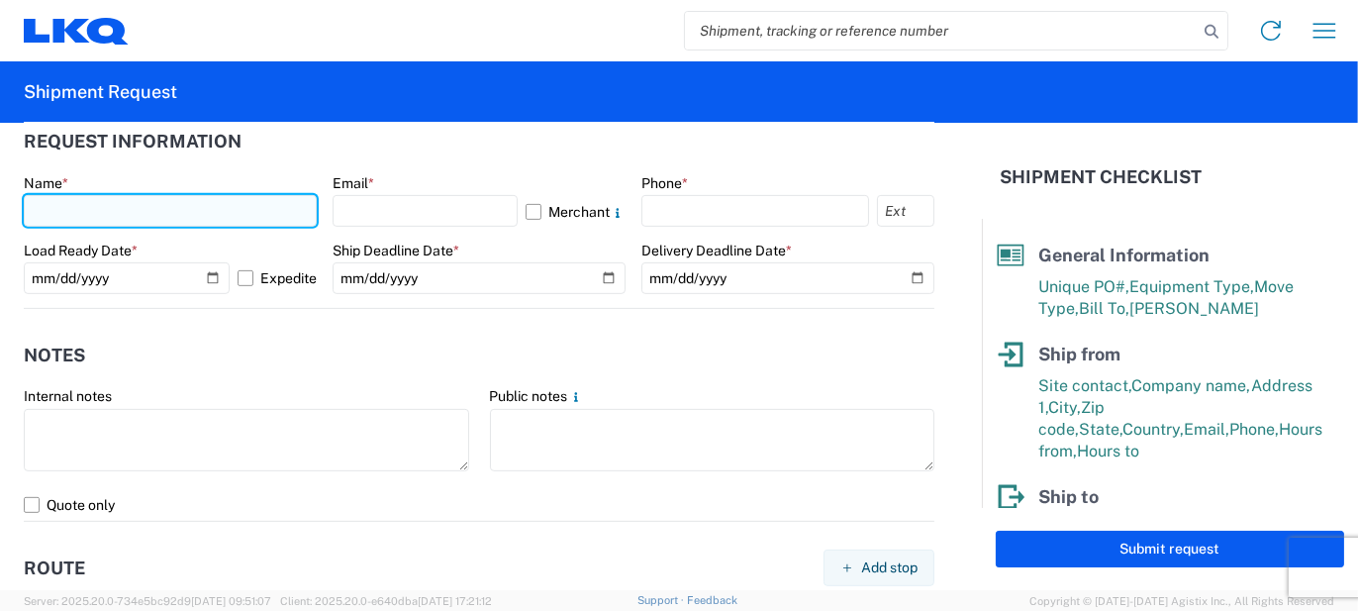
click at [90, 209] on input "text" at bounding box center [170, 211] width 293 height 32
click at [143, 218] on input "text" at bounding box center [170, 211] width 293 height 32
type input "[PERSON_NAME]"
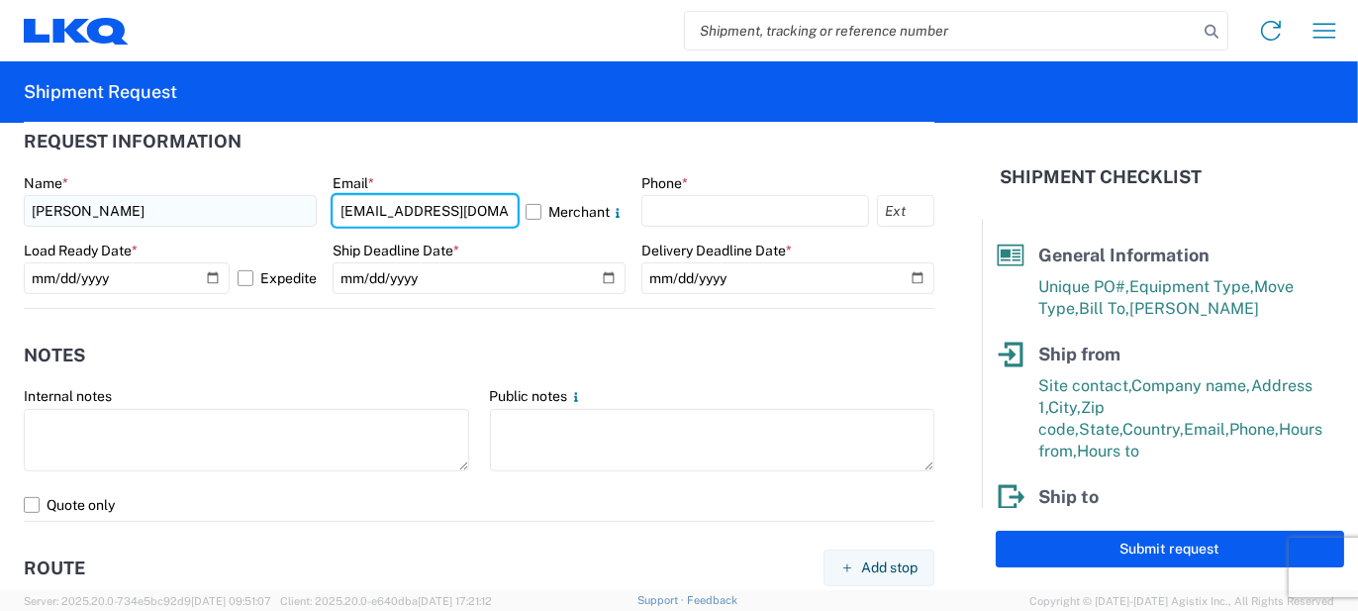
type input "[EMAIL_ADDRESS][DOMAIN_NAME]"
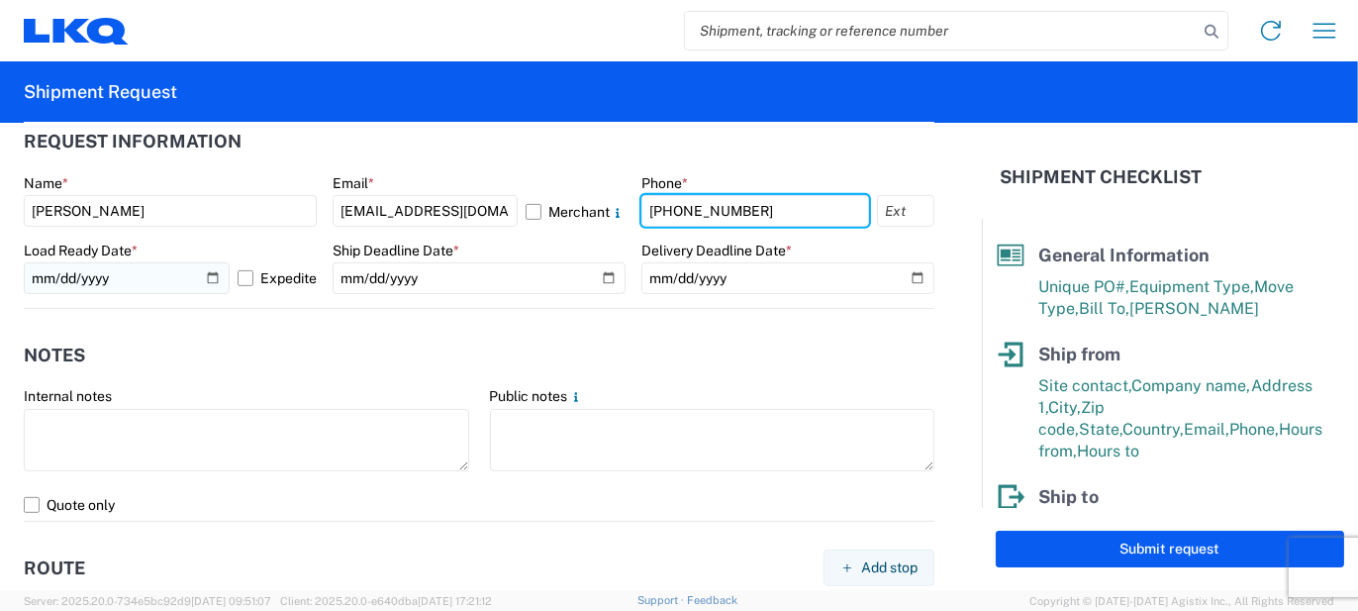
type input "[PHONE_NUMBER]"
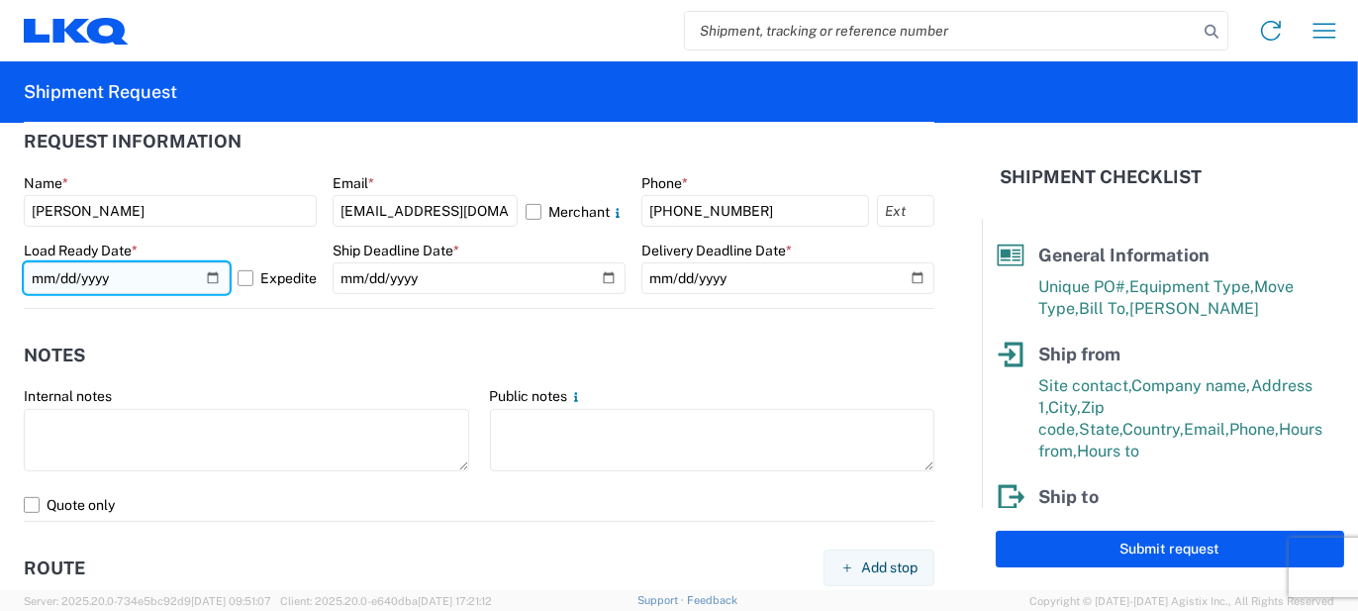
click at [202, 276] on input "[DATE]" at bounding box center [127, 278] width 206 height 32
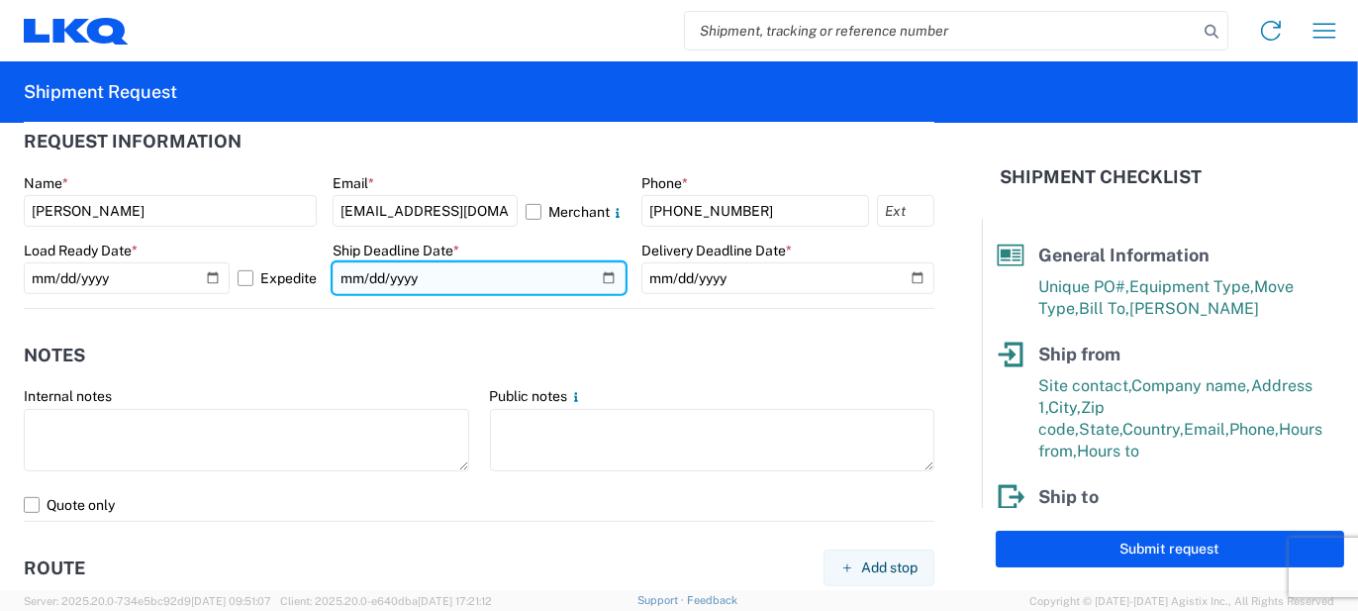
click at [595, 278] on input "date" at bounding box center [479, 278] width 293 height 32
type input "[DATE]"
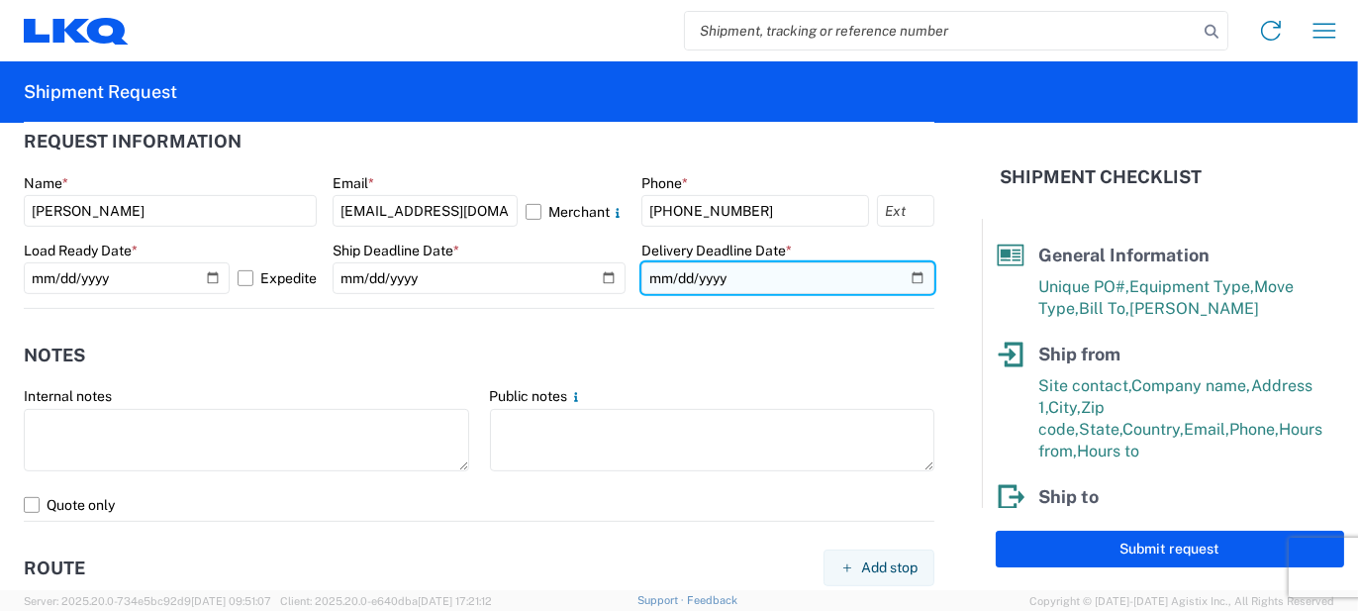
click at [906, 277] on input "date" at bounding box center [787, 278] width 293 height 32
type input "[DATE]"
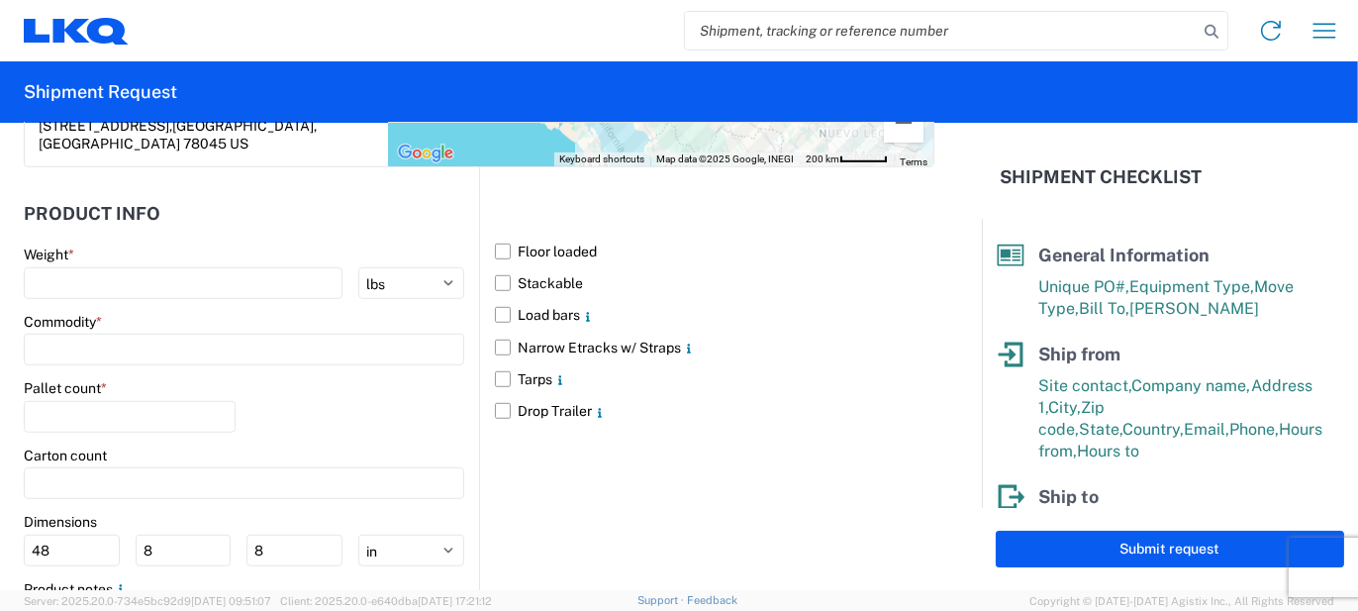
scroll to position [1980, 0]
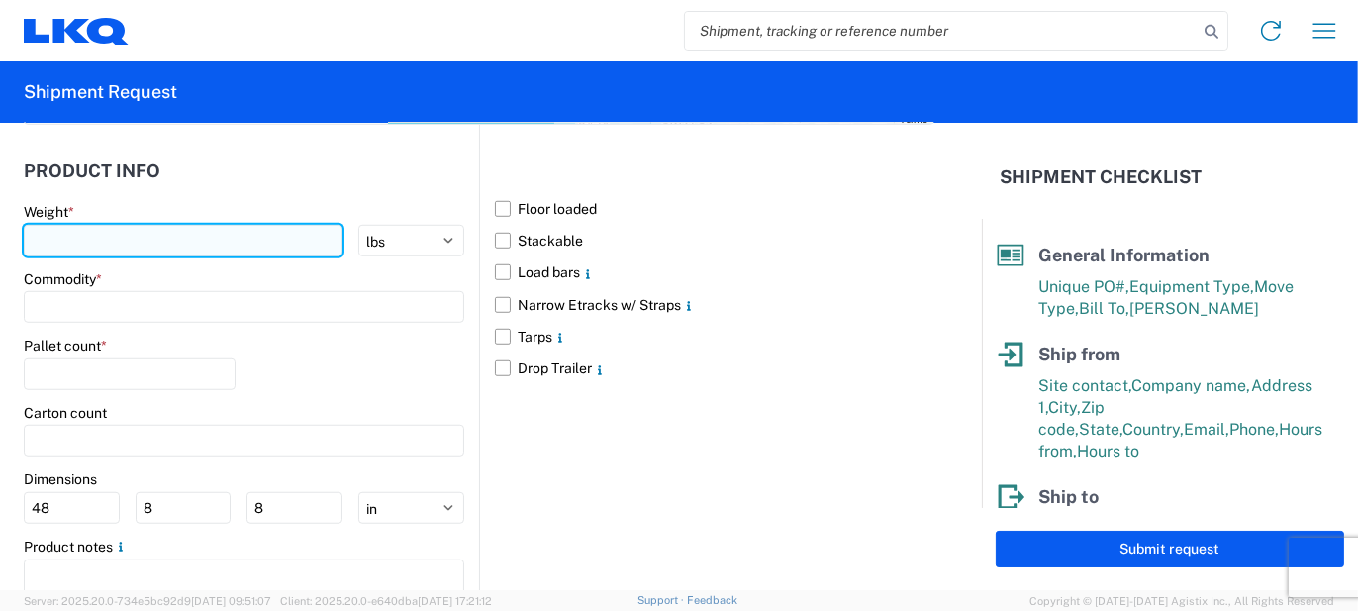
click at [124, 225] on input "number" at bounding box center [183, 241] width 319 height 32
type input "12000"
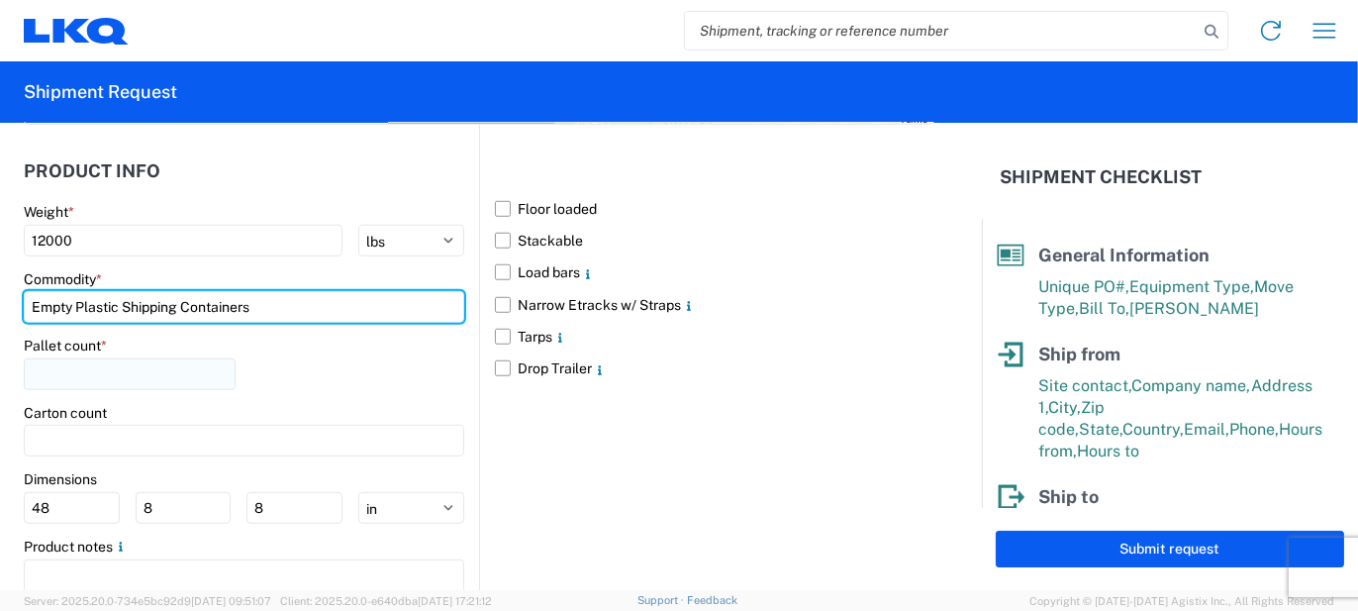
type input "Empty Plastic Shipping Containers"
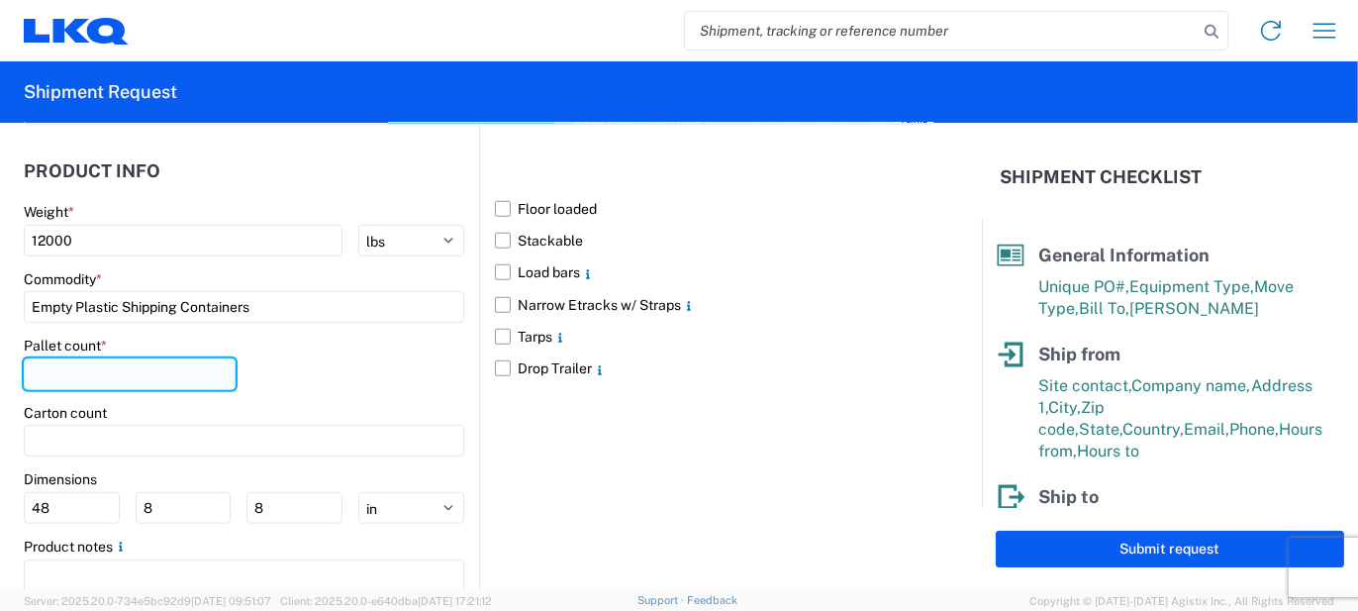
click at [103, 358] on input "number" at bounding box center [130, 374] width 212 height 32
type input "17"
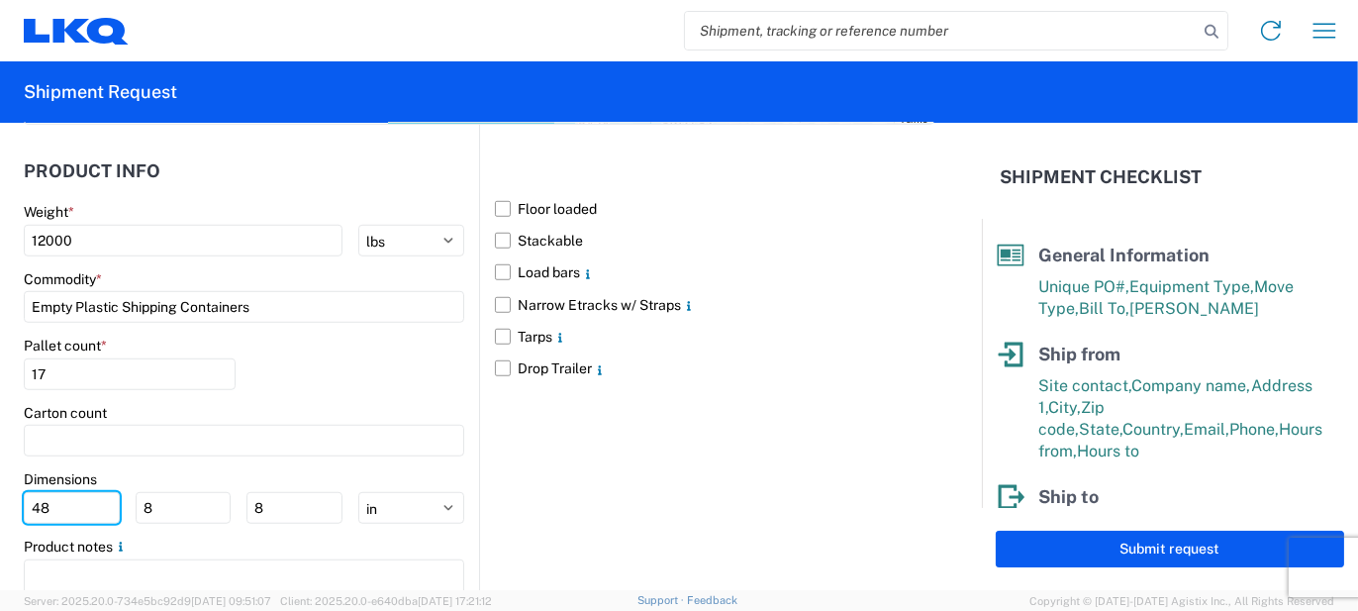
drag, startPoint x: 60, startPoint y: 488, endPoint x: 0, endPoint y: 488, distance: 60.4
click at [0, 488] on form "General Information Template PO# 1920269-6 Equipment Type * Select 53’ Dry Van …" at bounding box center [491, 356] width 982 height 467
type input "53"
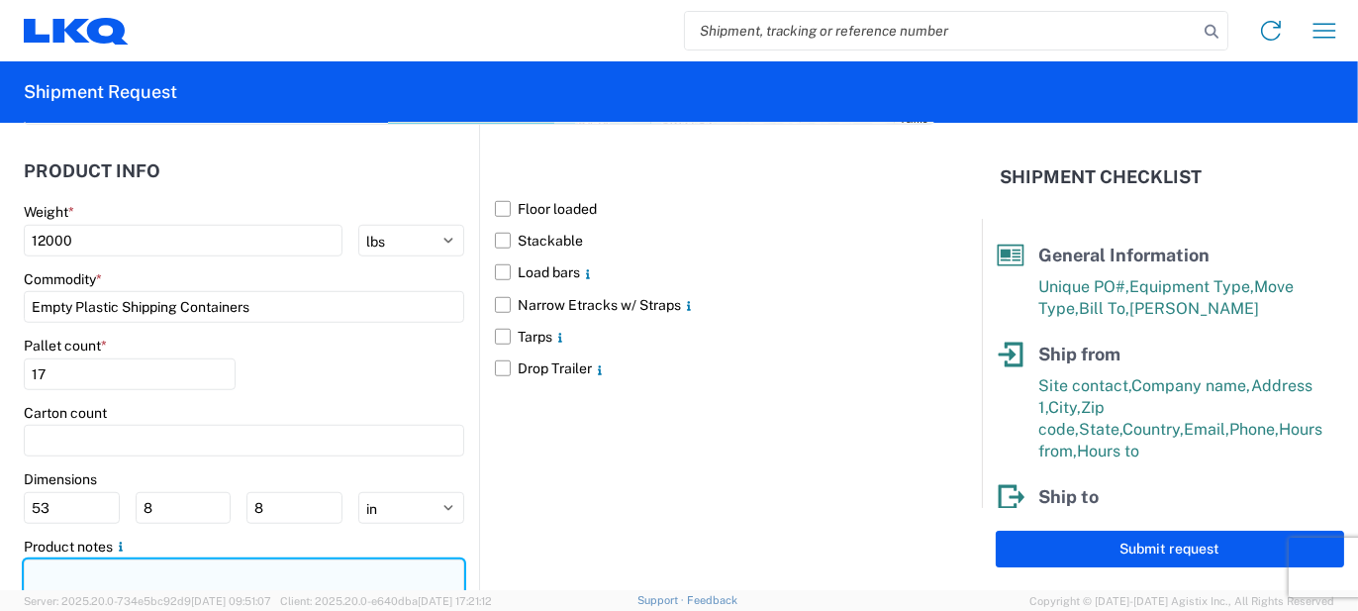
click at [74, 567] on textarea at bounding box center [244, 590] width 440 height 62
paste textarea "200 Sets TC 630 Base & Lid 250ea TC 830 Insert Red 17 Pallets 12,000Lbs Total P…"
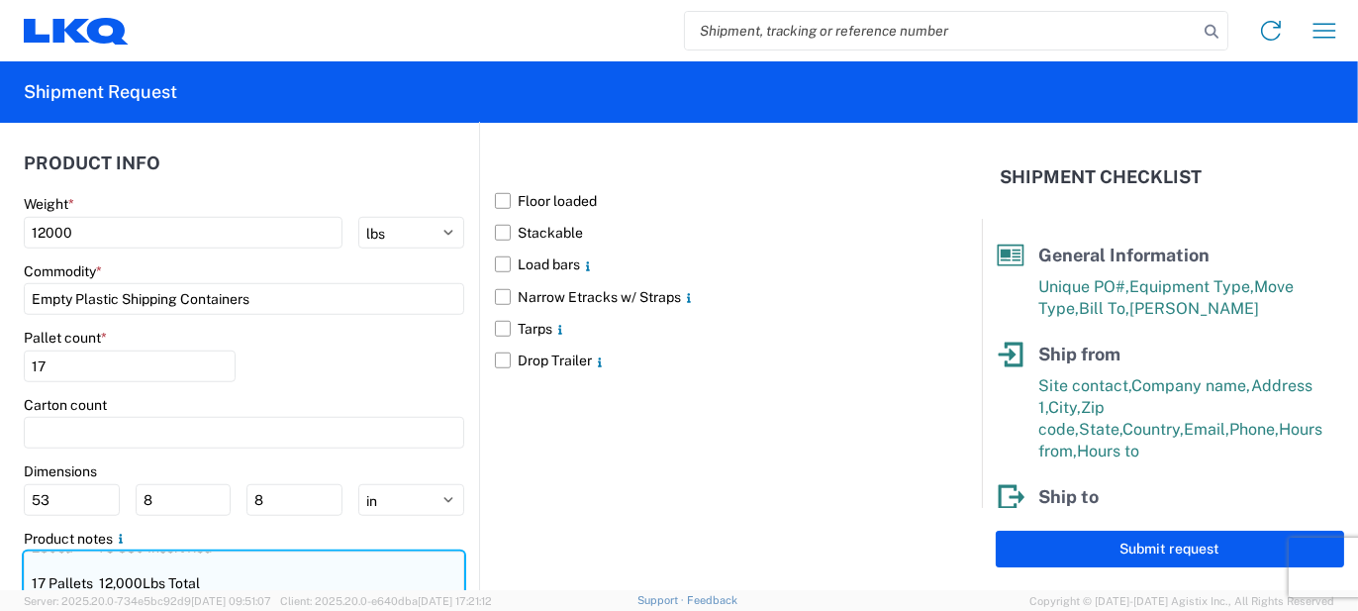
scroll to position [53, 0]
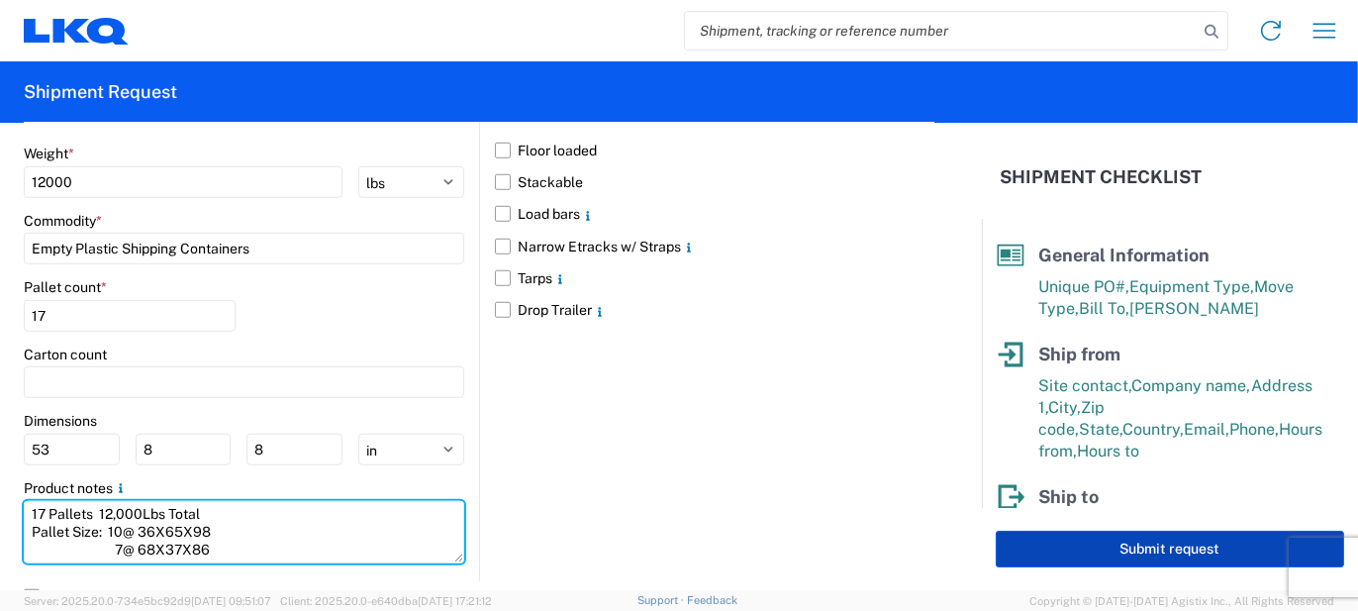
type textarea "200 Sets TC 630 Base & Lid 250ea TC 830 Insert Red 17 Pallets 12,000Lbs Total P…"
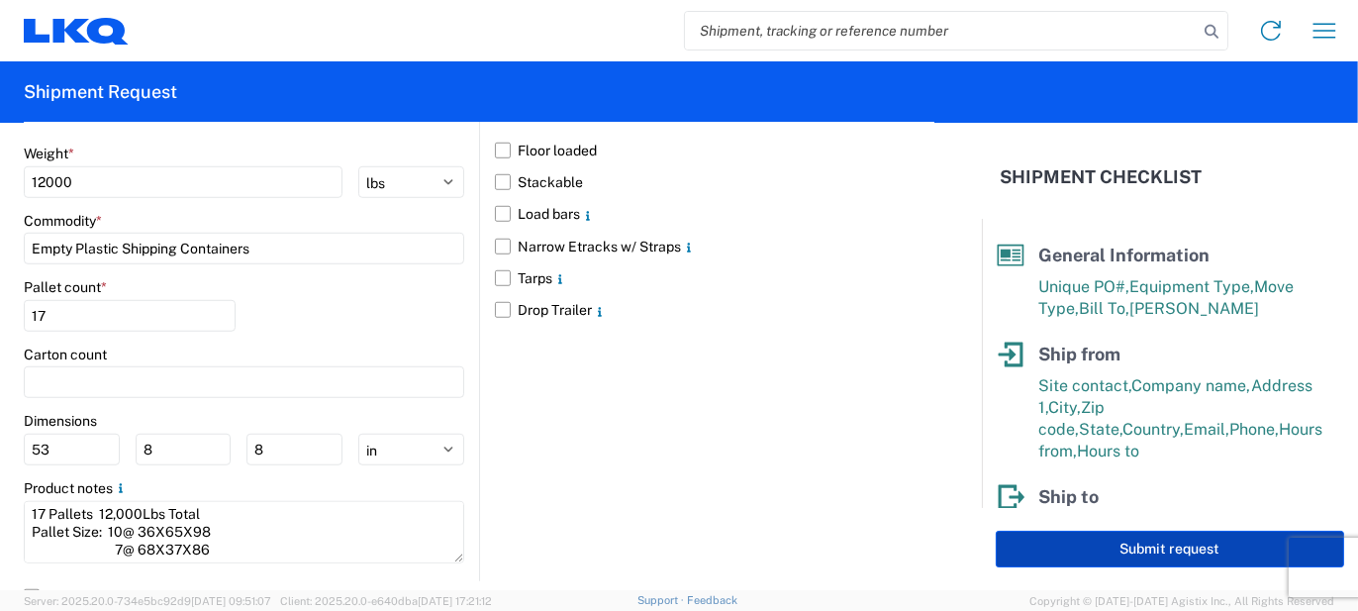
click at [1103, 541] on button "Submit request" at bounding box center [1170, 549] width 348 height 37
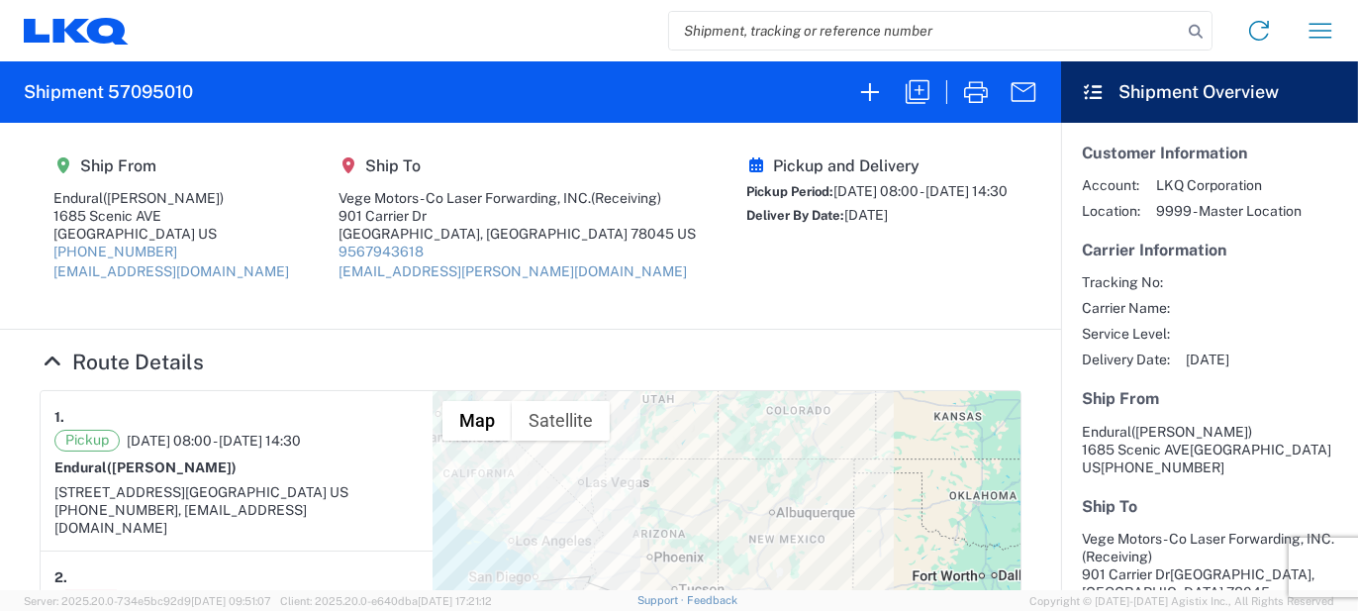
click at [620, 251] on agx-shipment-main-routing-info "Ship From Endural ([PERSON_NAME]) [STREET_ADDRESS] [PHONE_NUMBER] [EMAIL_ADDRES…" at bounding box center [531, 226] width 982 height 166
